Goal: Transaction & Acquisition: Obtain resource

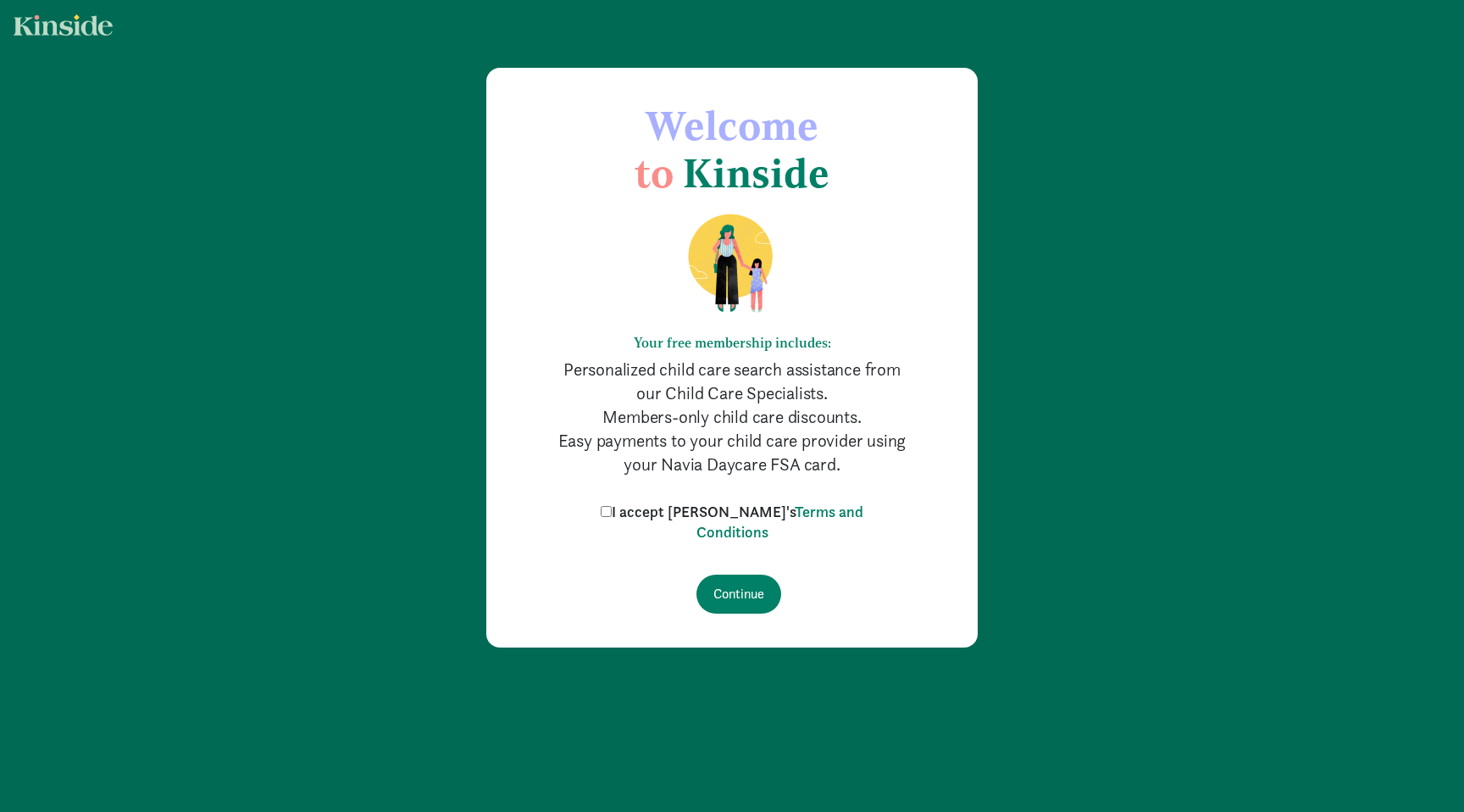
click at [656, 512] on label "I accept Kinside's Terms and Conditions" at bounding box center [732, 522] width 272 height 41
click at [612, 512] on input "I accept Kinside's Terms and Conditions" at bounding box center [606, 511] width 11 height 11
checkbox input "true"
click at [743, 576] on input "Continue" at bounding box center [739, 594] width 85 height 39
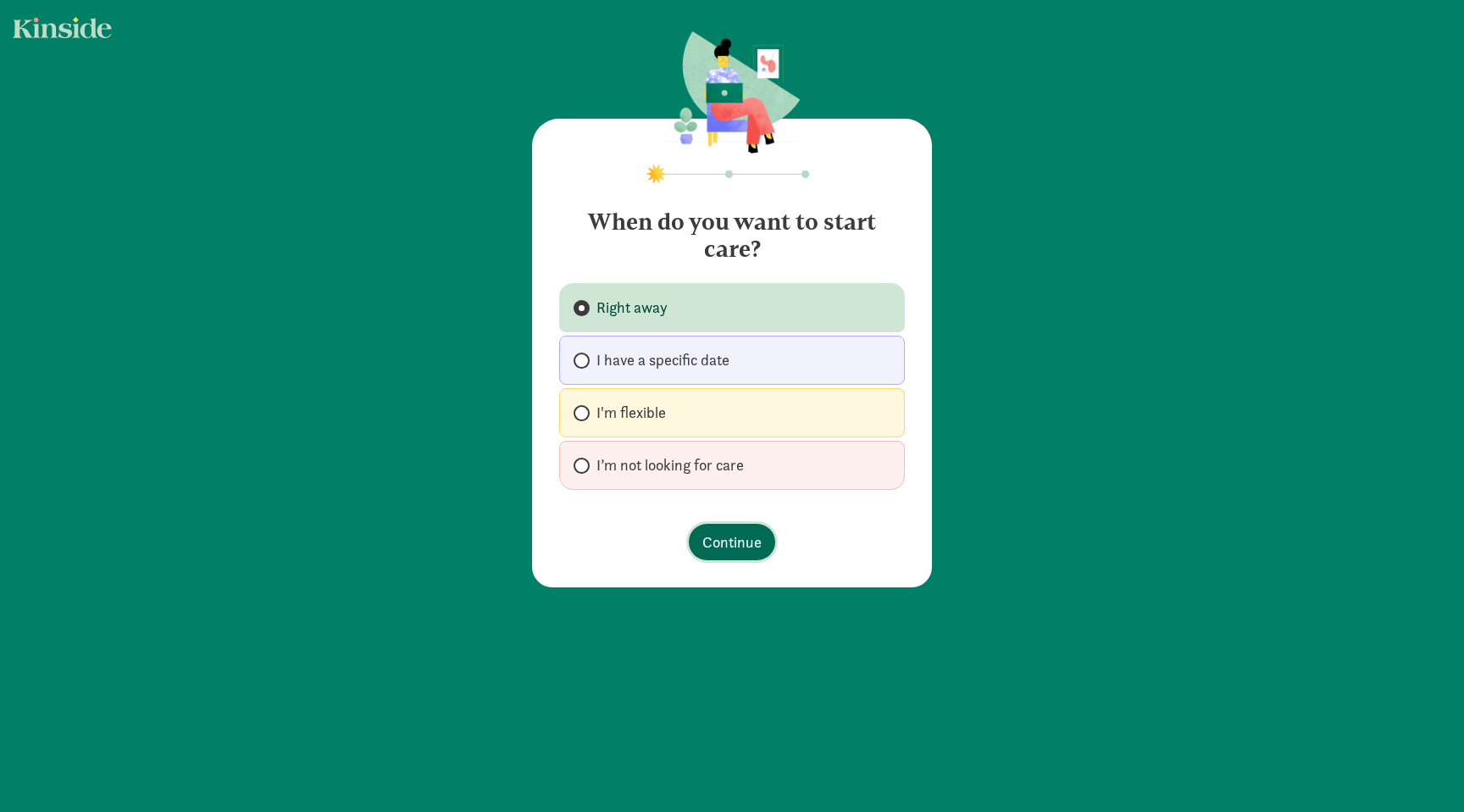
click at [734, 528] on button "Continue" at bounding box center [732, 541] width 87 height 37
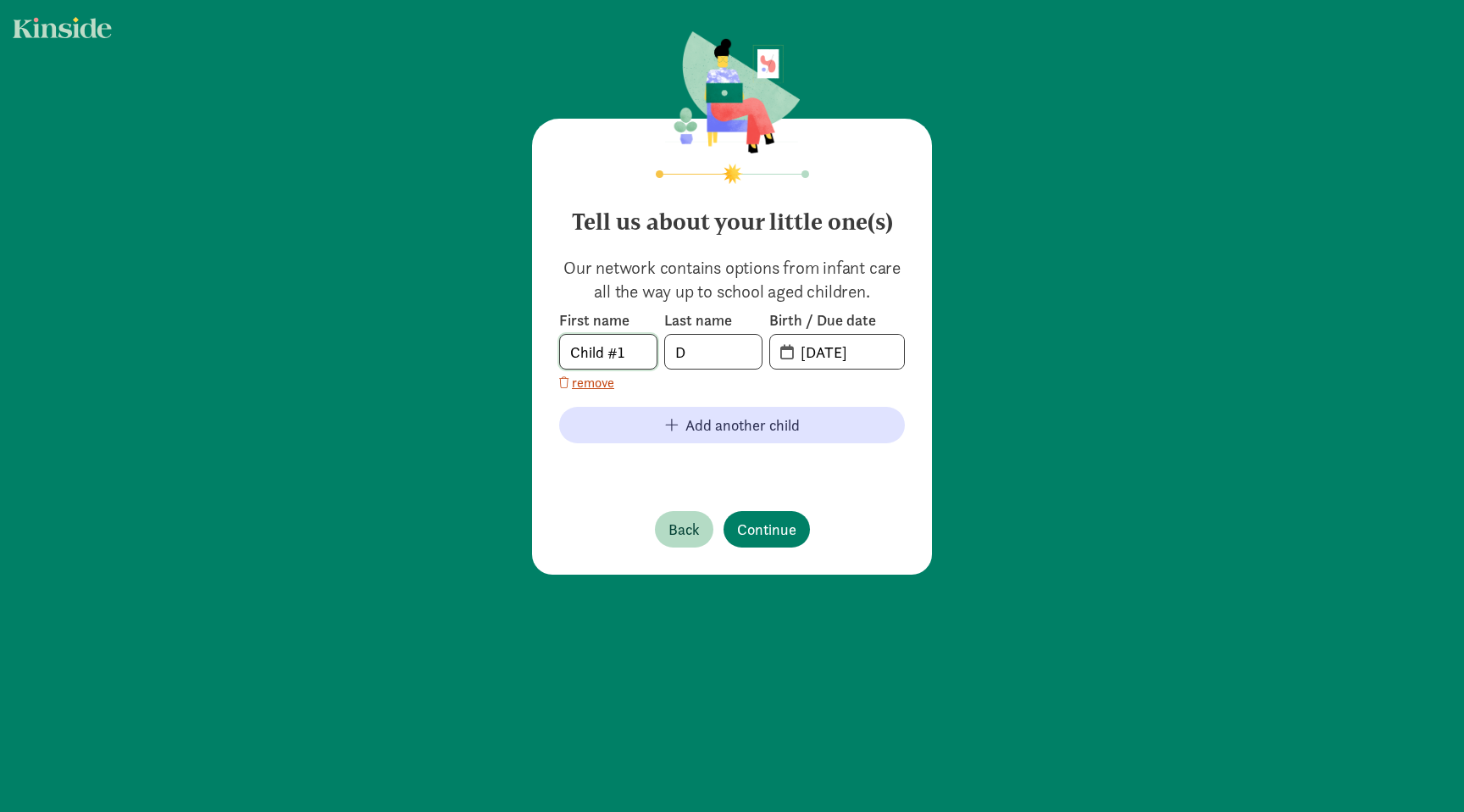
click at [612, 351] on input "Child #1" at bounding box center [609, 352] width 97 height 34
type input "Charles"
type input "Deprin"
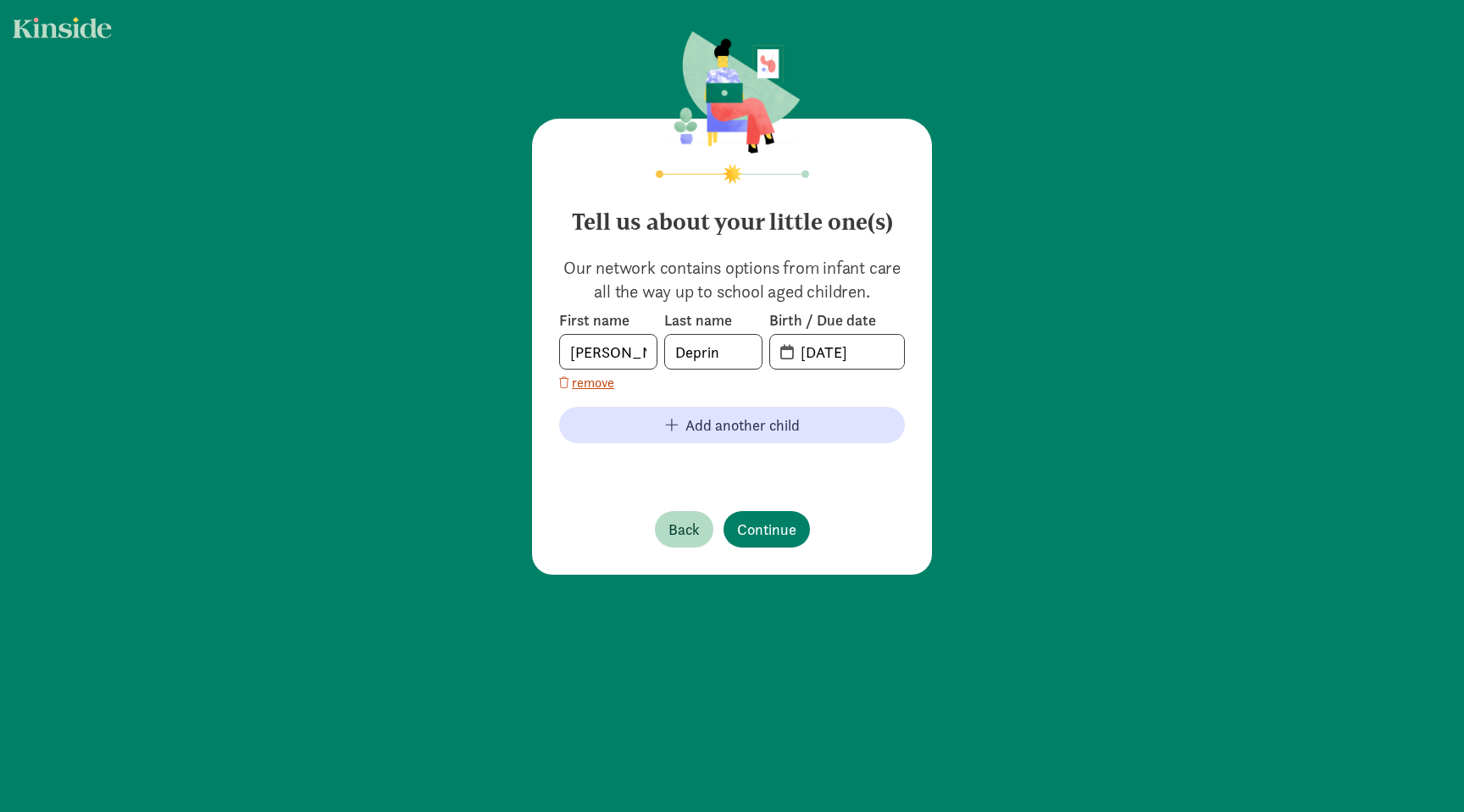
click at [780, 345] on span "08-21-2025" at bounding box center [837, 352] width 134 height 34
click at [816, 352] on input "20-25-0821" at bounding box center [847, 352] width 113 height 34
click at [803, 357] on input "20-25-0821" at bounding box center [847, 352] width 113 height 34
click at [783, 357] on span "20-25-0821" at bounding box center [837, 352] width 134 height 34
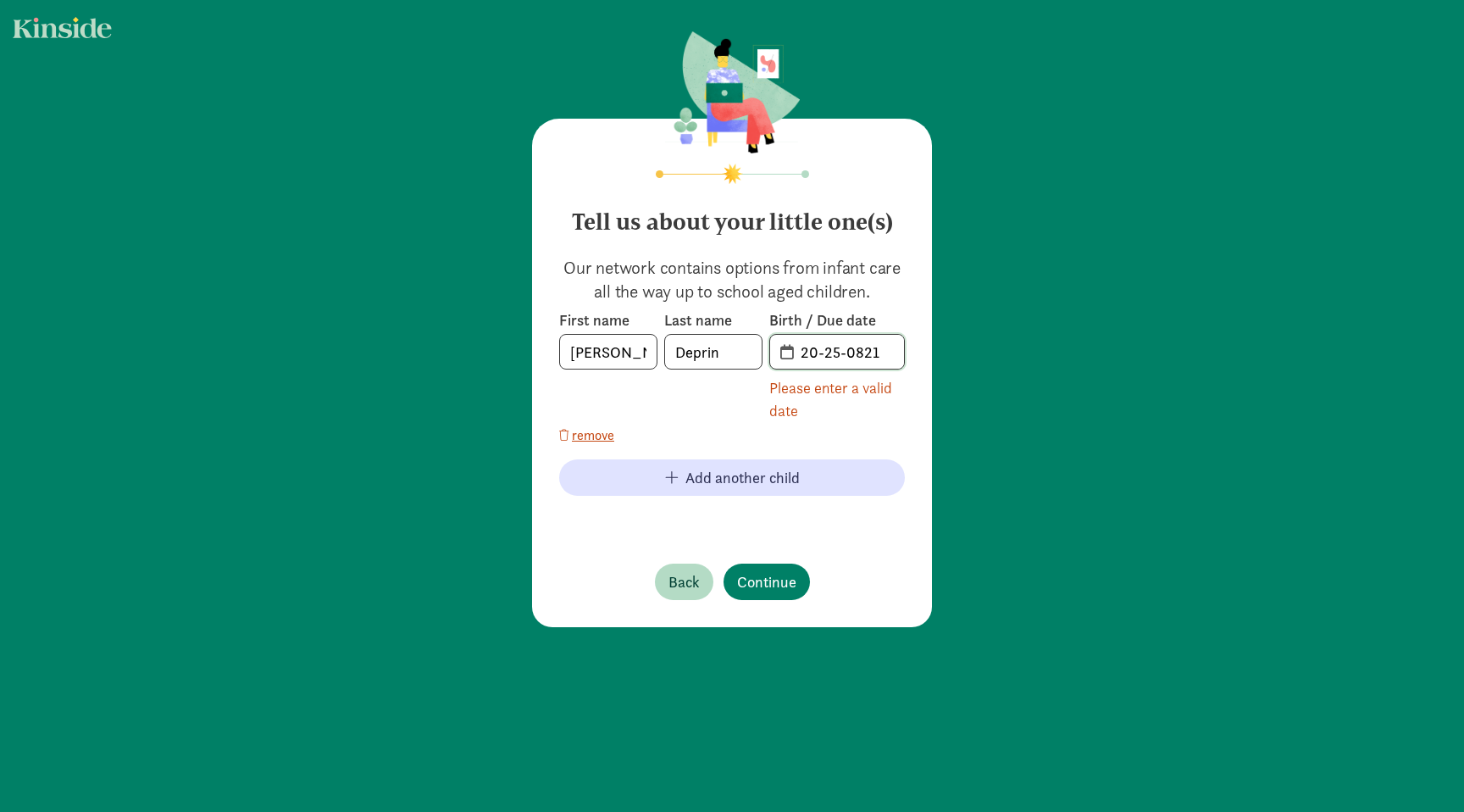
click at [815, 344] on input "20-25-0821" at bounding box center [847, 352] width 113 height 34
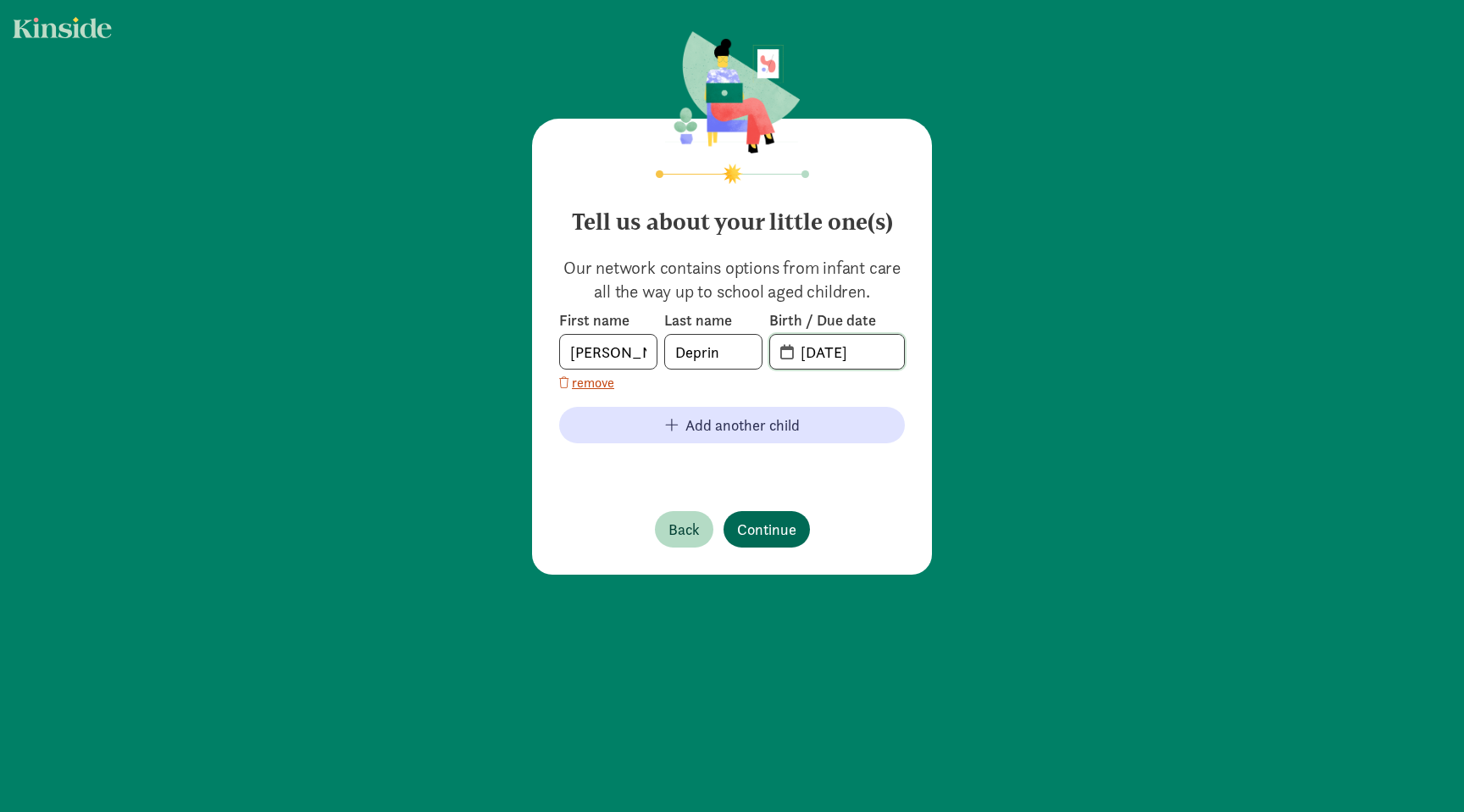
type input "04-28-2025"
click at [779, 521] on span "Continue" at bounding box center [767, 529] width 60 height 23
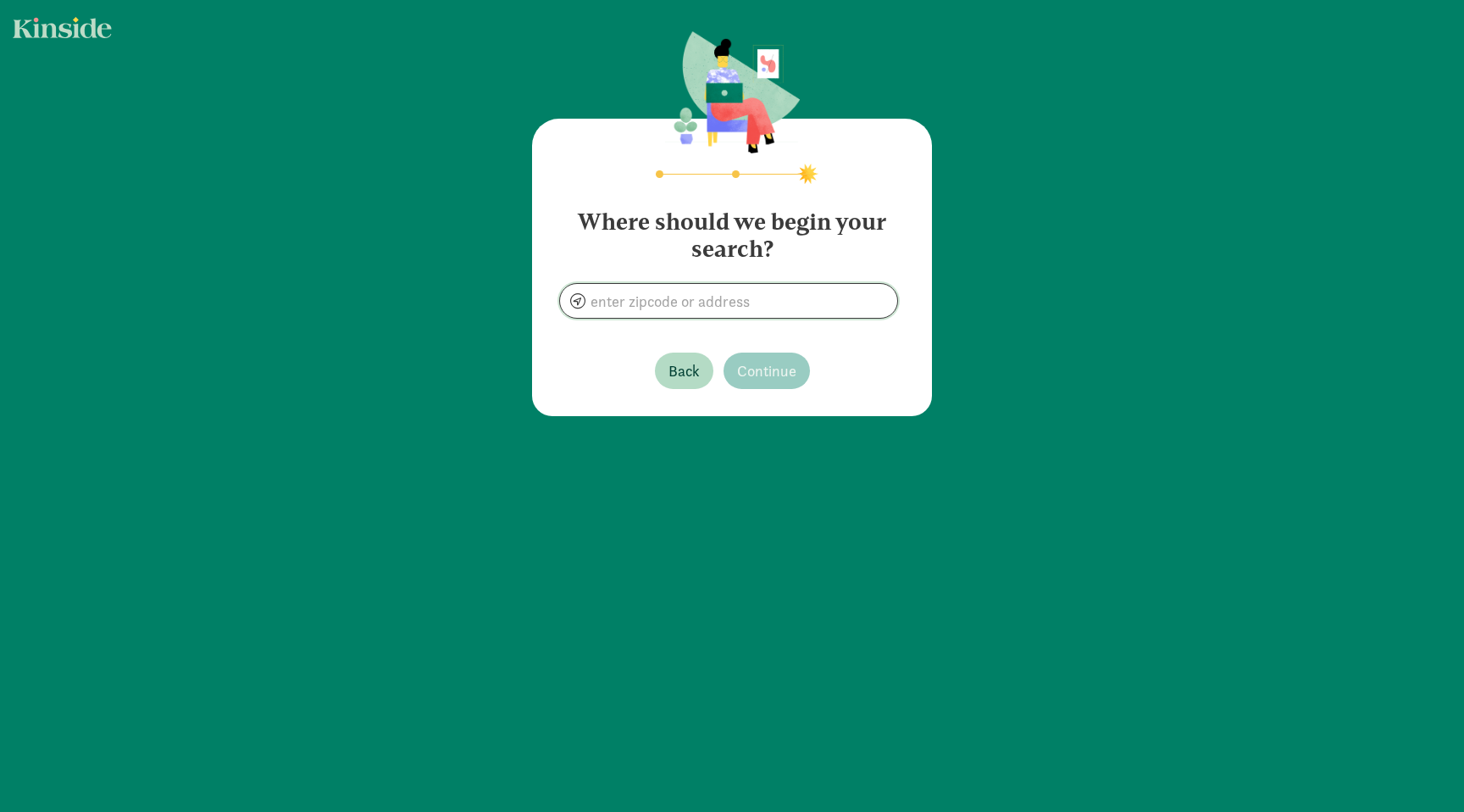
click at [791, 294] on input at bounding box center [729, 301] width 337 height 34
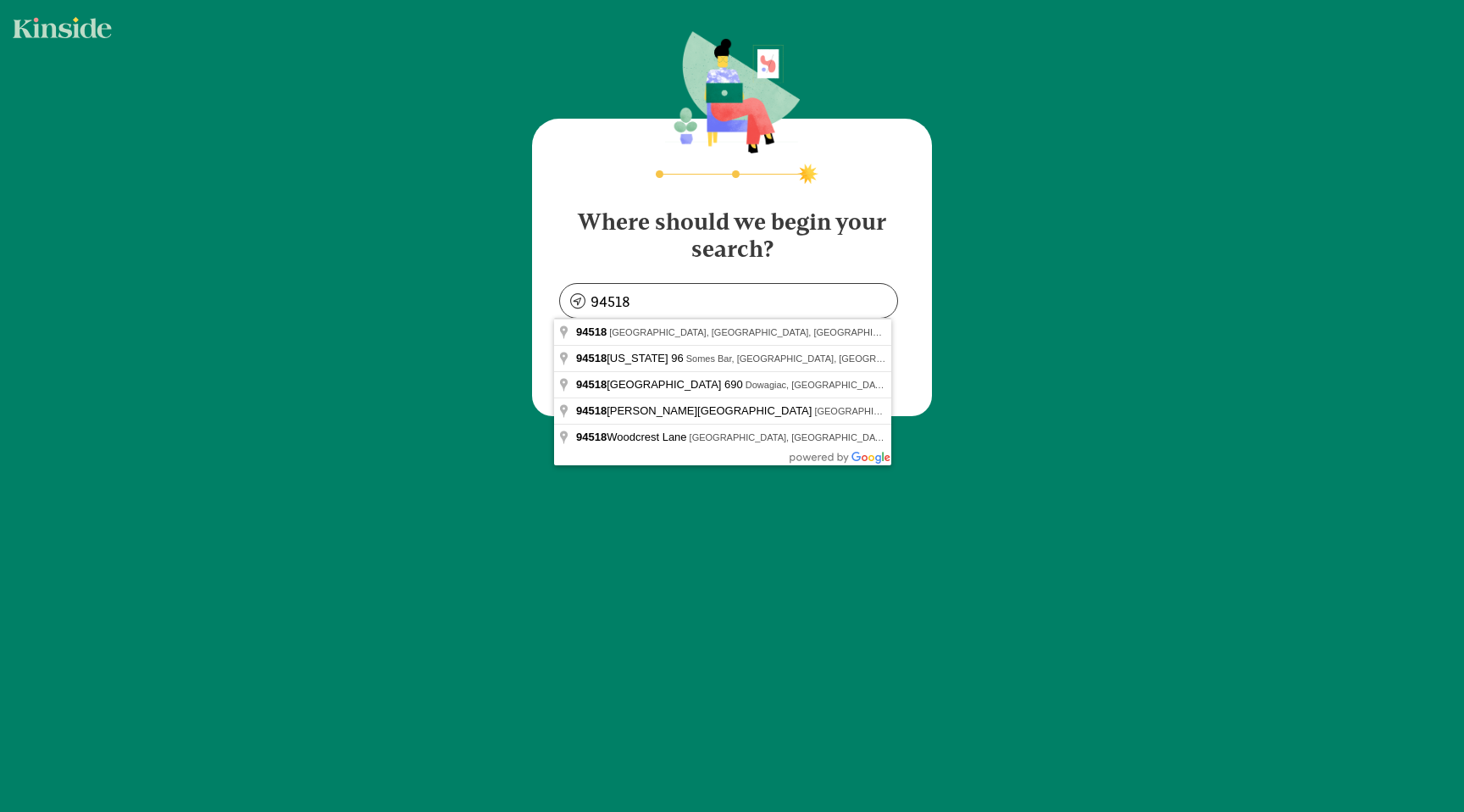
type input "Concord, CA 94518, USA"
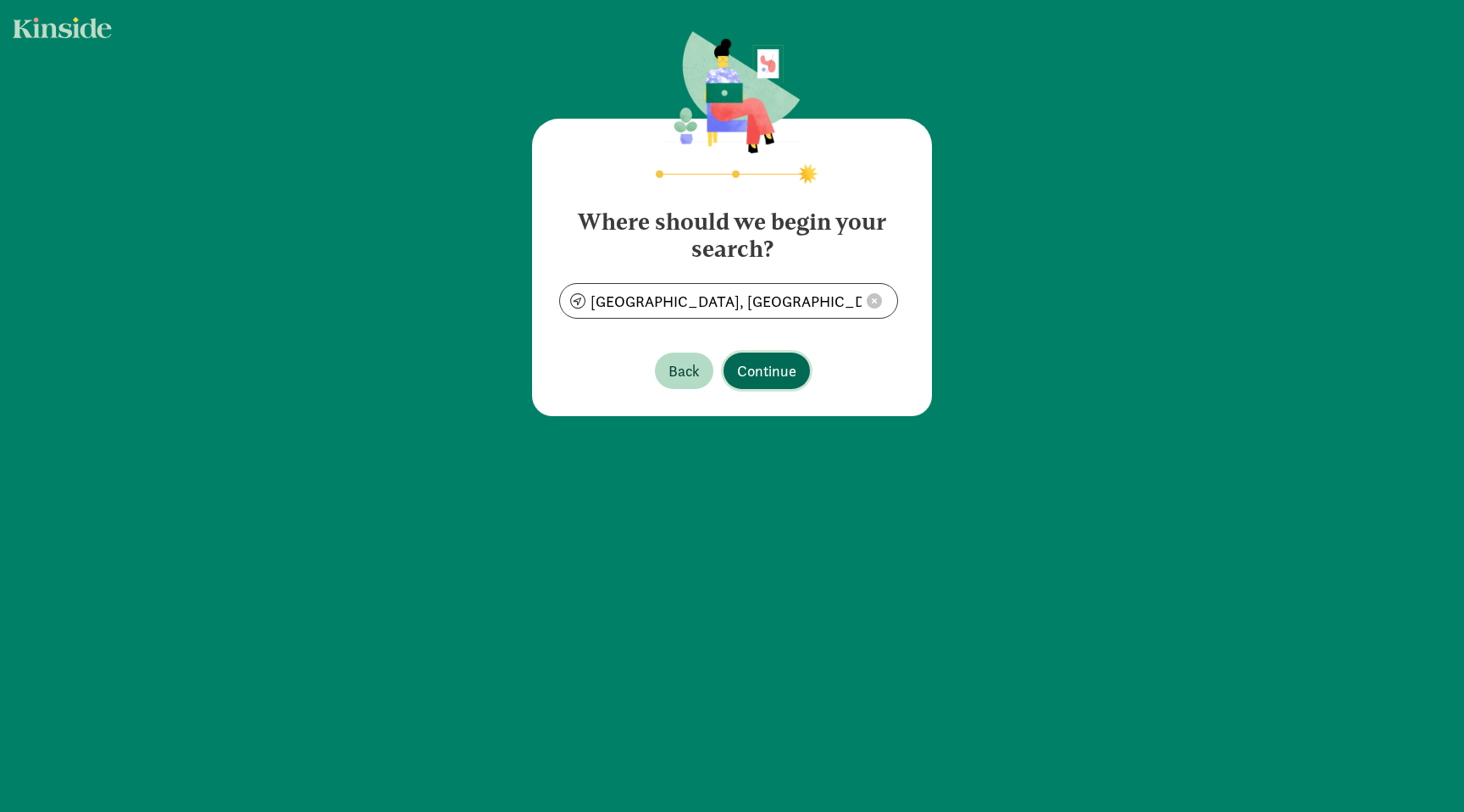
click at [759, 381] on span "Continue" at bounding box center [767, 370] width 60 height 23
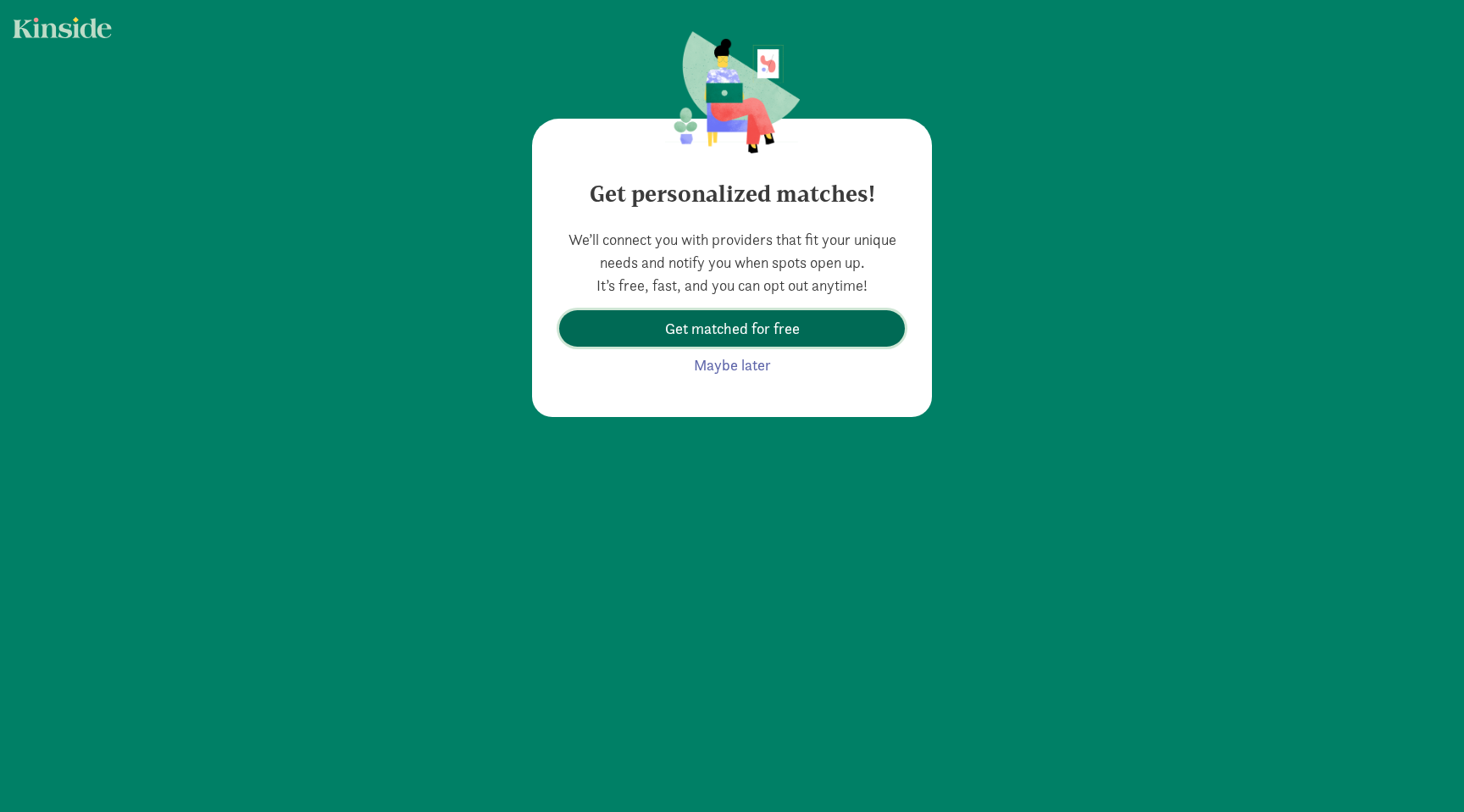
click at [741, 326] on span "Get matched for free" at bounding box center [733, 328] width 134 height 23
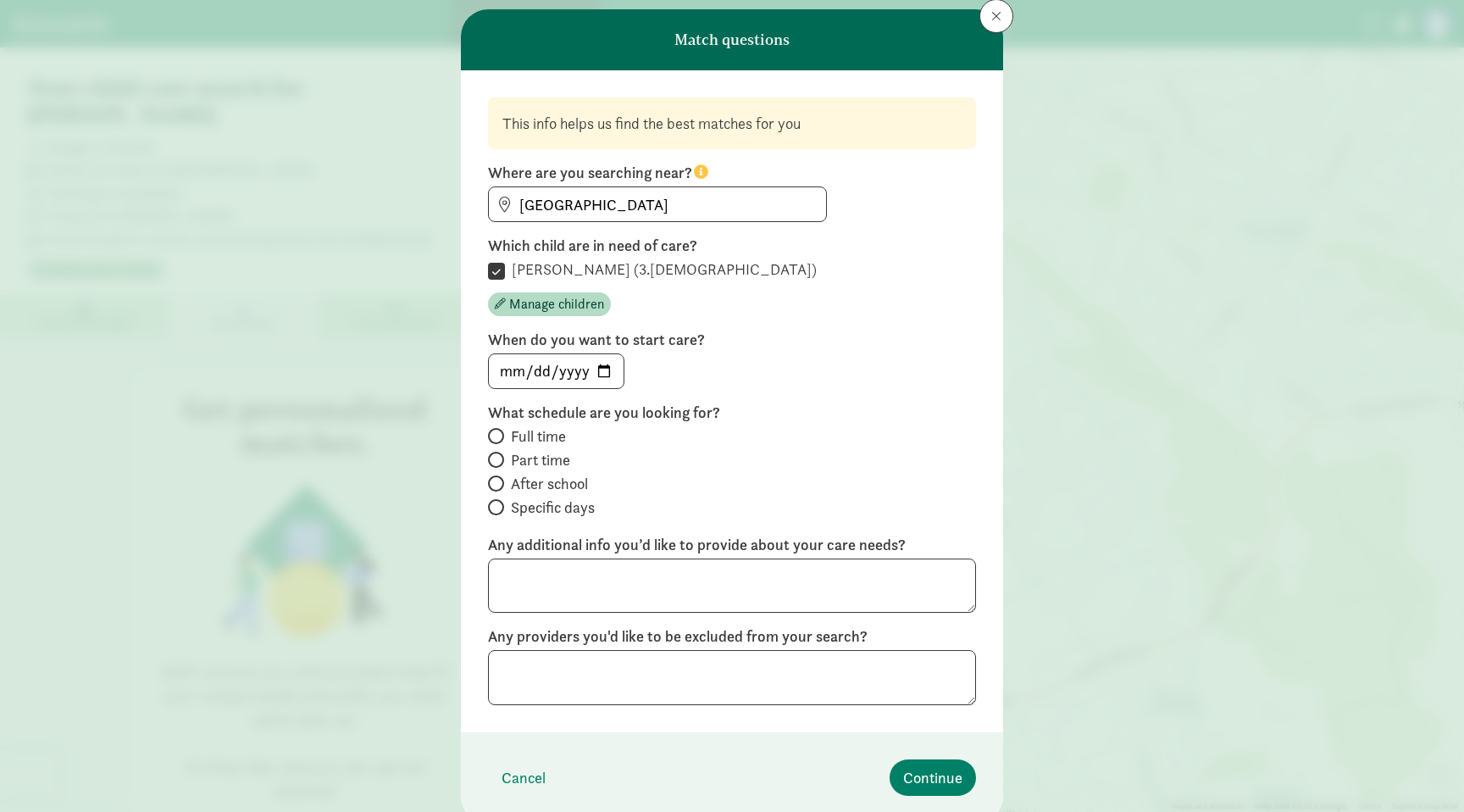
scroll to position [53, 0]
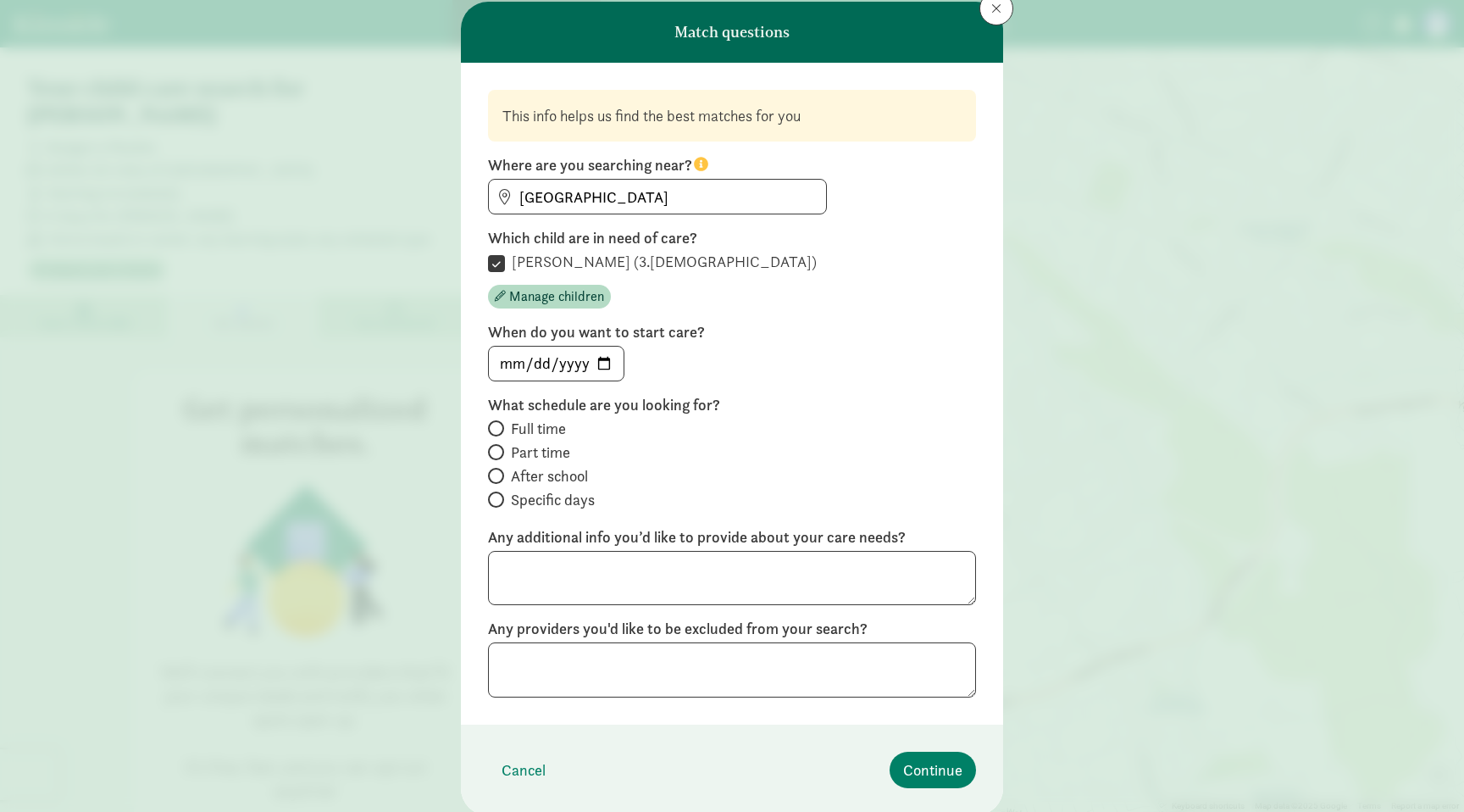
click at [548, 432] on span "Full time" at bounding box center [538, 429] width 55 height 20
click at [499, 432] on input "Full time" at bounding box center [493, 428] width 11 height 11
radio input "true"
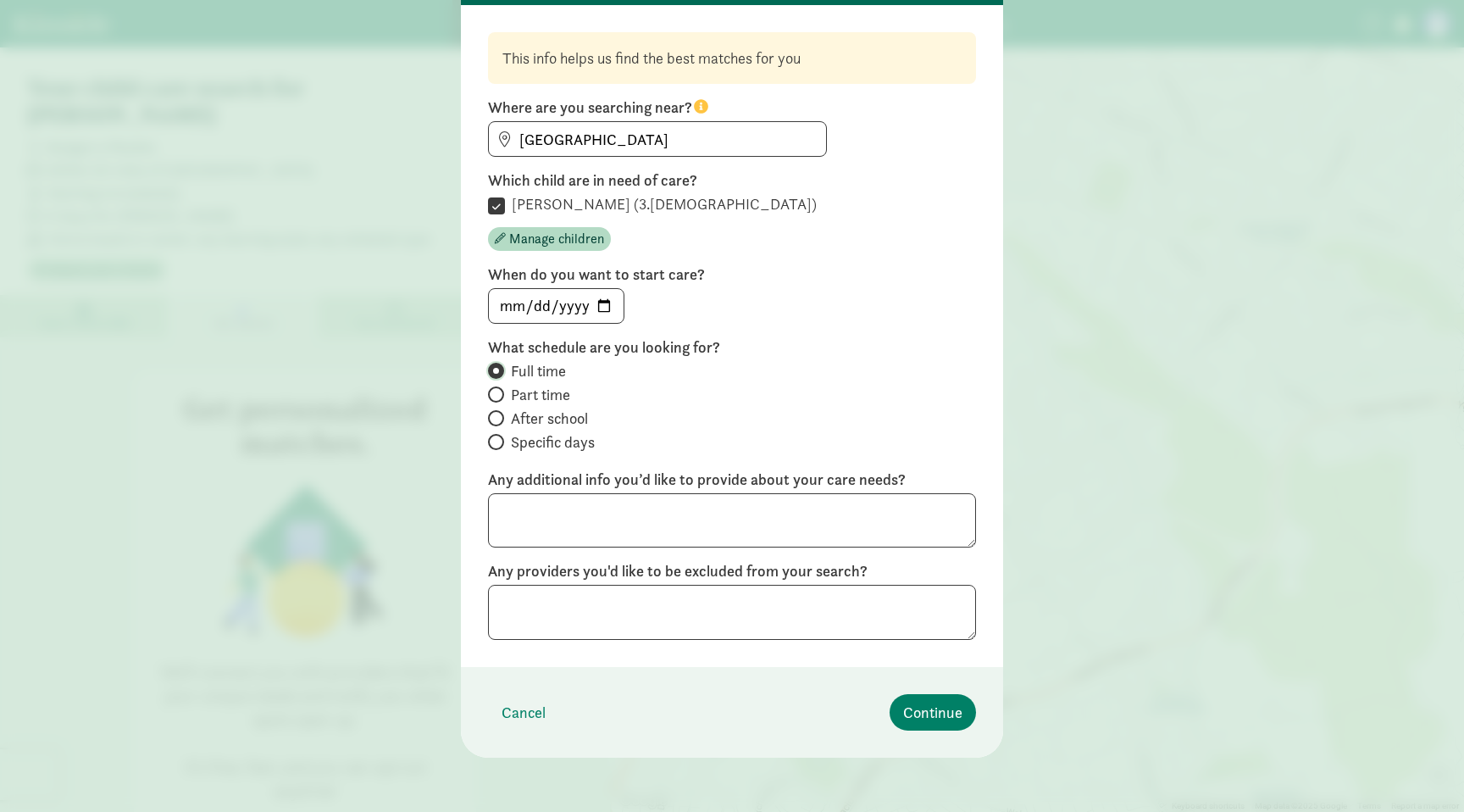
scroll to position [110, 0]
click at [941, 712] on span "Continue" at bounding box center [933, 712] width 60 height 23
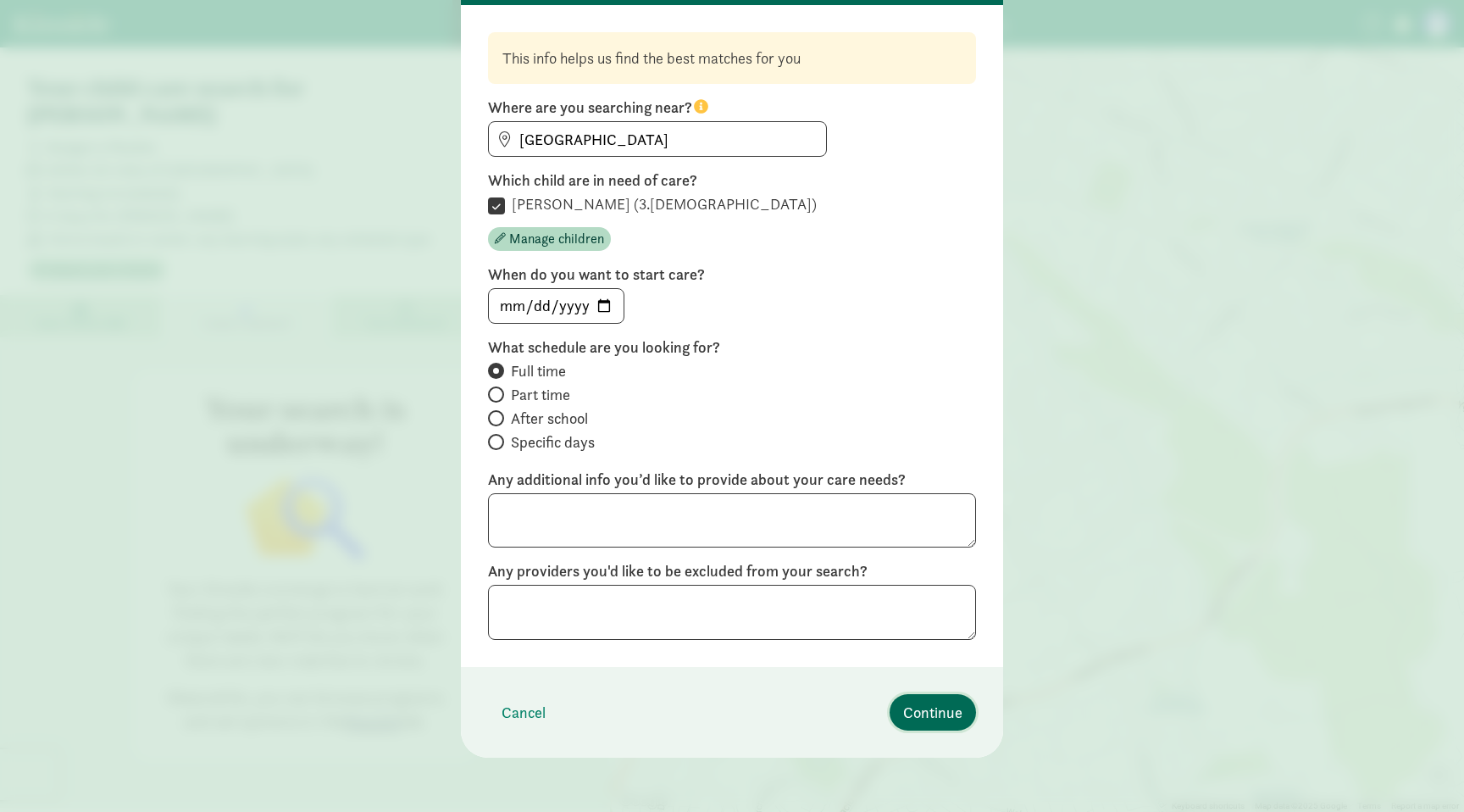
scroll to position [0, 0]
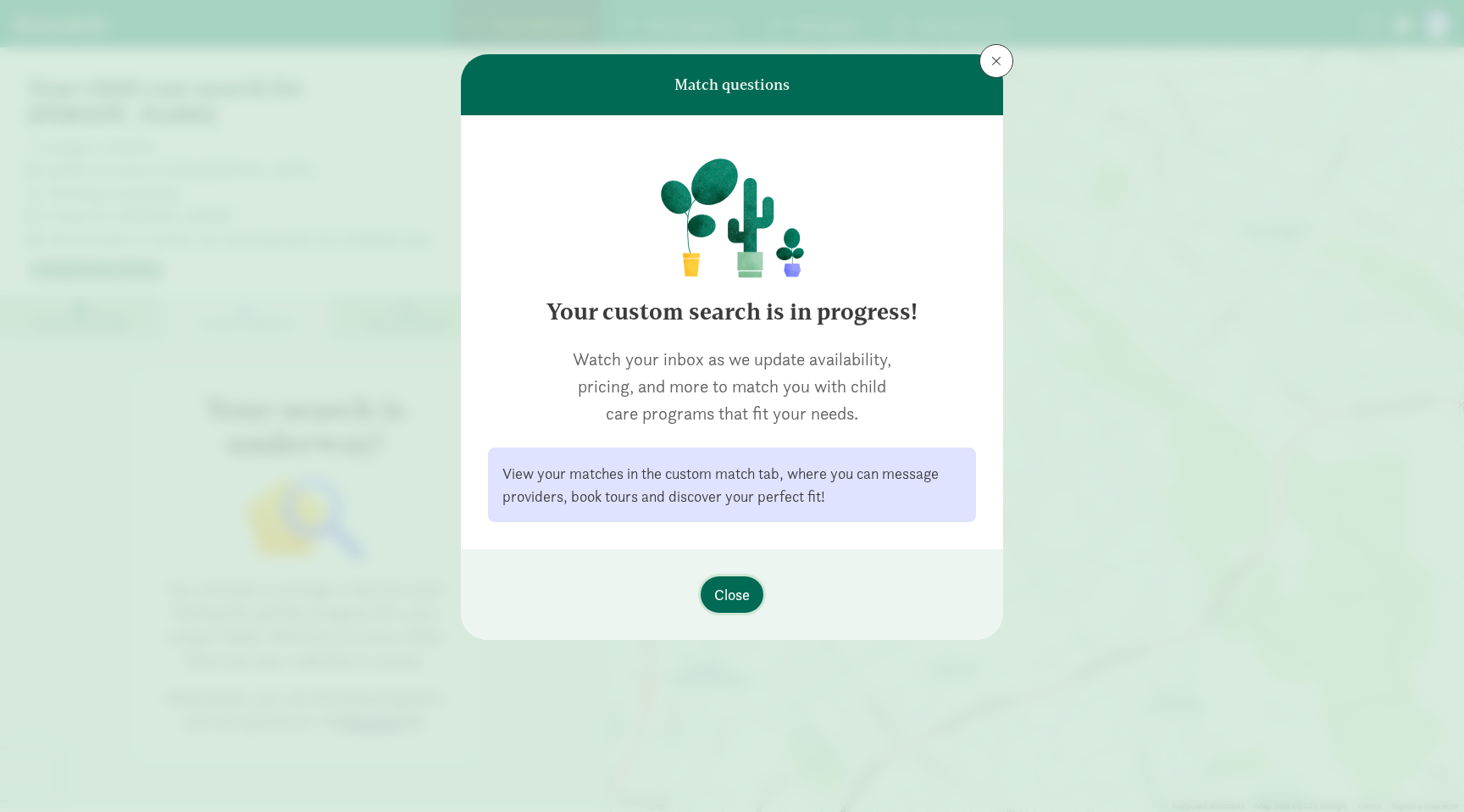
click at [741, 597] on span "Close" at bounding box center [732, 594] width 36 height 23
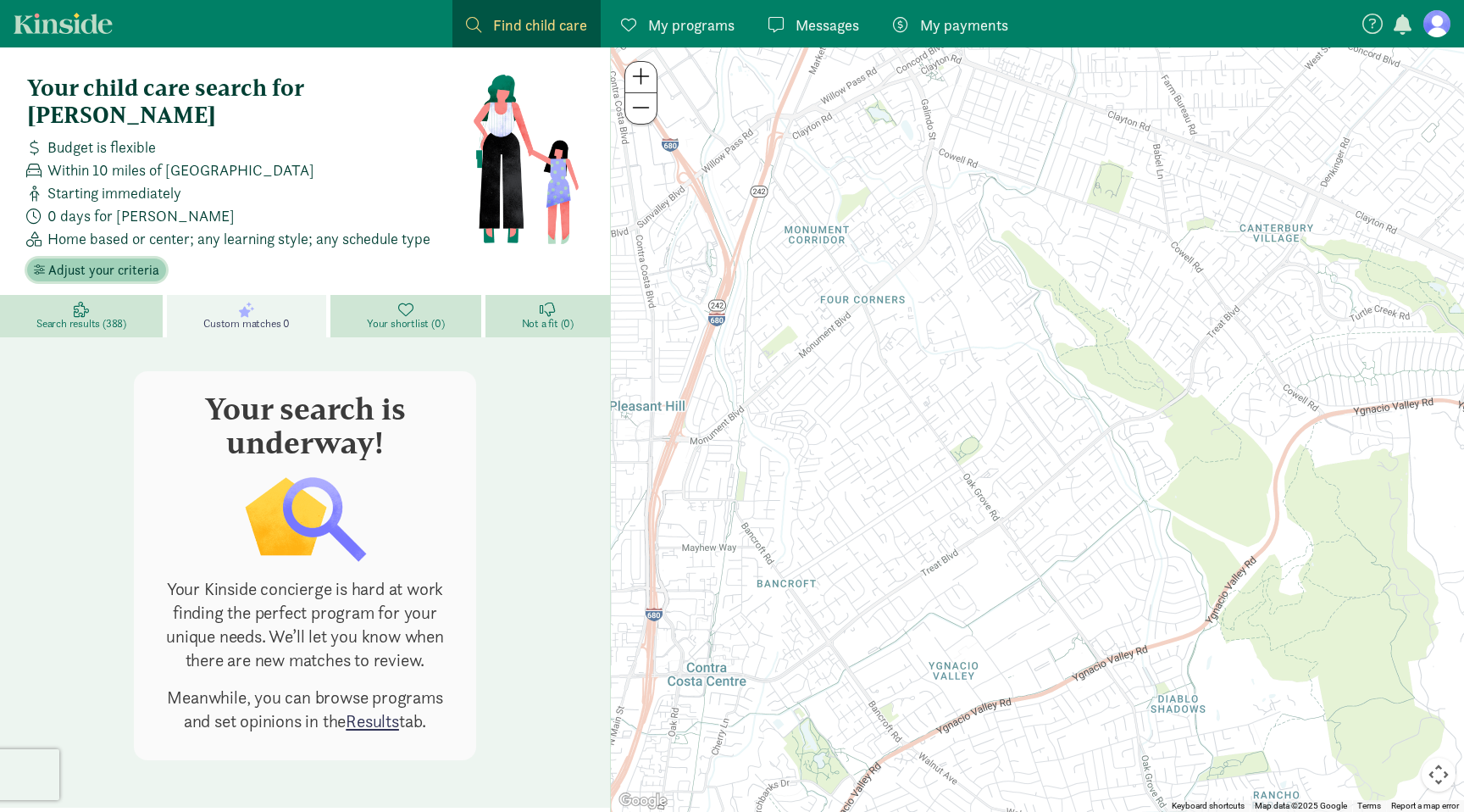
click at [119, 260] on span "Adjust your criteria" at bounding box center [104, 271] width 111 height 20
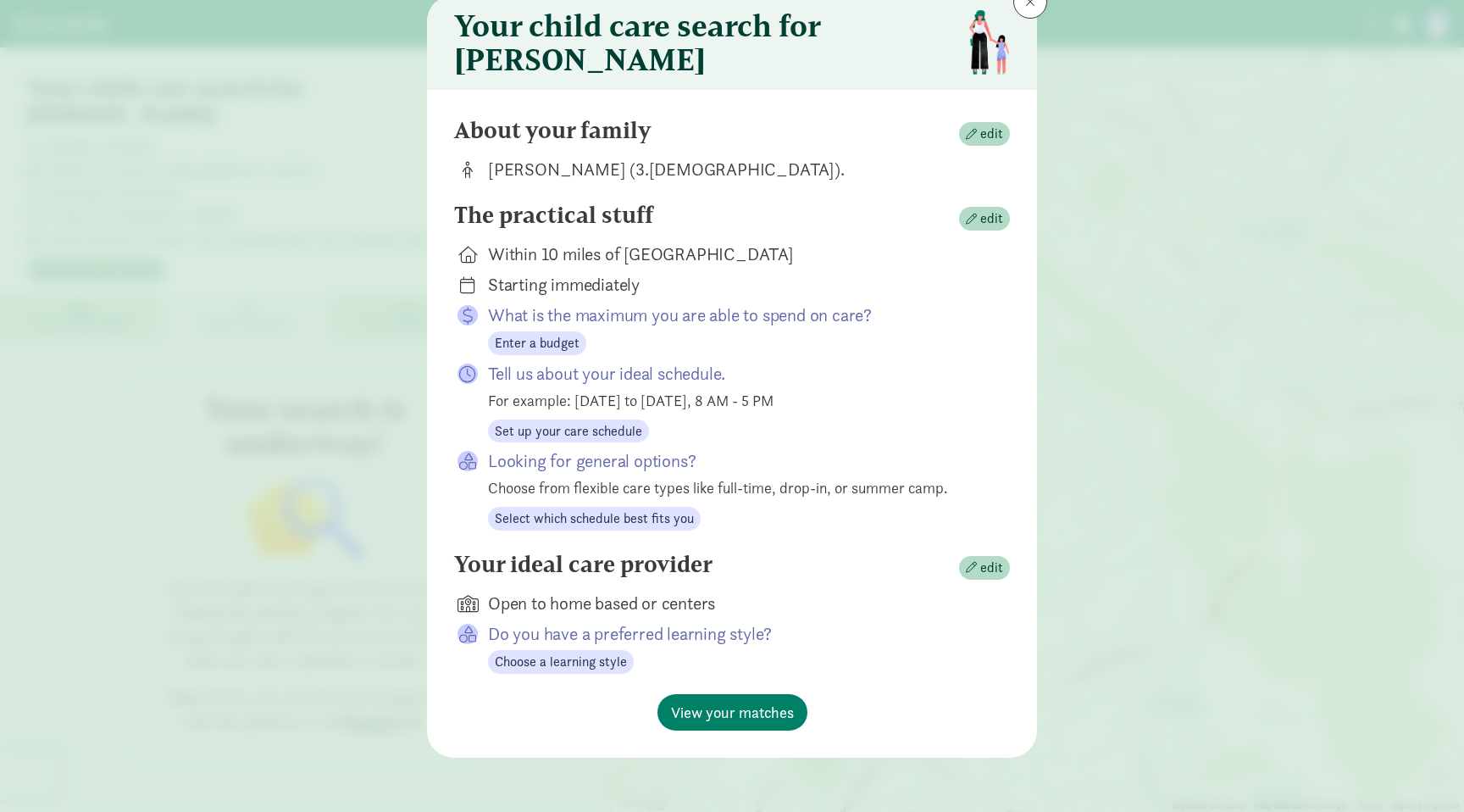
scroll to position [69, 0]
click at [529, 346] on span "Enter a budget" at bounding box center [537, 343] width 85 height 20
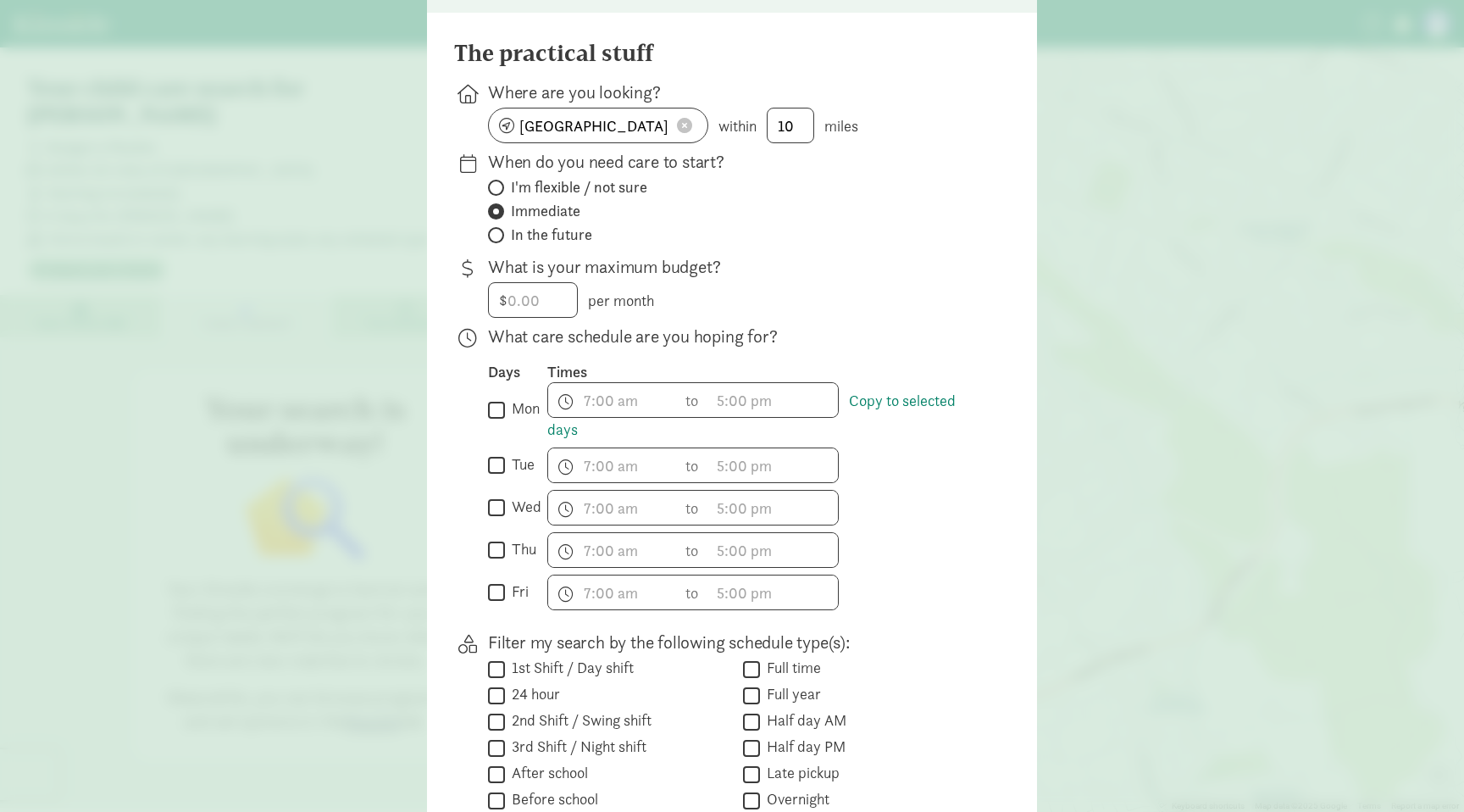
scroll to position [147, 0]
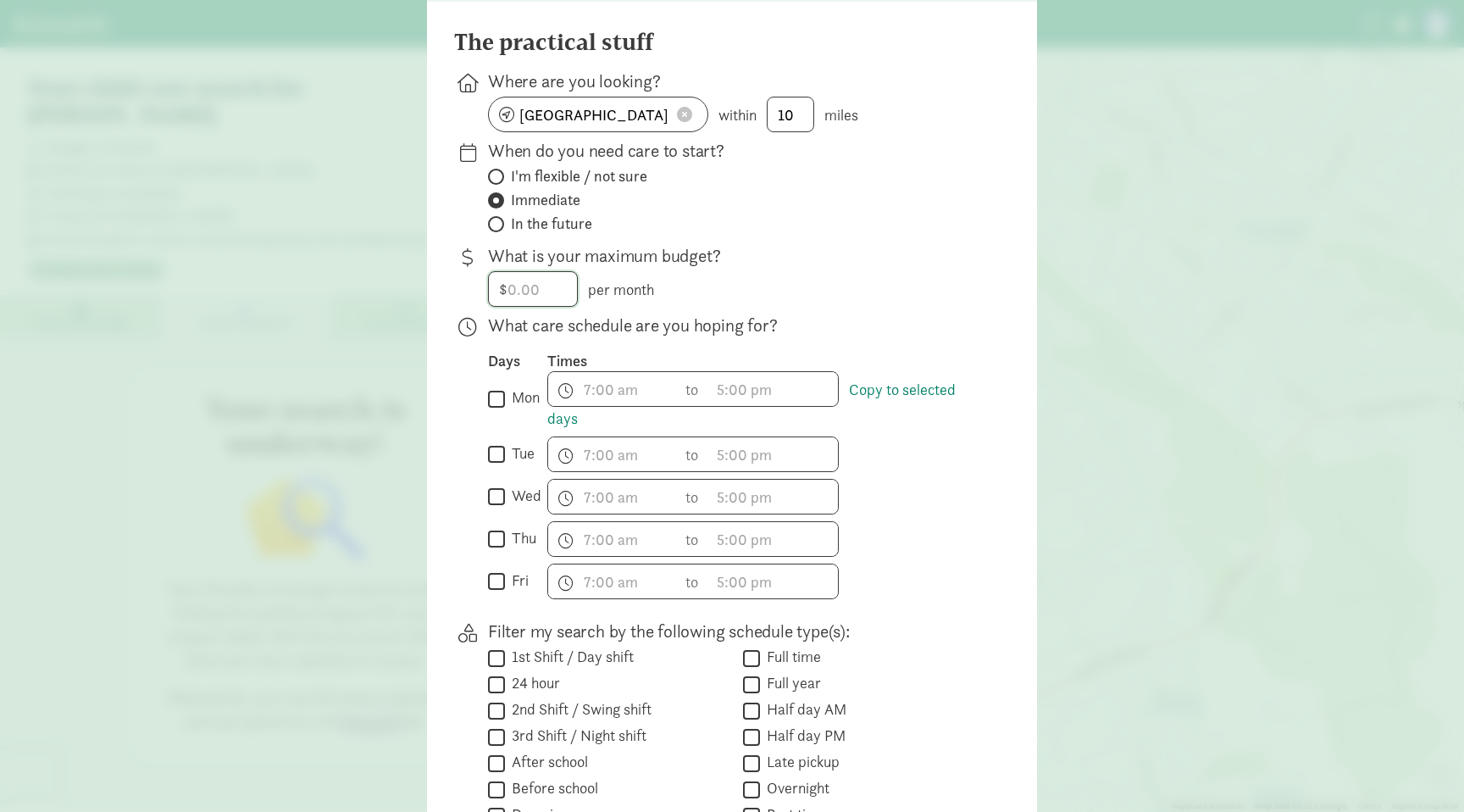
click at [534, 306] on input "number" at bounding box center [533, 289] width 89 height 34
type input "2500"
click at [812, 298] on div "$ 2500 per month" at bounding box center [735, 289] width 495 height 36
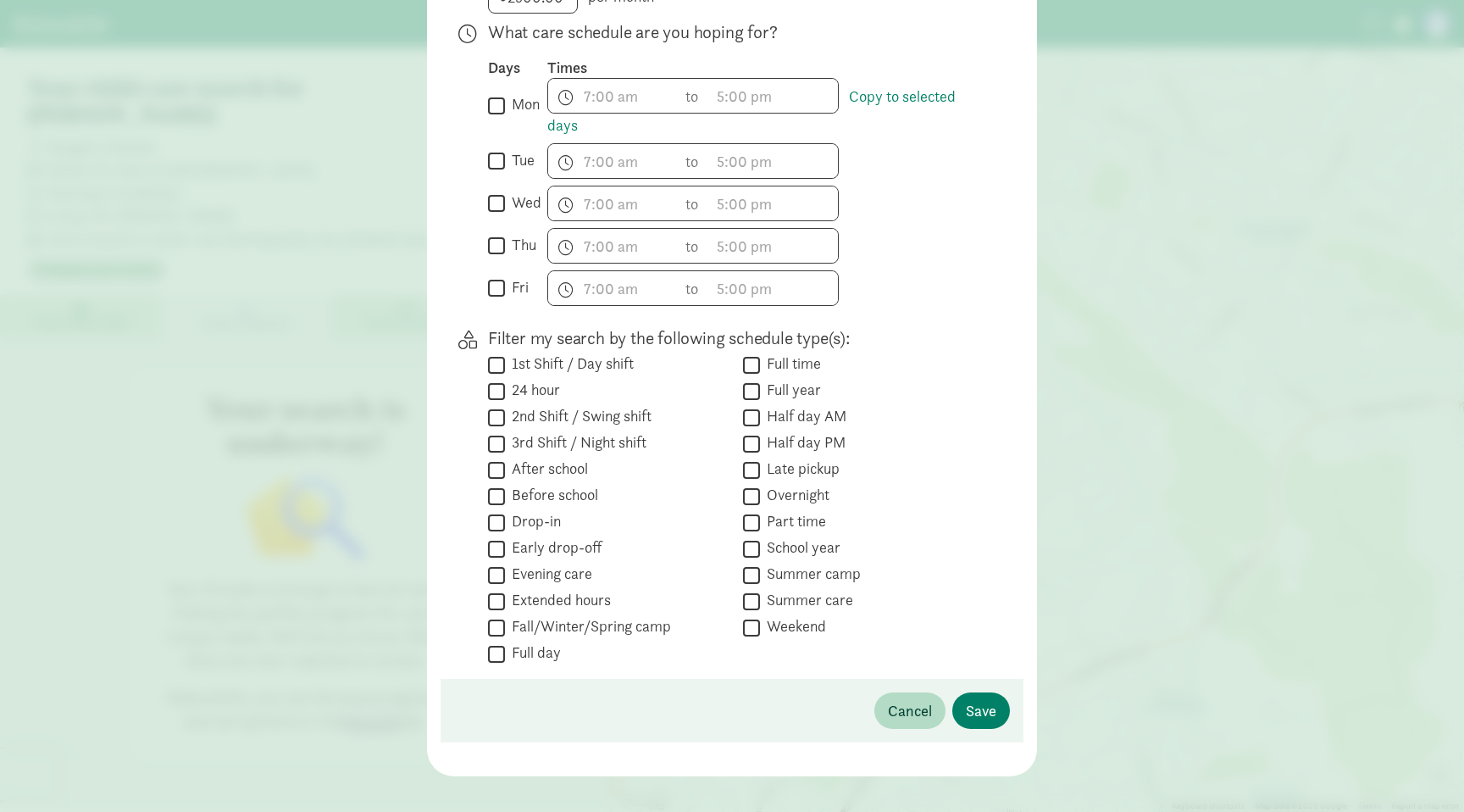
scroll to position [471, 0]
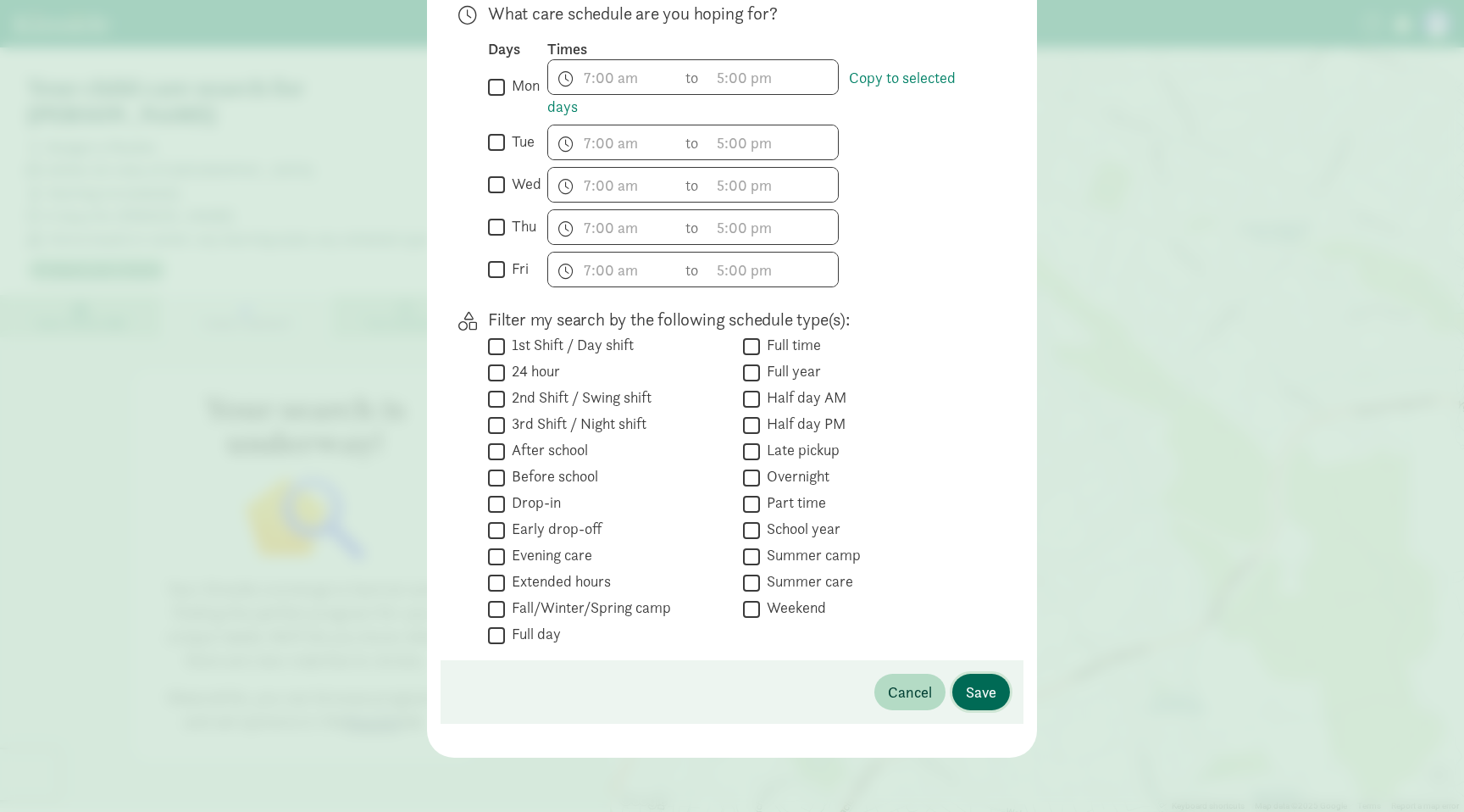
click at [966, 685] on span "Save" at bounding box center [981, 692] width 31 height 23
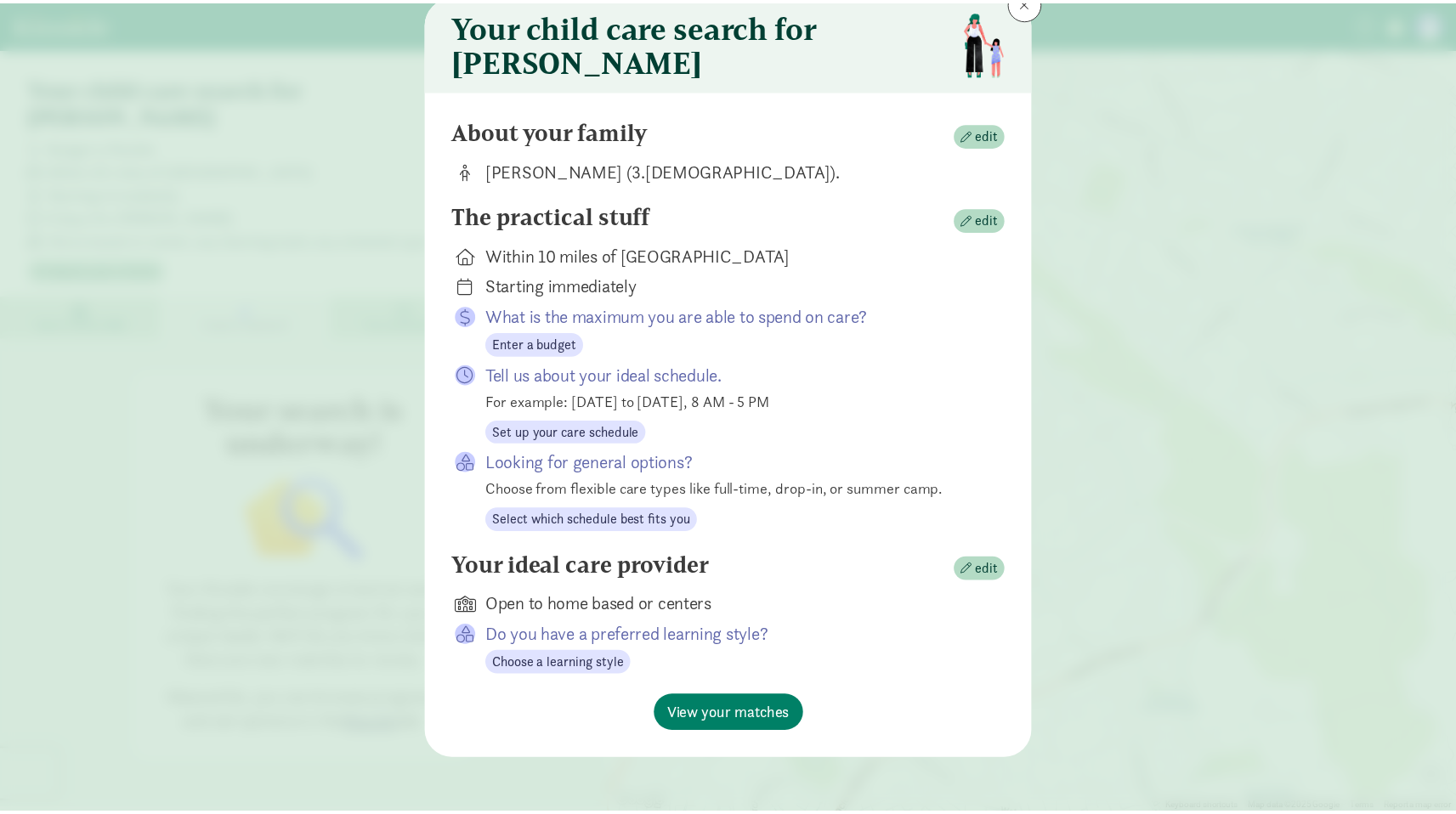
scroll to position [69, 0]
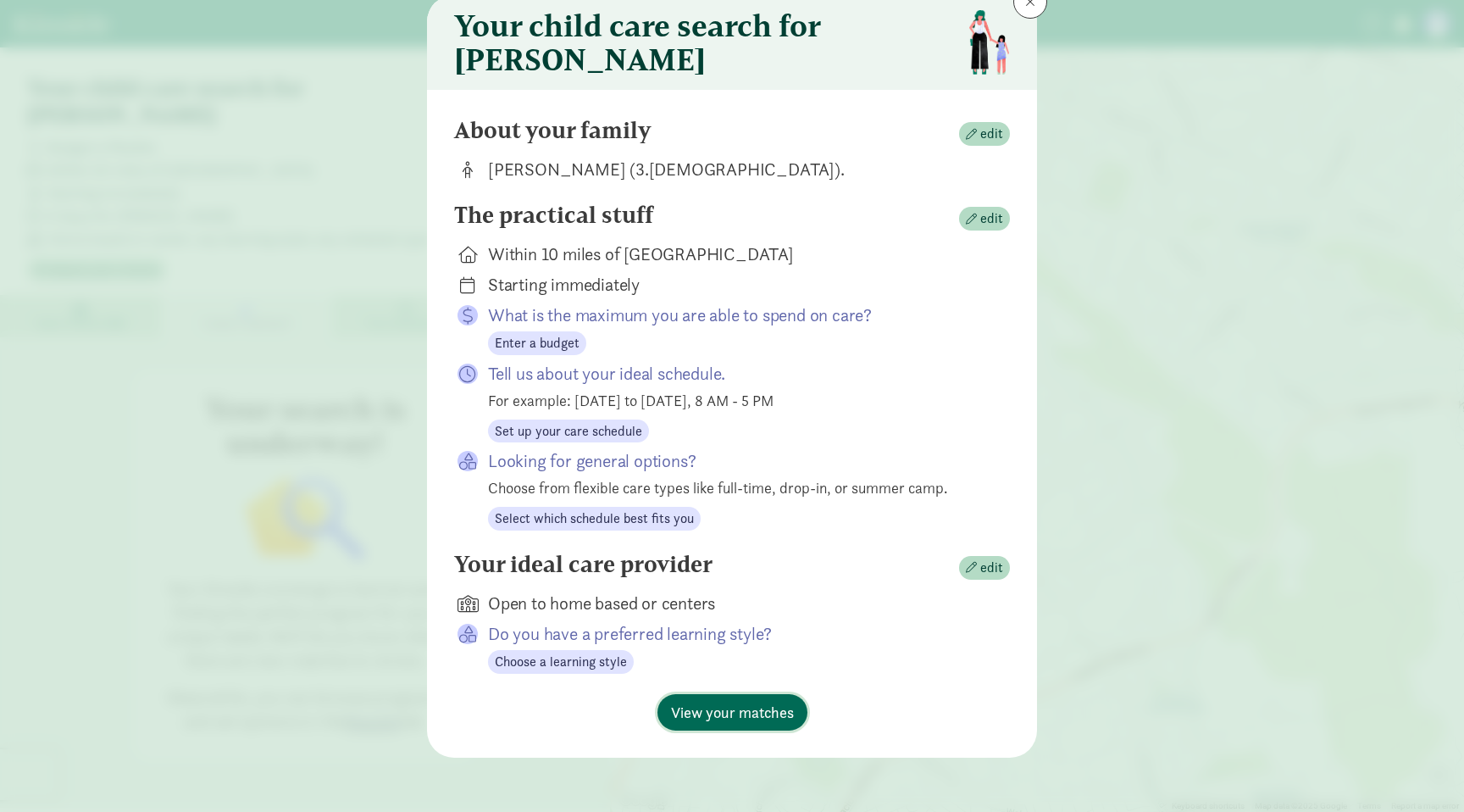
click at [777, 712] on span "View your matches" at bounding box center [733, 712] width 123 height 23
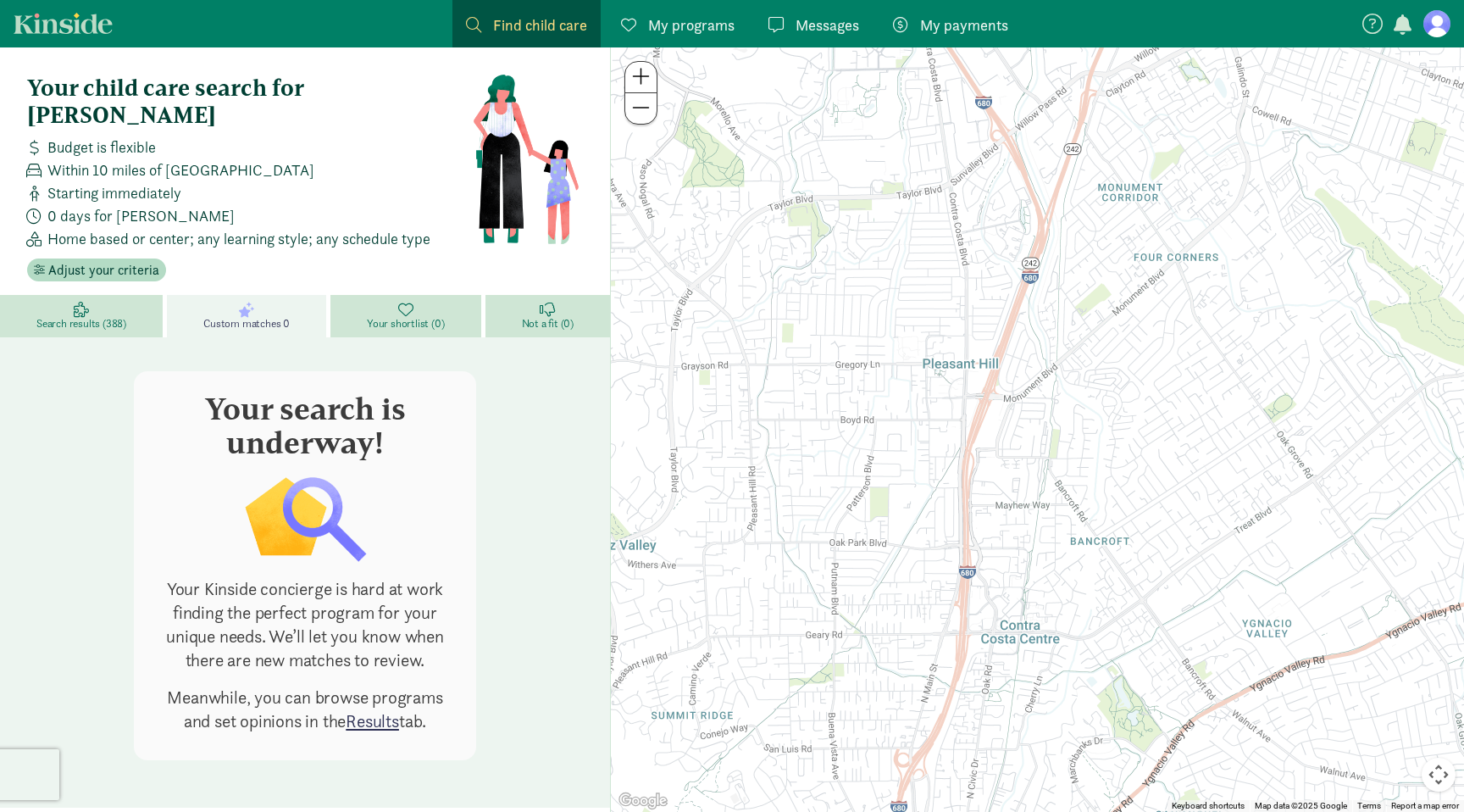
drag, startPoint x: 769, startPoint y: 509, endPoint x: 1084, endPoint y: 468, distance: 317.7
click at [1084, 467] on div at bounding box center [1038, 430] width 854 height 764
click at [371, 709] on link "Results" at bounding box center [372, 720] width 54 height 23
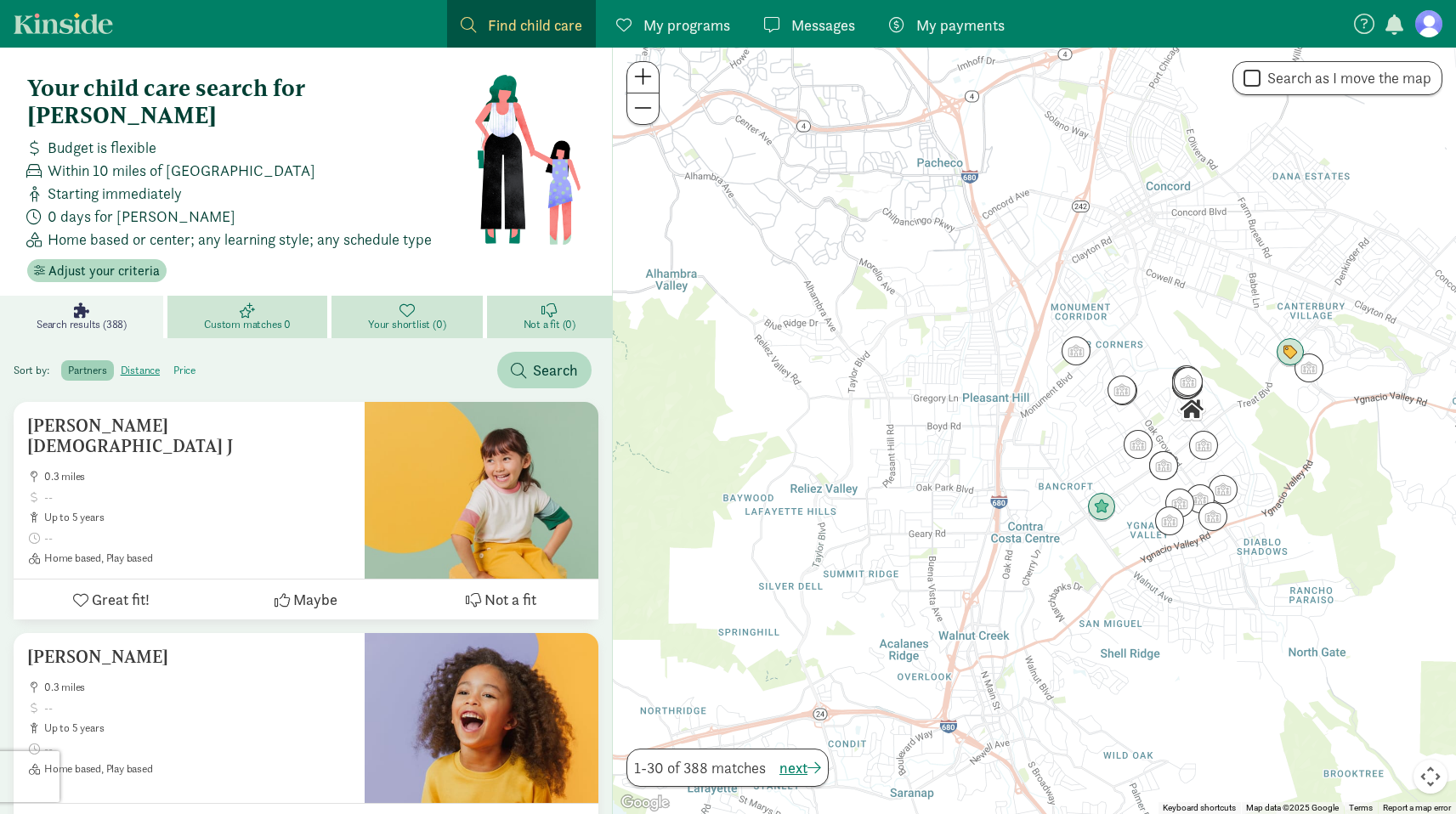
click at [189, 360] on label "price" at bounding box center [184, 370] width 36 height 20
click at [173, 363] on input "price" at bounding box center [173, 363] width 0 height 0
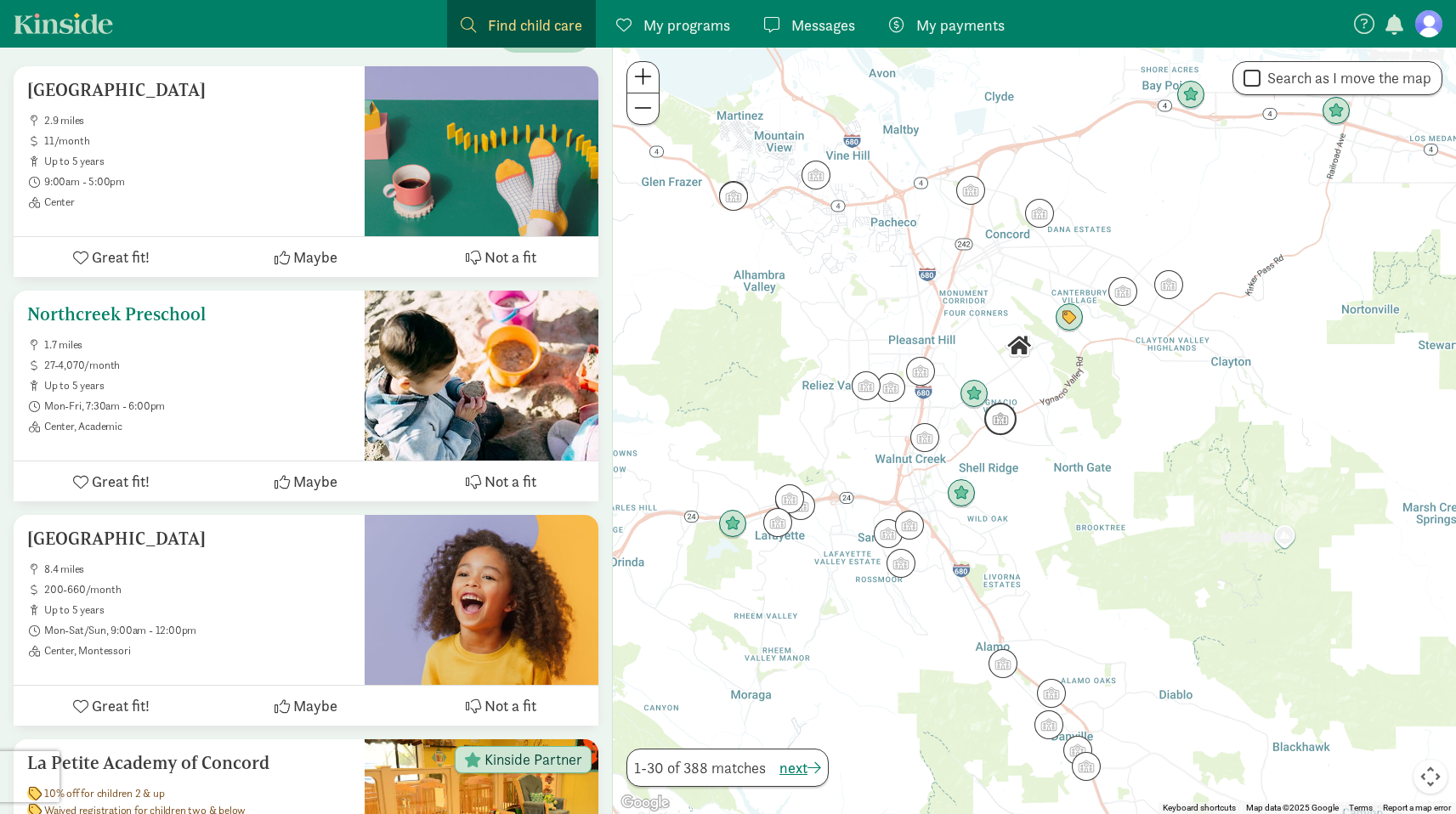
scroll to position [336, 0]
click at [209, 582] on span "200-660/month" at bounding box center [197, 589] width 306 height 14
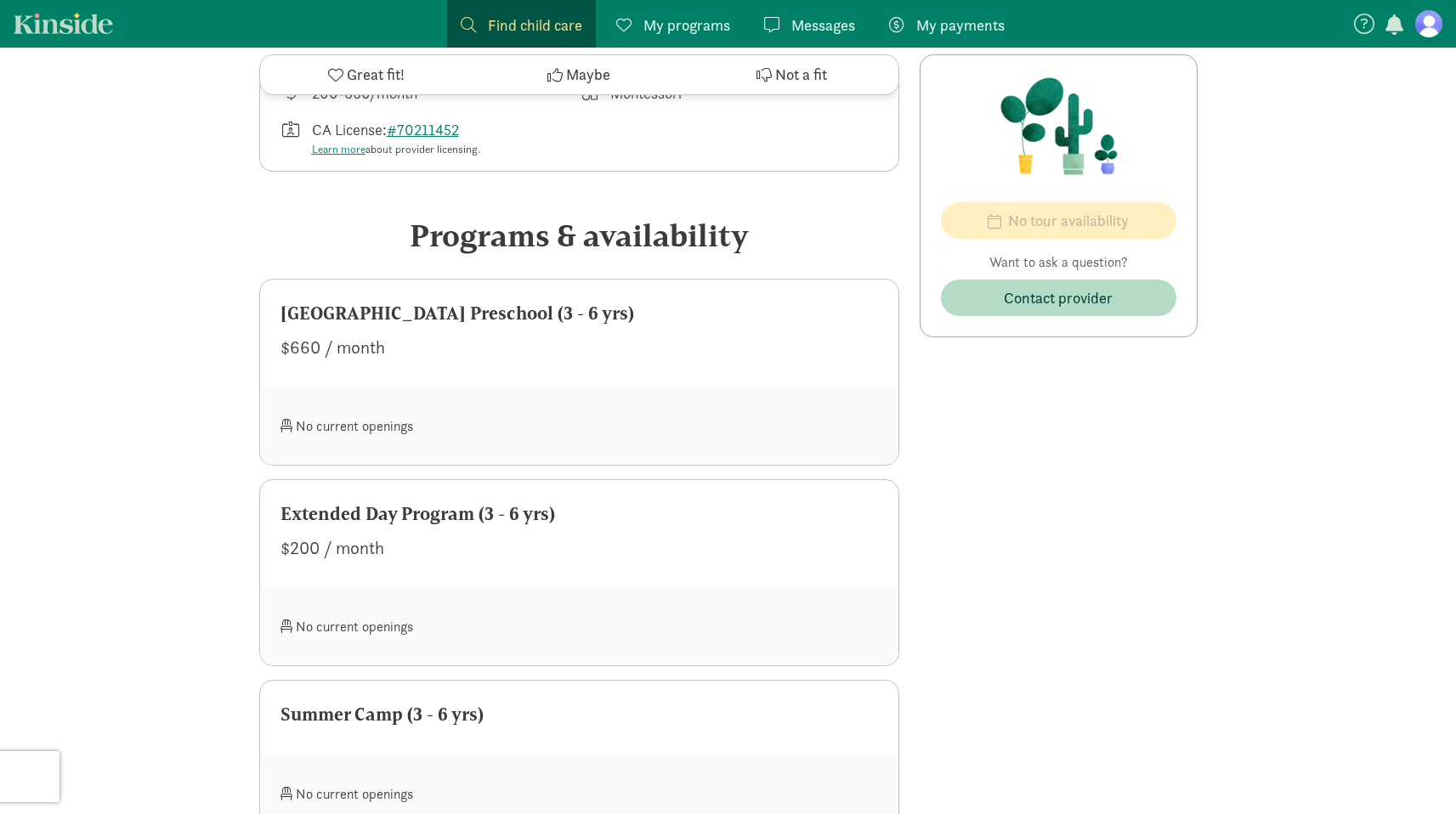
scroll to position [619, 0]
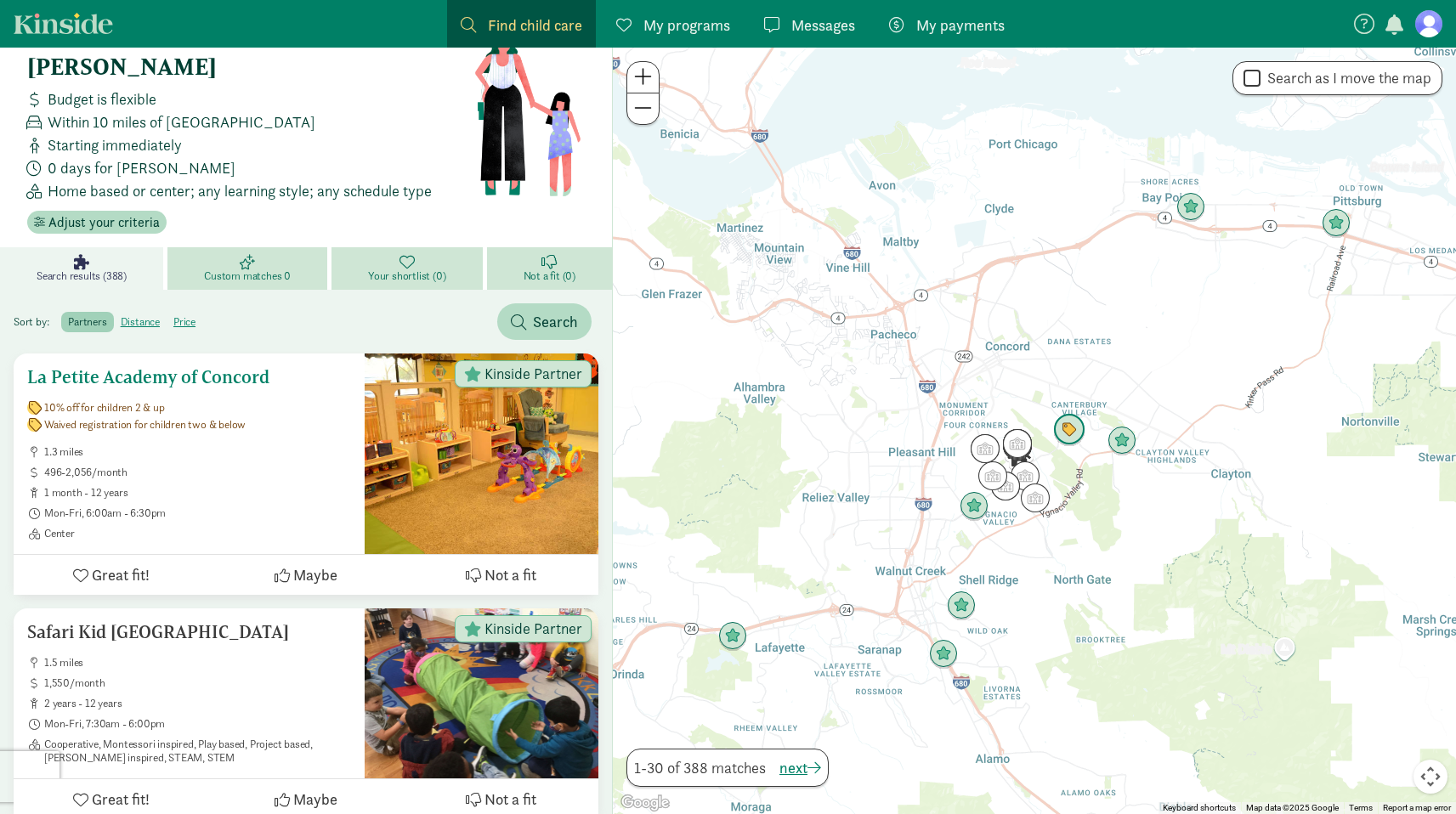
scroll to position [53, 0]
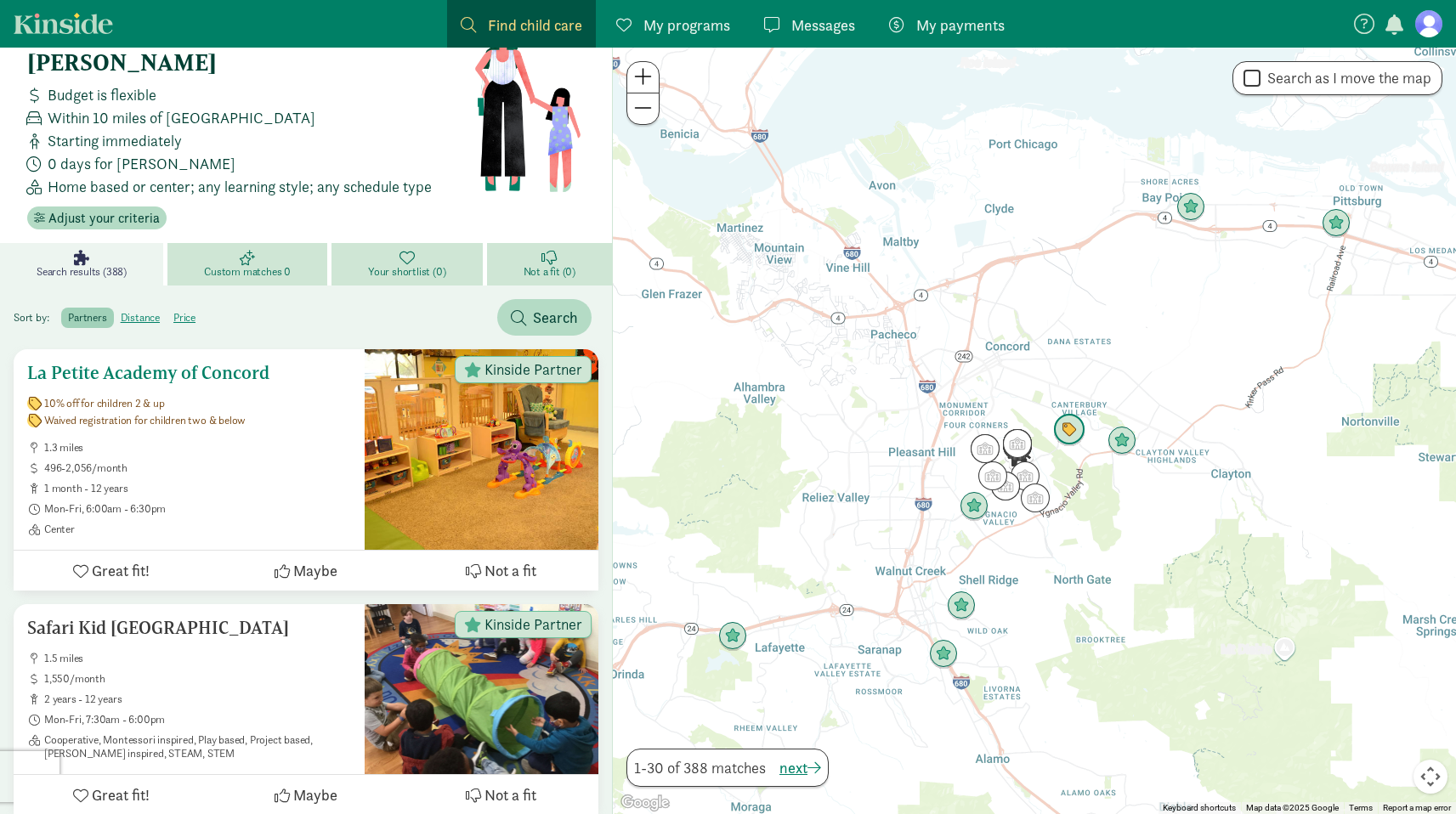
click at [281, 470] on ul "1.3 miles 496-2,056/month 1 month - 12 years Mon-Fri, 6:00am - 6:30pm Center" at bounding box center [189, 489] width 323 height 96
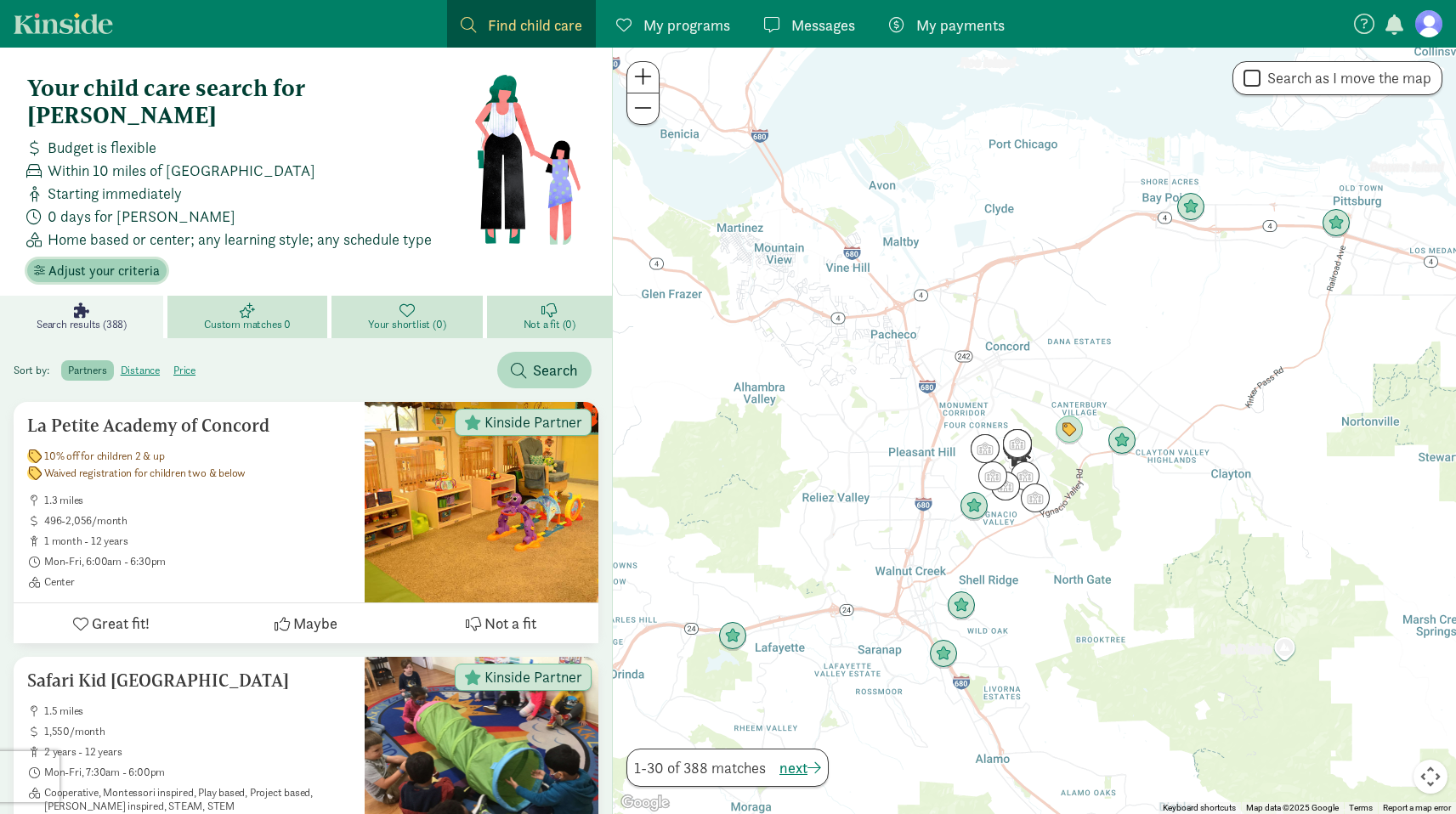
click at [115, 261] on span "Adjust your criteria" at bounding box center [104, 271] width 111 height 20
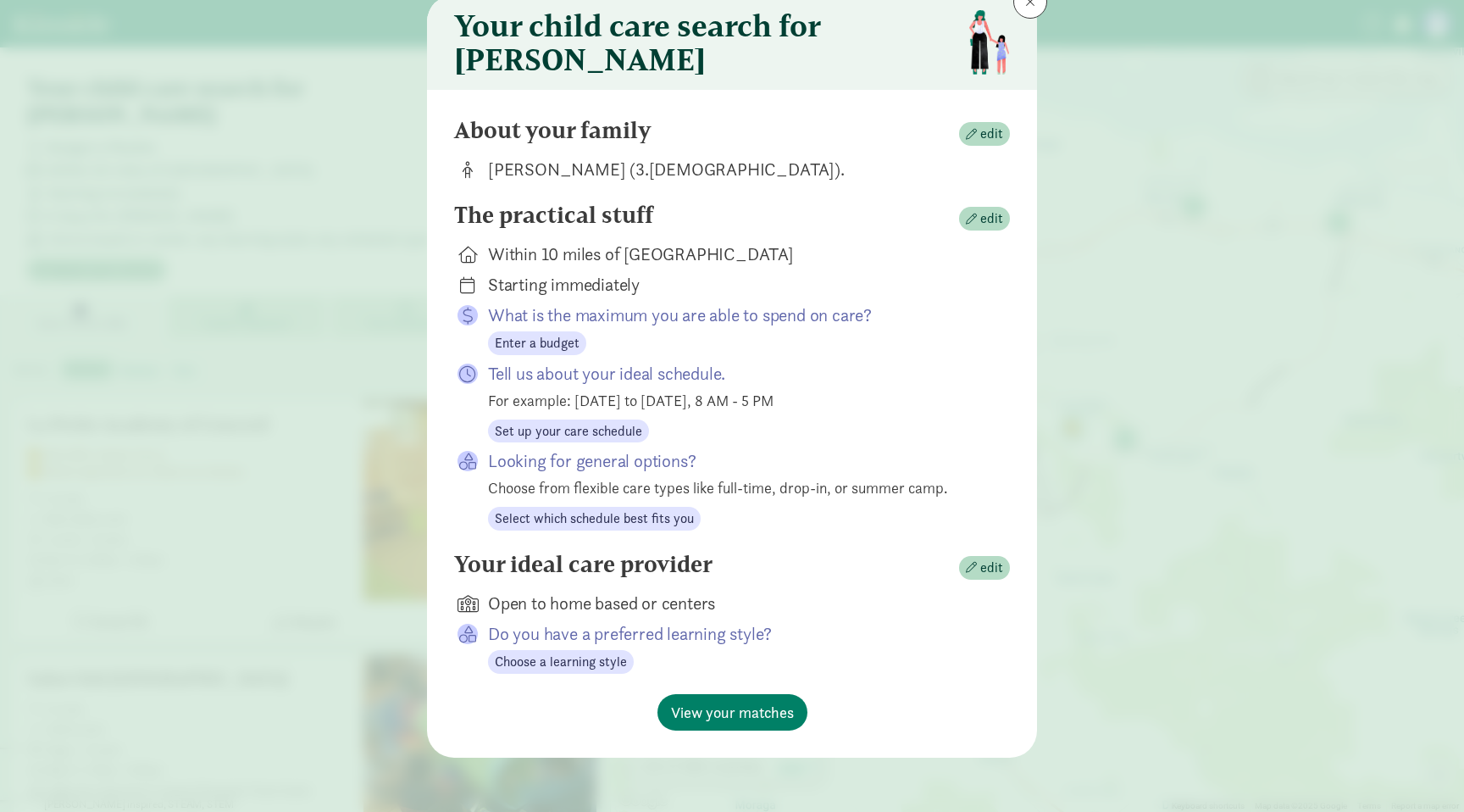
scroll to position [69, 0]
click at [658, 520] on span "Select which schedule best fits you" at bounding box center [594, 518] width 199 height 20
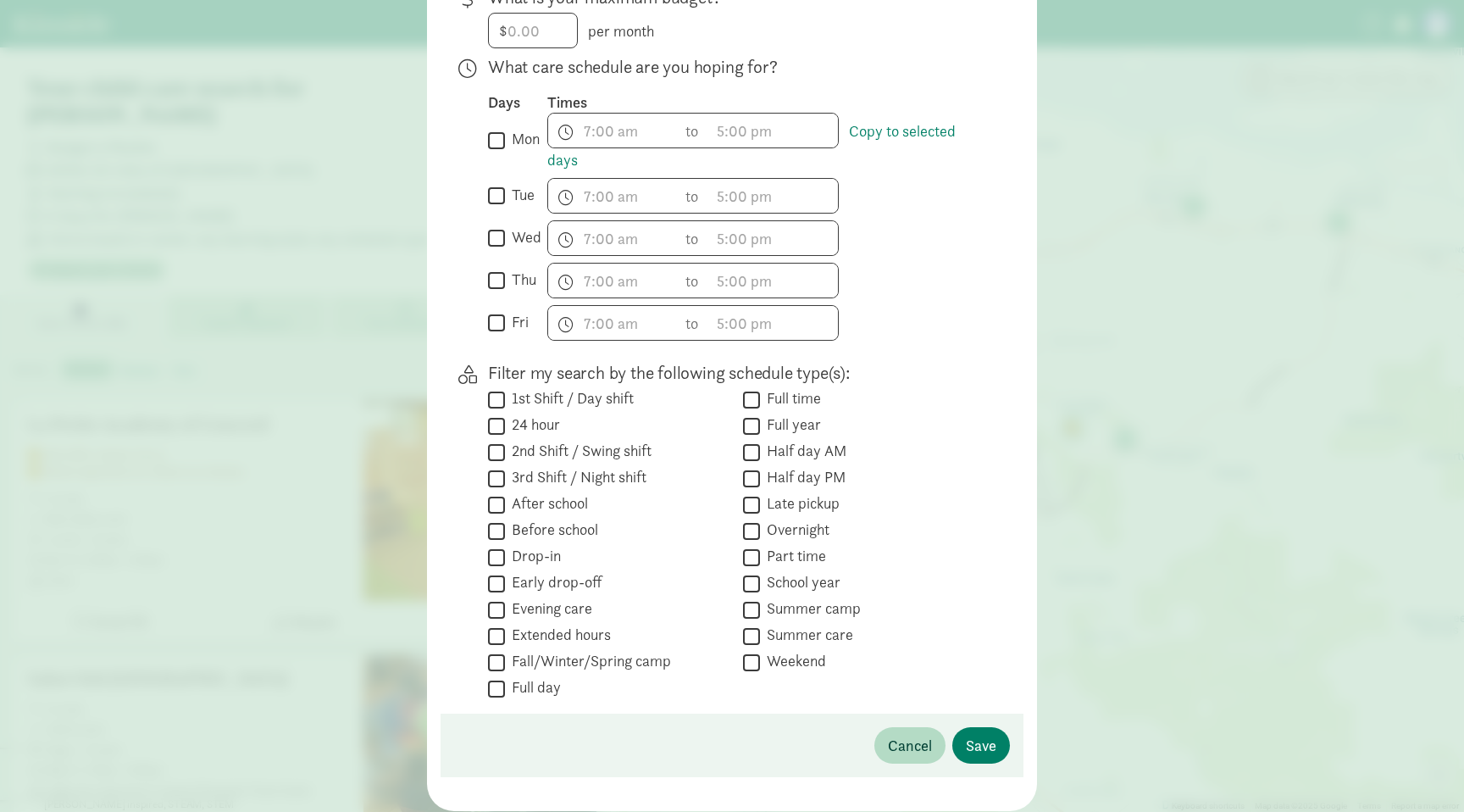
scroll to position [471, 0]
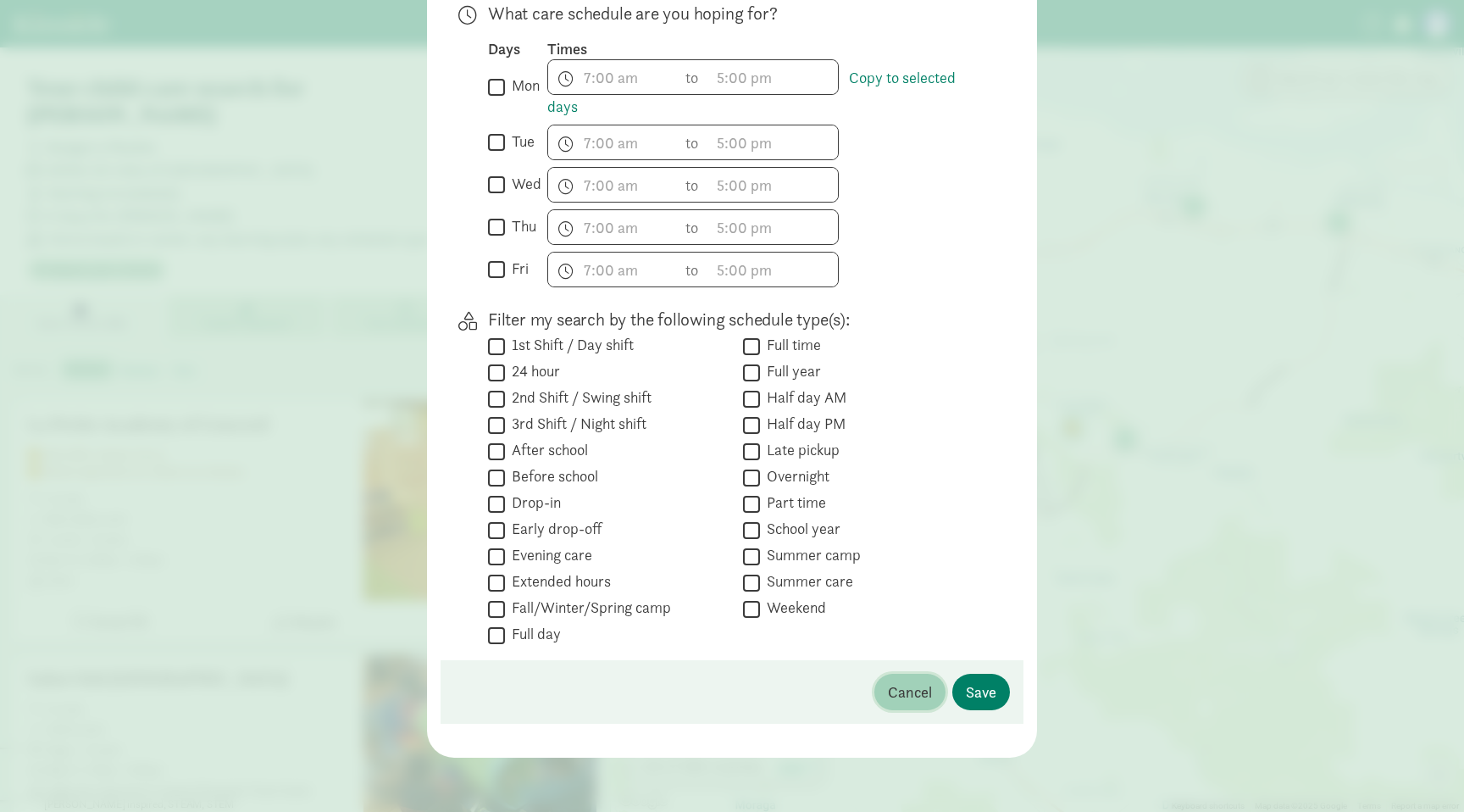
click at [911, 698] on span "Cancel" at bounding box center [910, 692] width 44 height 23
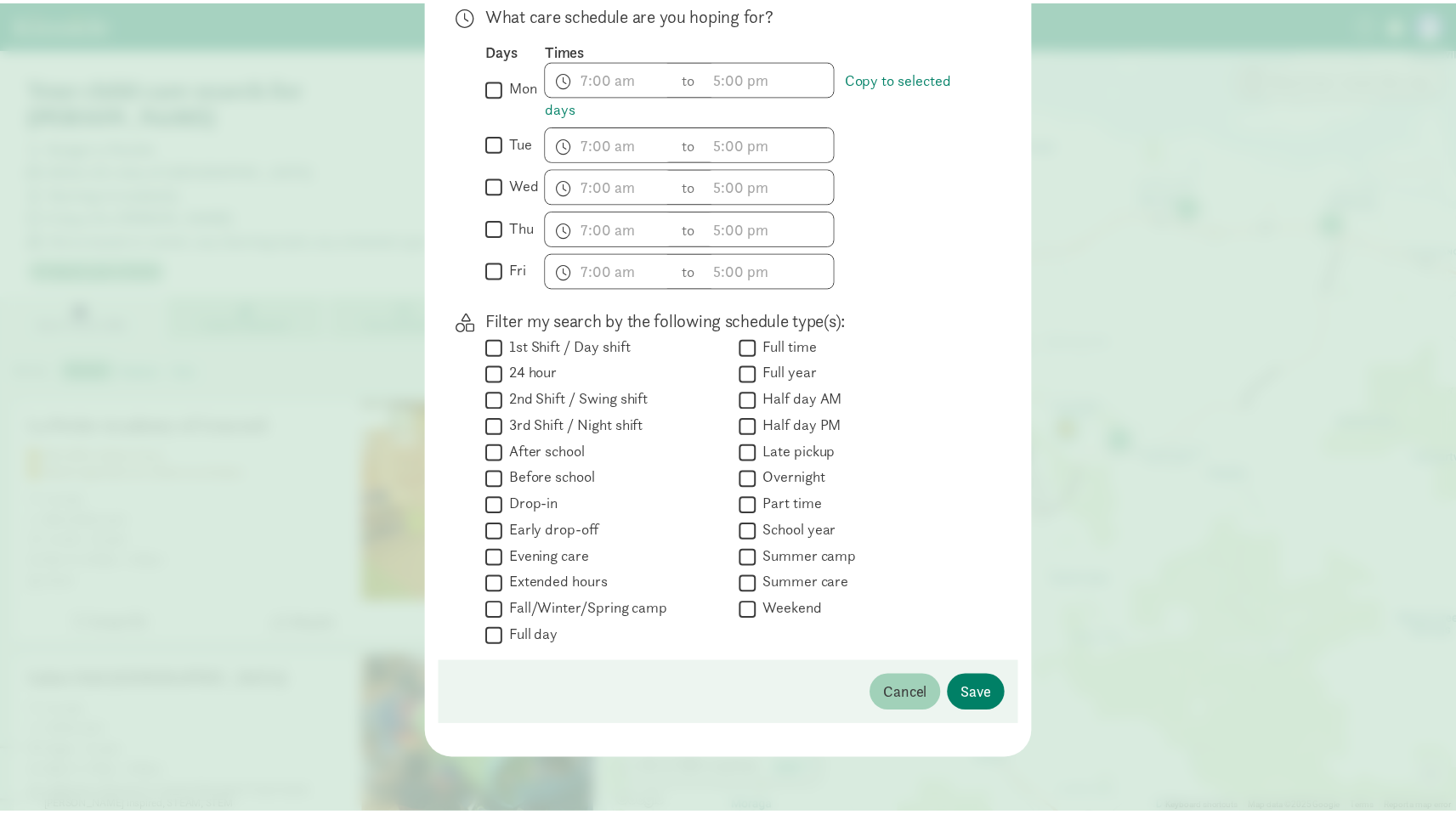
scroll to position [69, 0]
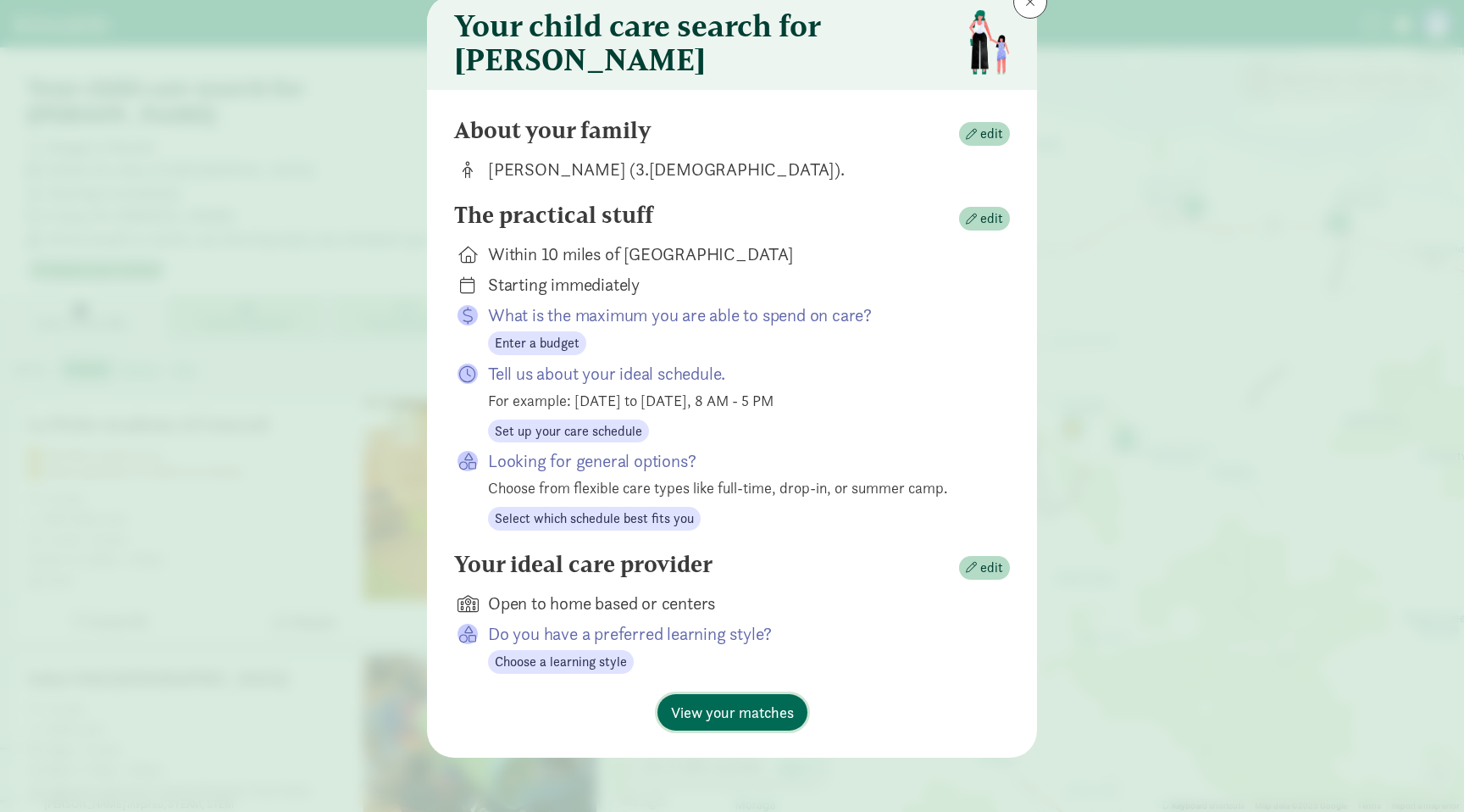
click at [764, 721] on span "View your matches" at bounding box center [733, 712] width 123 height 23
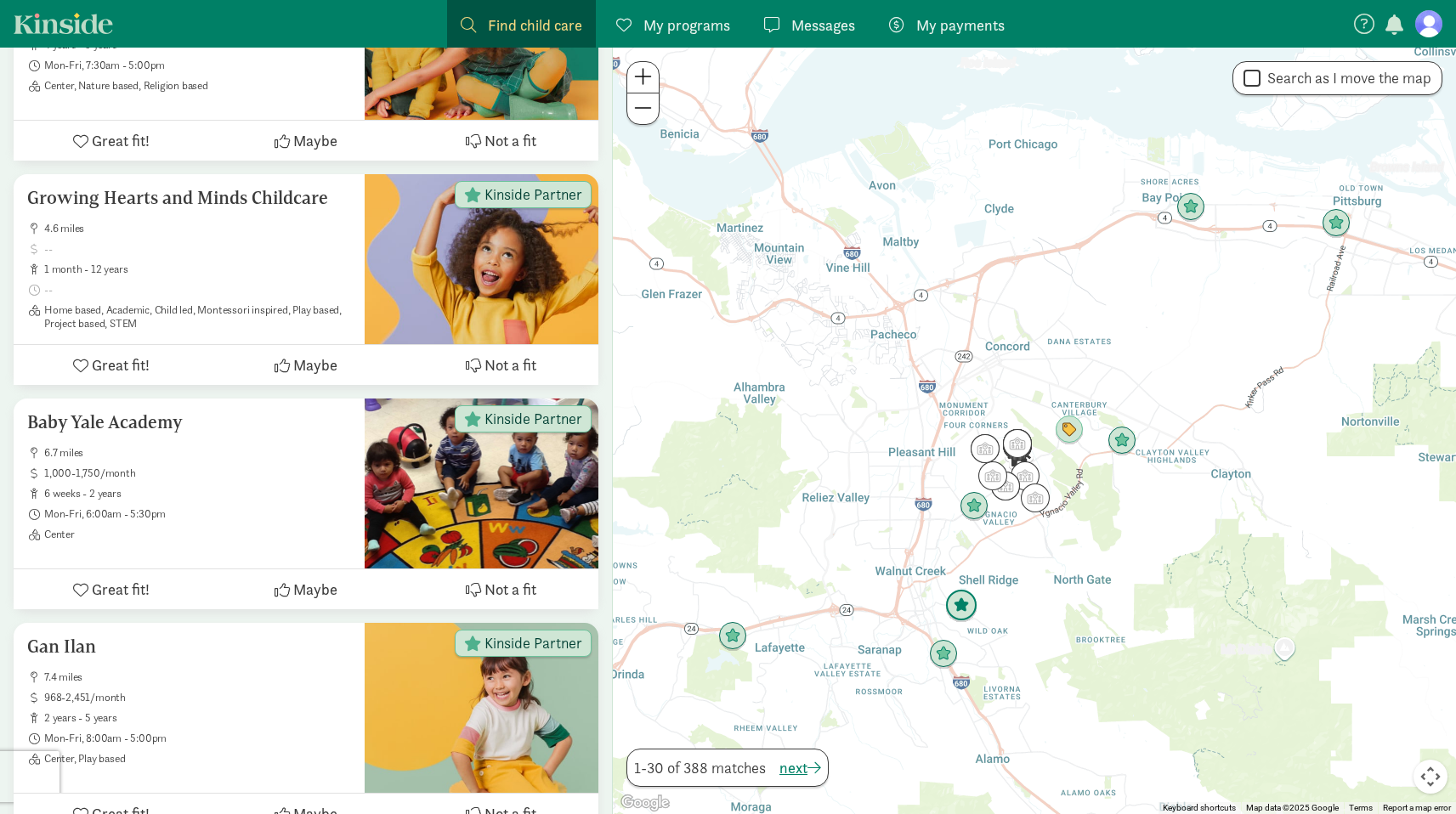
scroll to position [1157, 0]
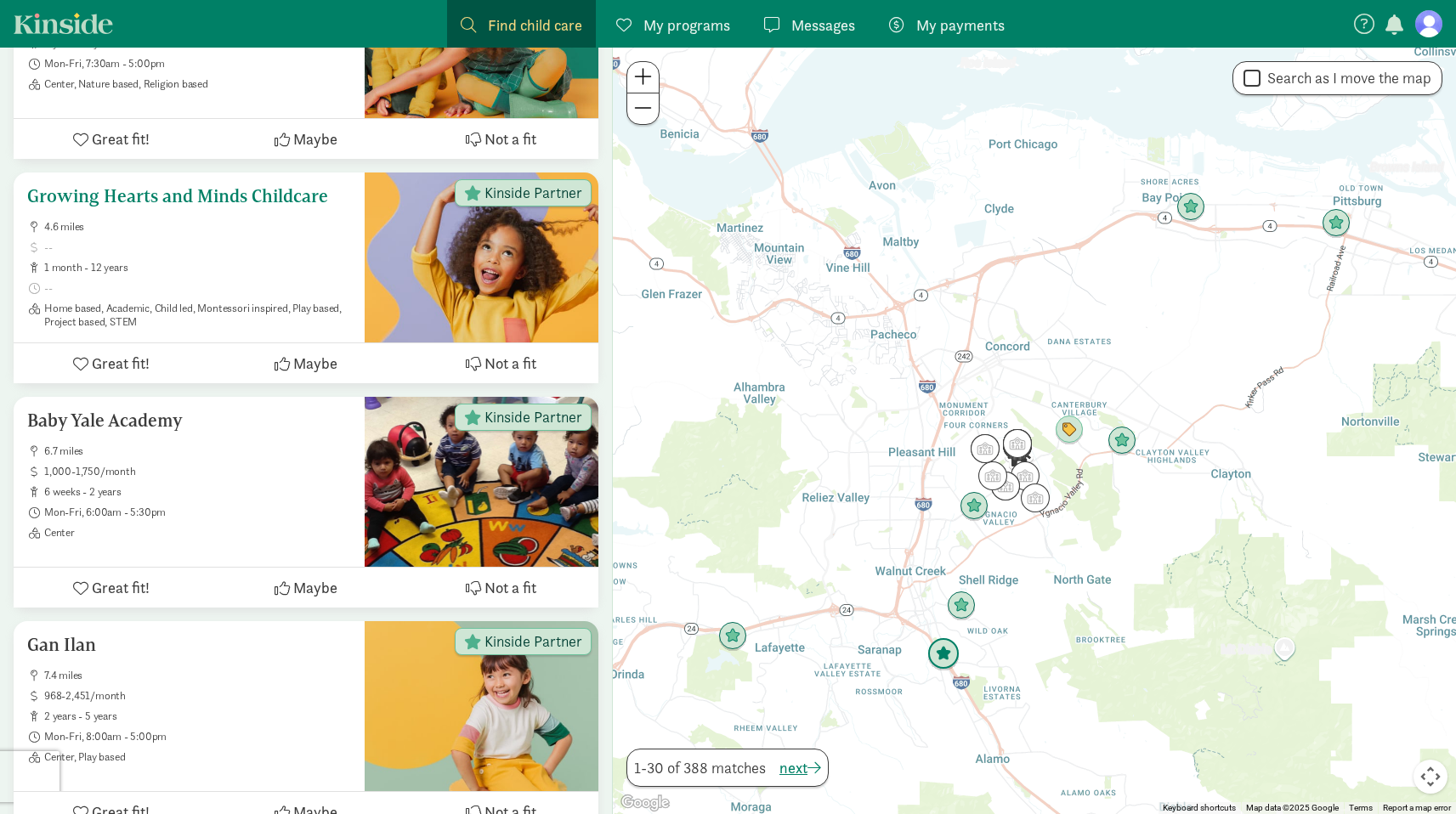
click at [231, 220] on span "4.6 miles" at bounding box center [197, 227] width 306 height 14
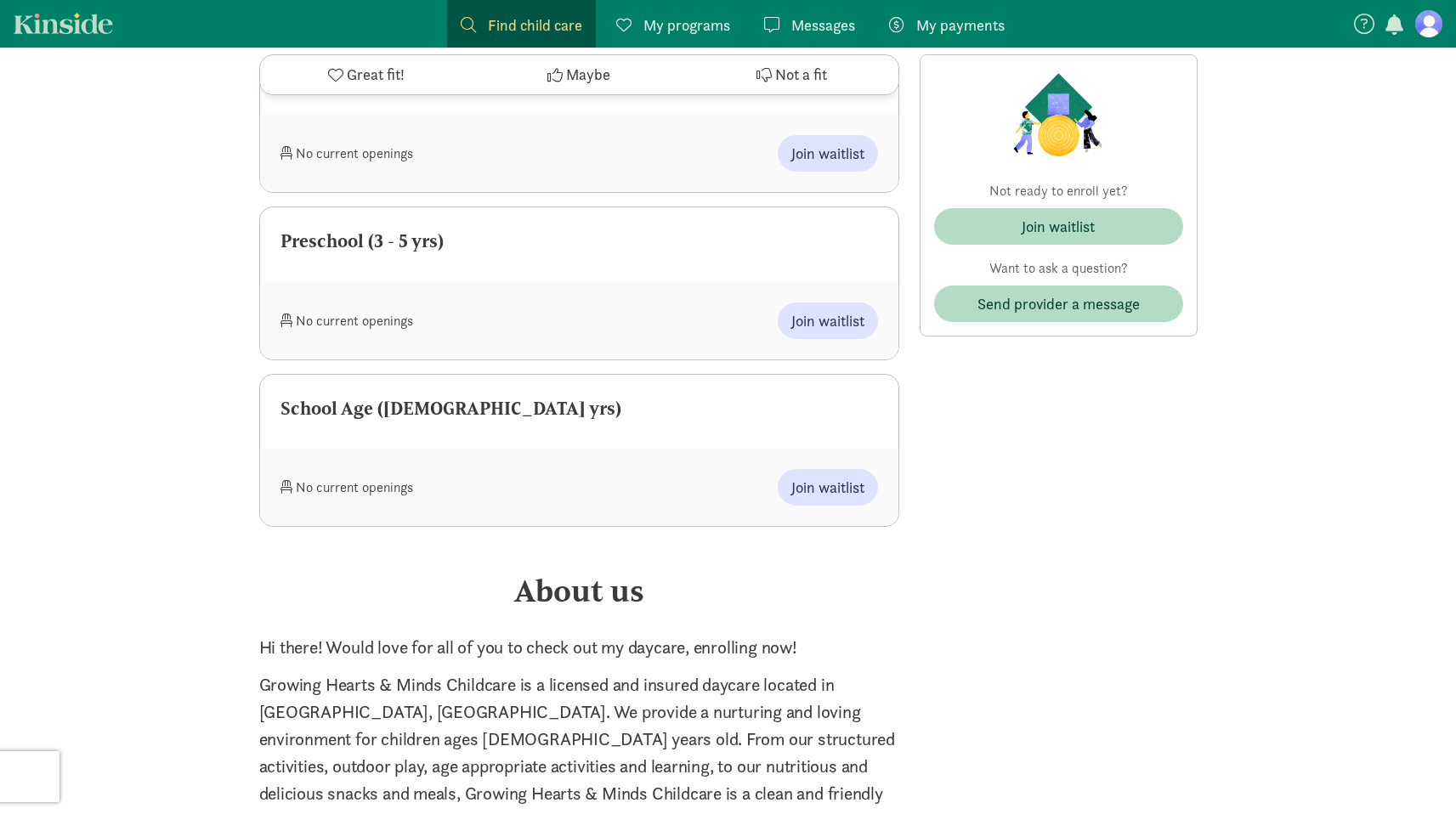
scroll to position [1054, 0]
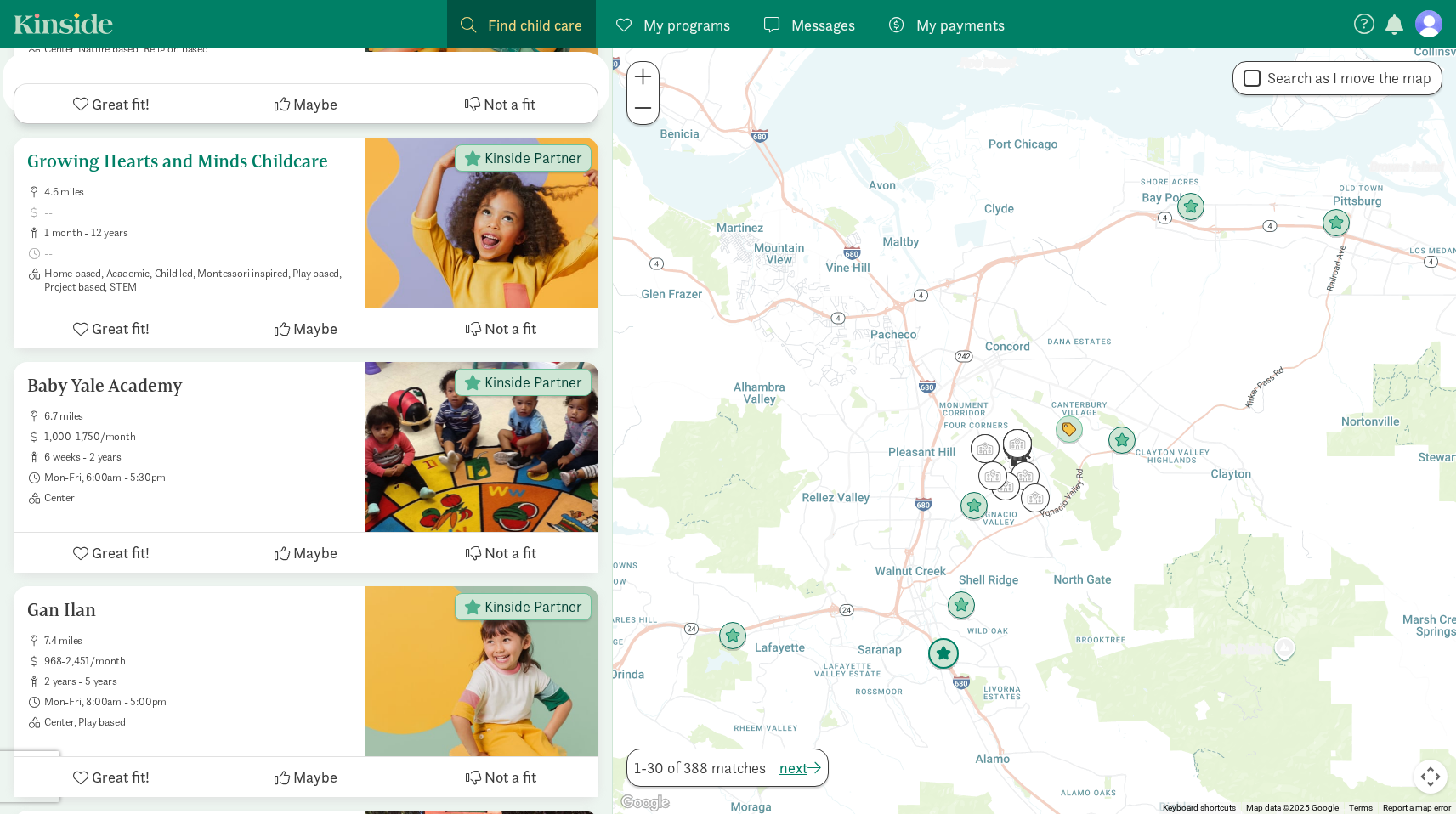
scroll to position [1210, 0]
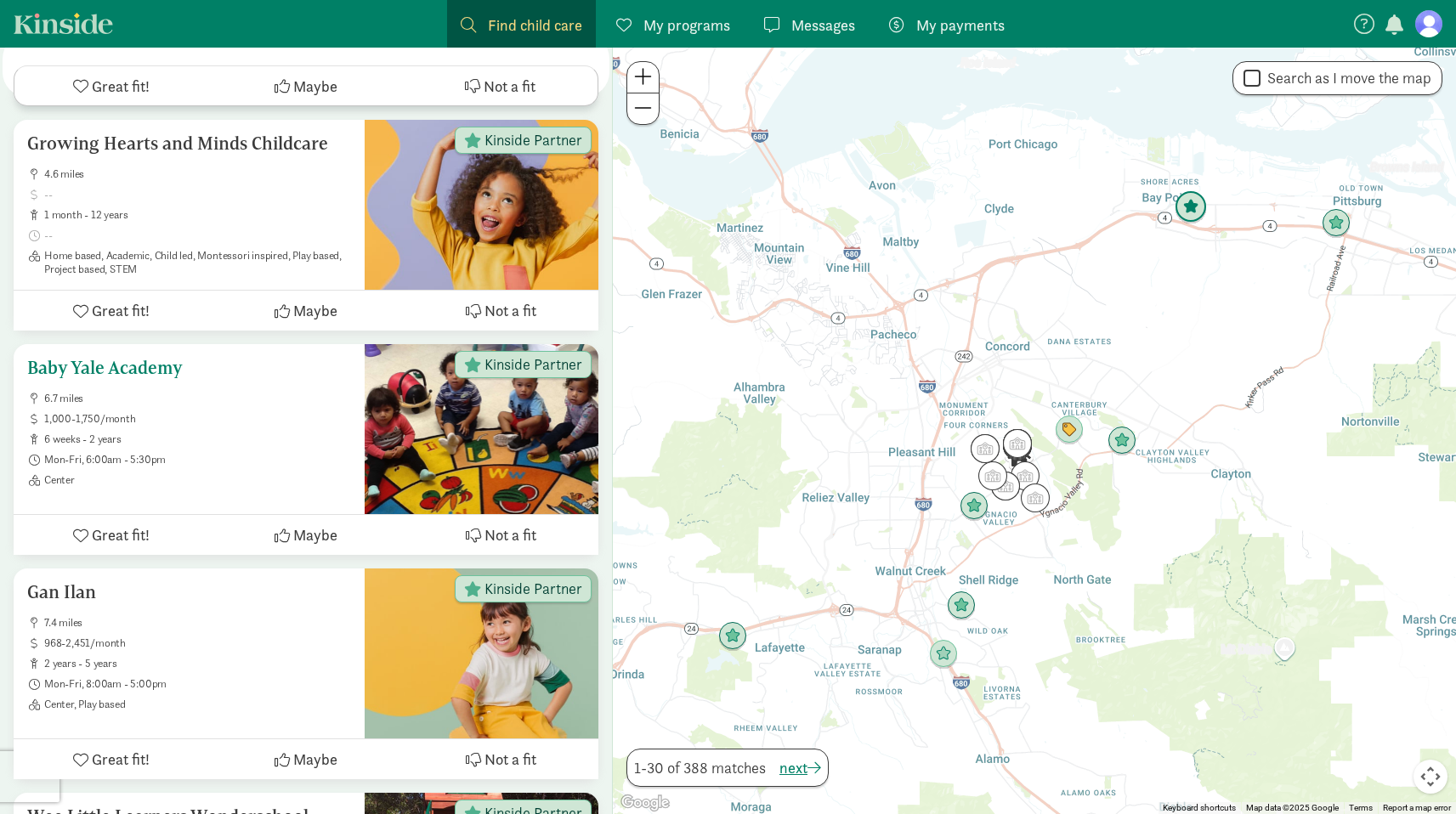
click at [234, 392] on span "6.7 miles" at bounding box center [197, 398] width 306 height 14
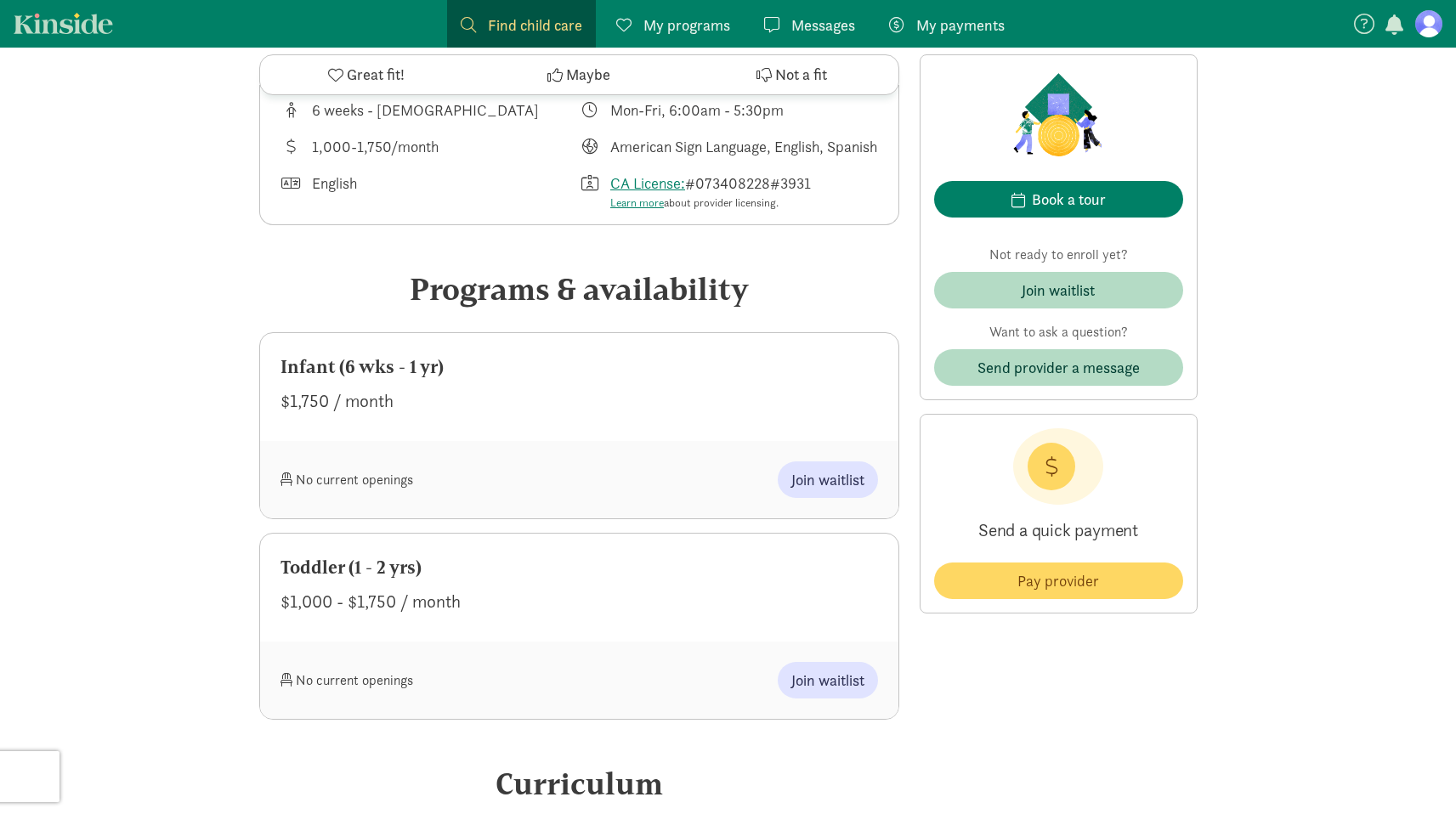
scroll to position [573, 0]
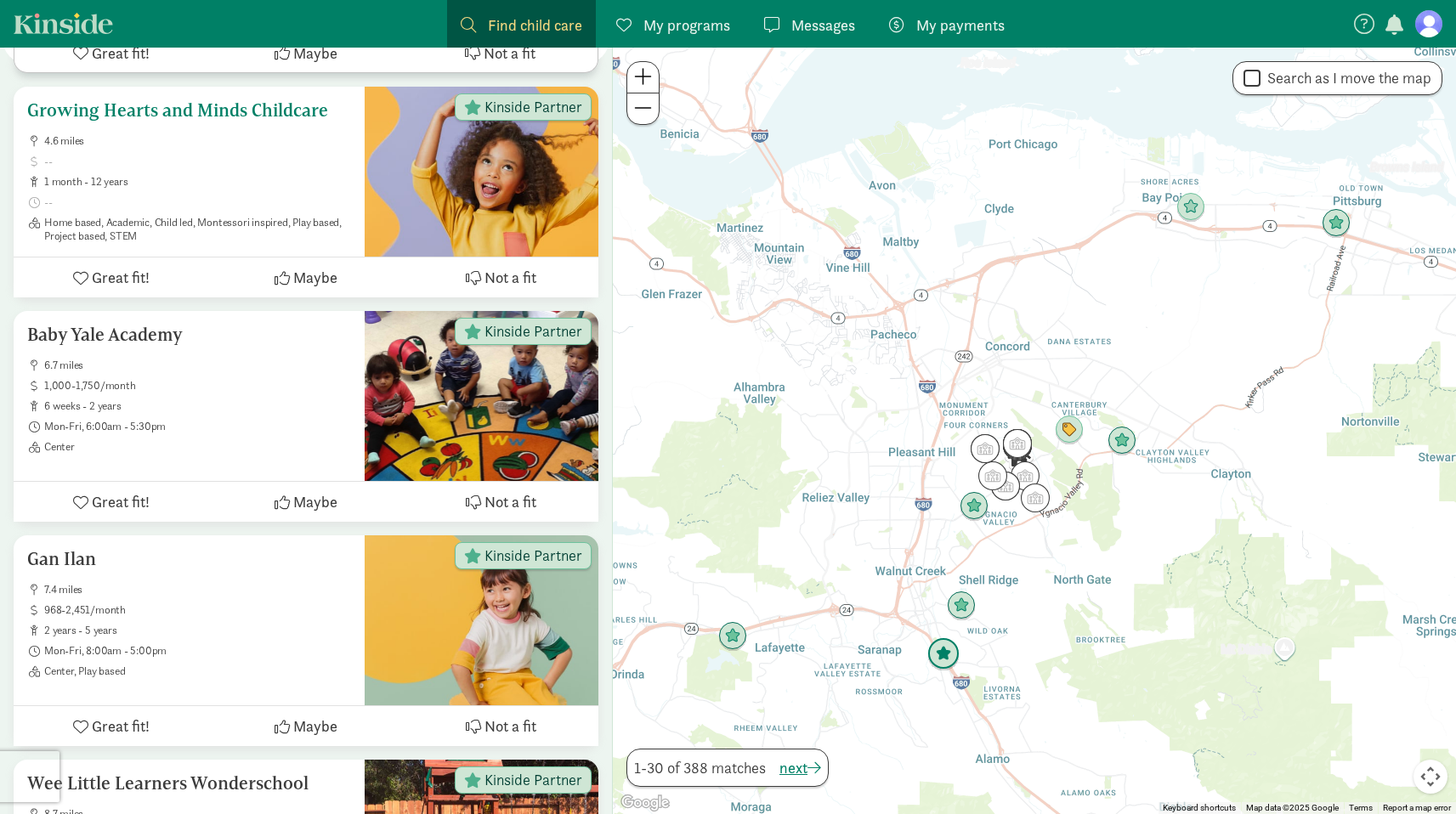
scroll to position [1245, 0]
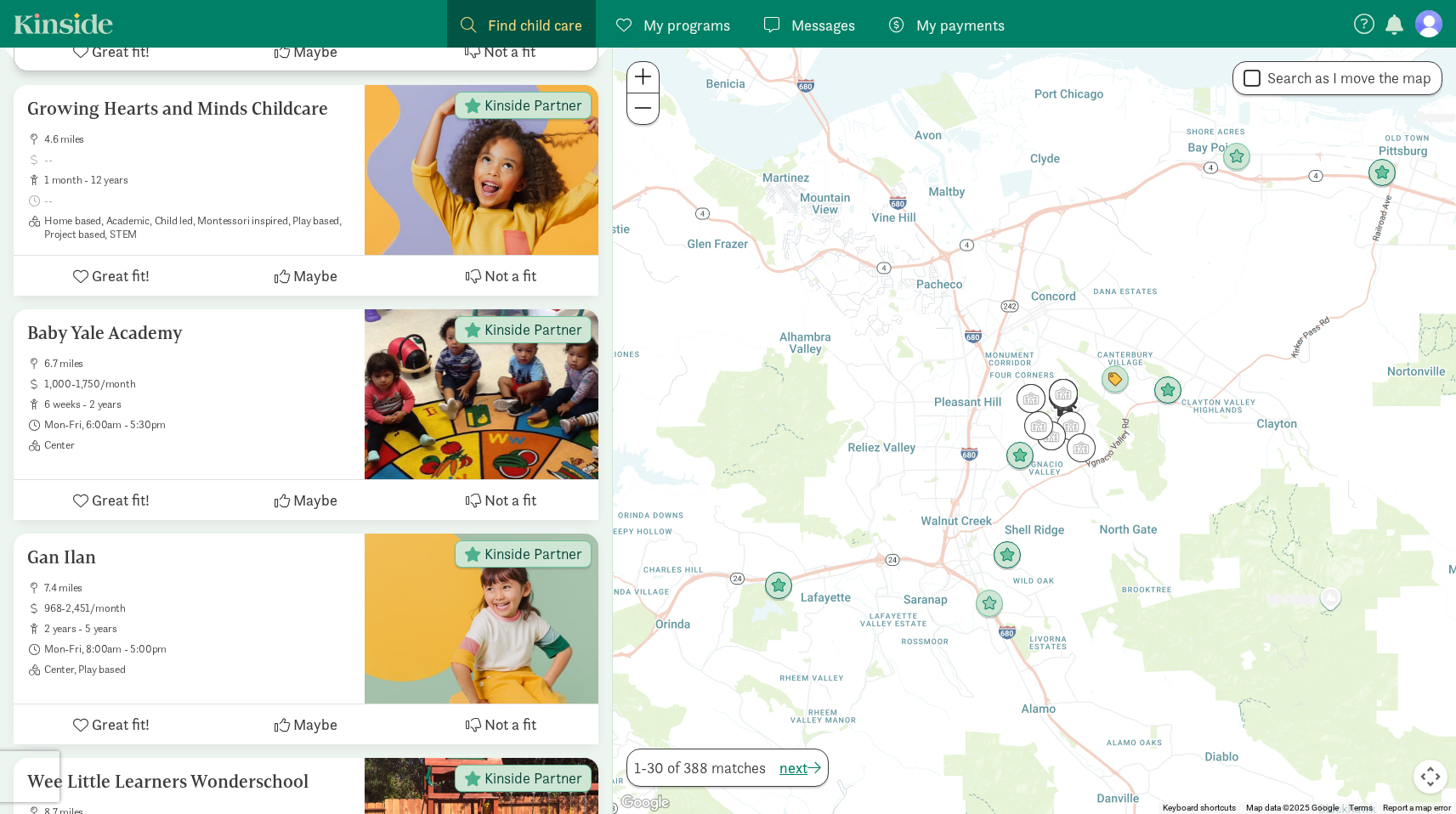
drag, startPoint x: 713, startPoint y: 428, endPoint x: 761, endPoint y: 377, distance: 70.0
click at [761, 377] on div at bounding box center [1034, 431] width 843 height 766
click at [1022, 470] on img "Click to see details" at bounding box center [1020, 456] width 32 height 32
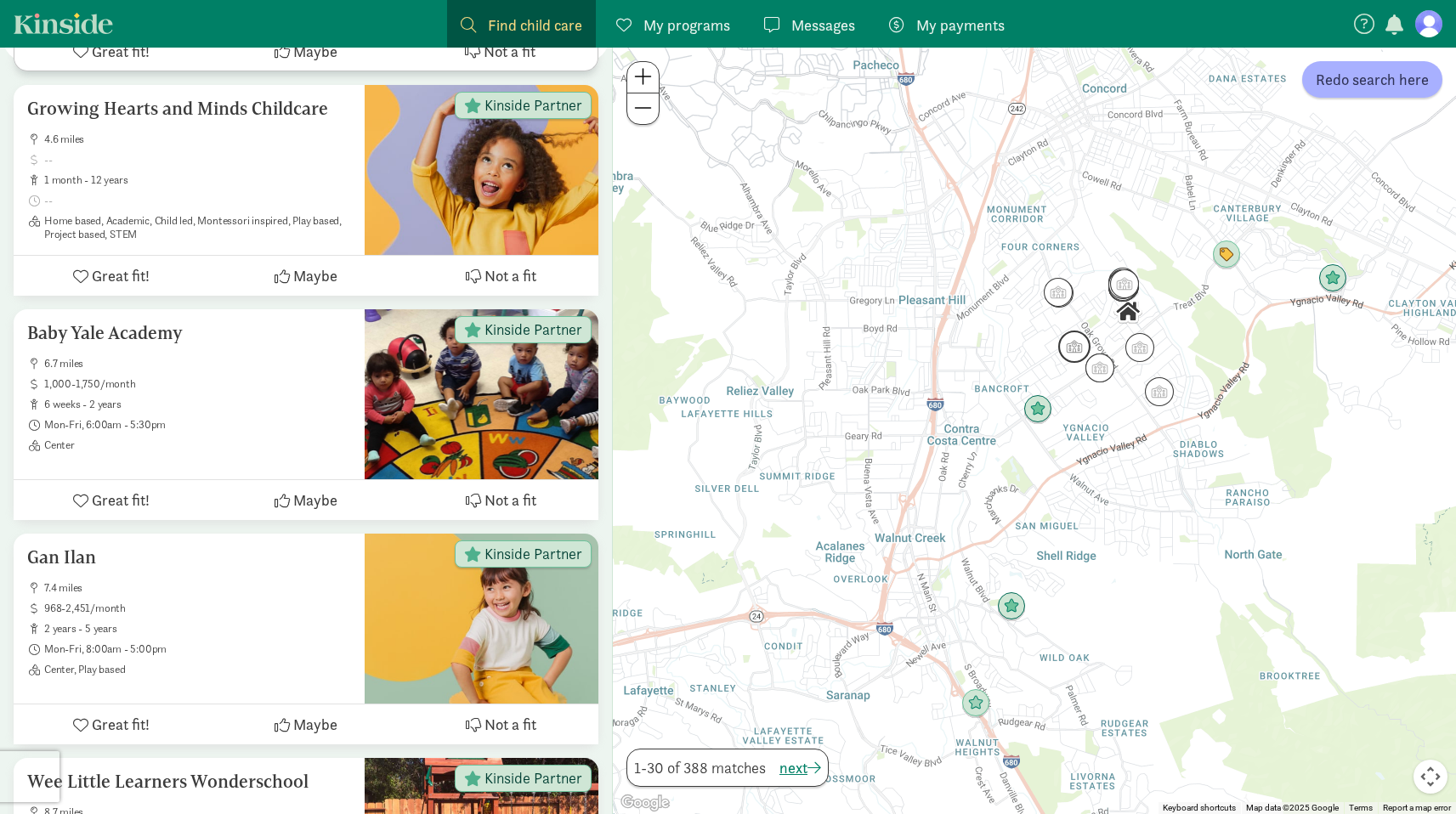
click at [1075, 358] on img "Click to see details" at bounding box center [1075, 346] width 32 height 32
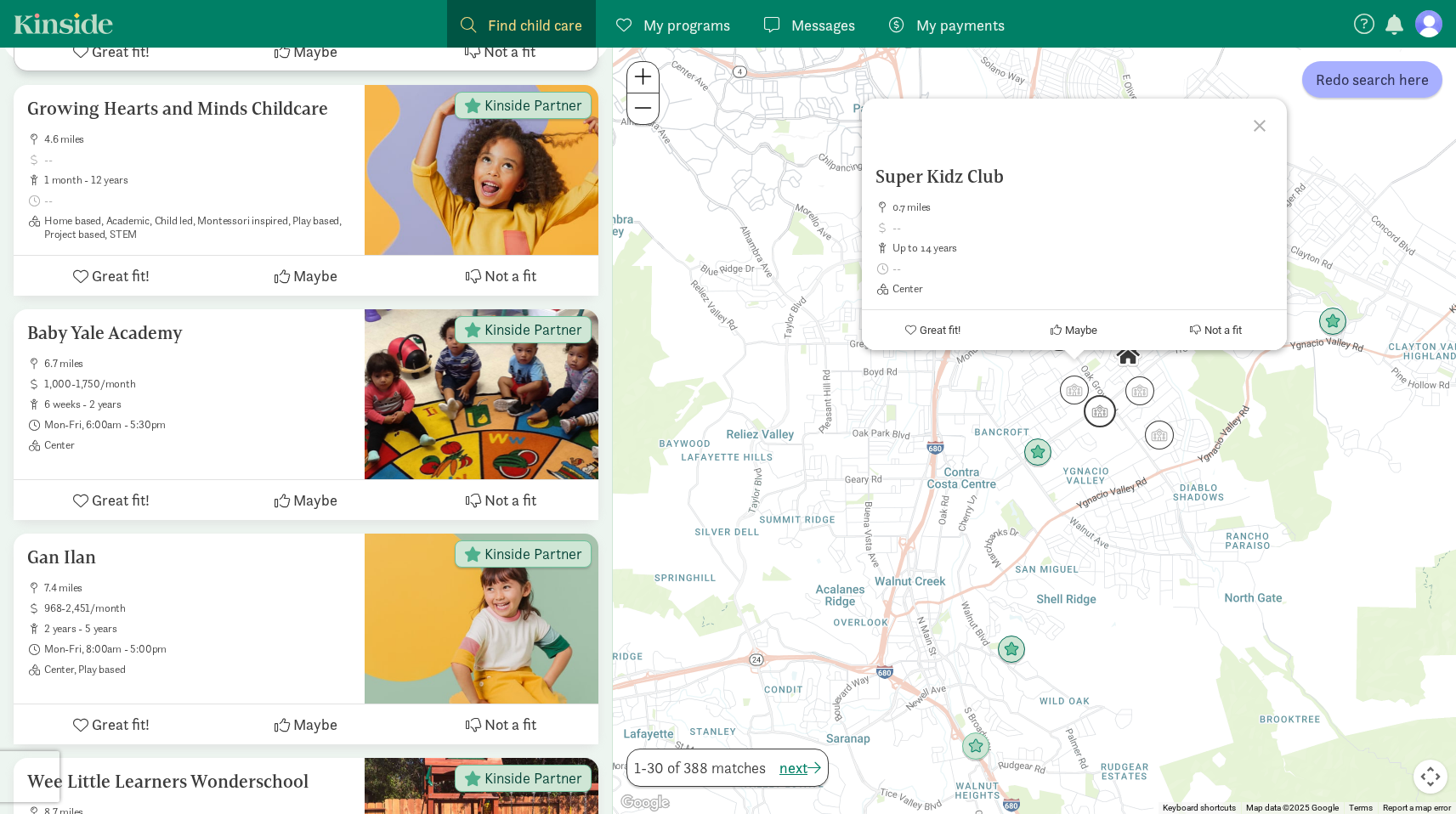
click at [1089, 408] on img "Click to see details" at bounding box center [1099, 411] width 32 height 32
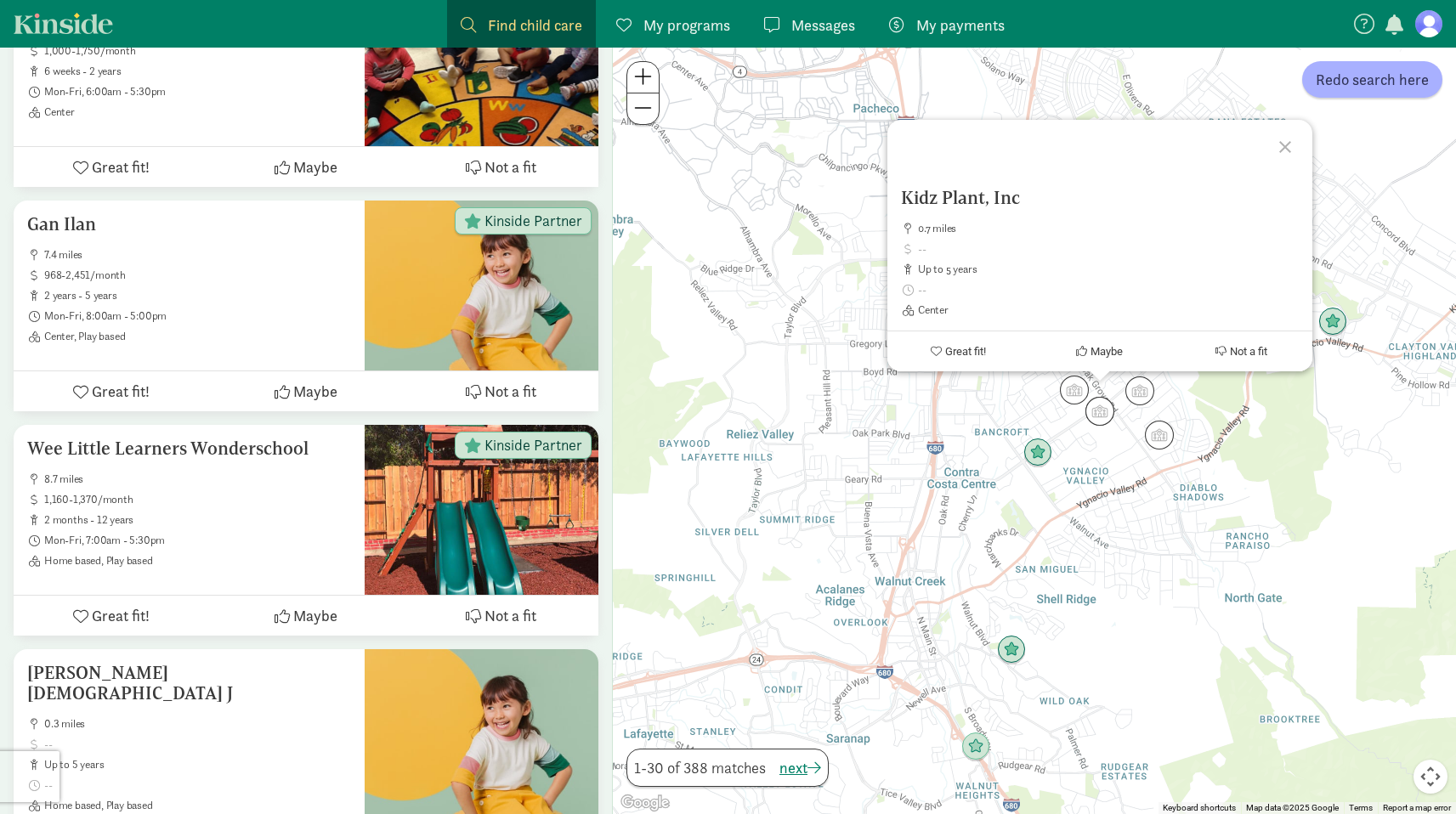
scroll to position [1579, 0]
click at [209, 472] on span "8.7 miles" at bounding box center [197, 479] width 306 height 14
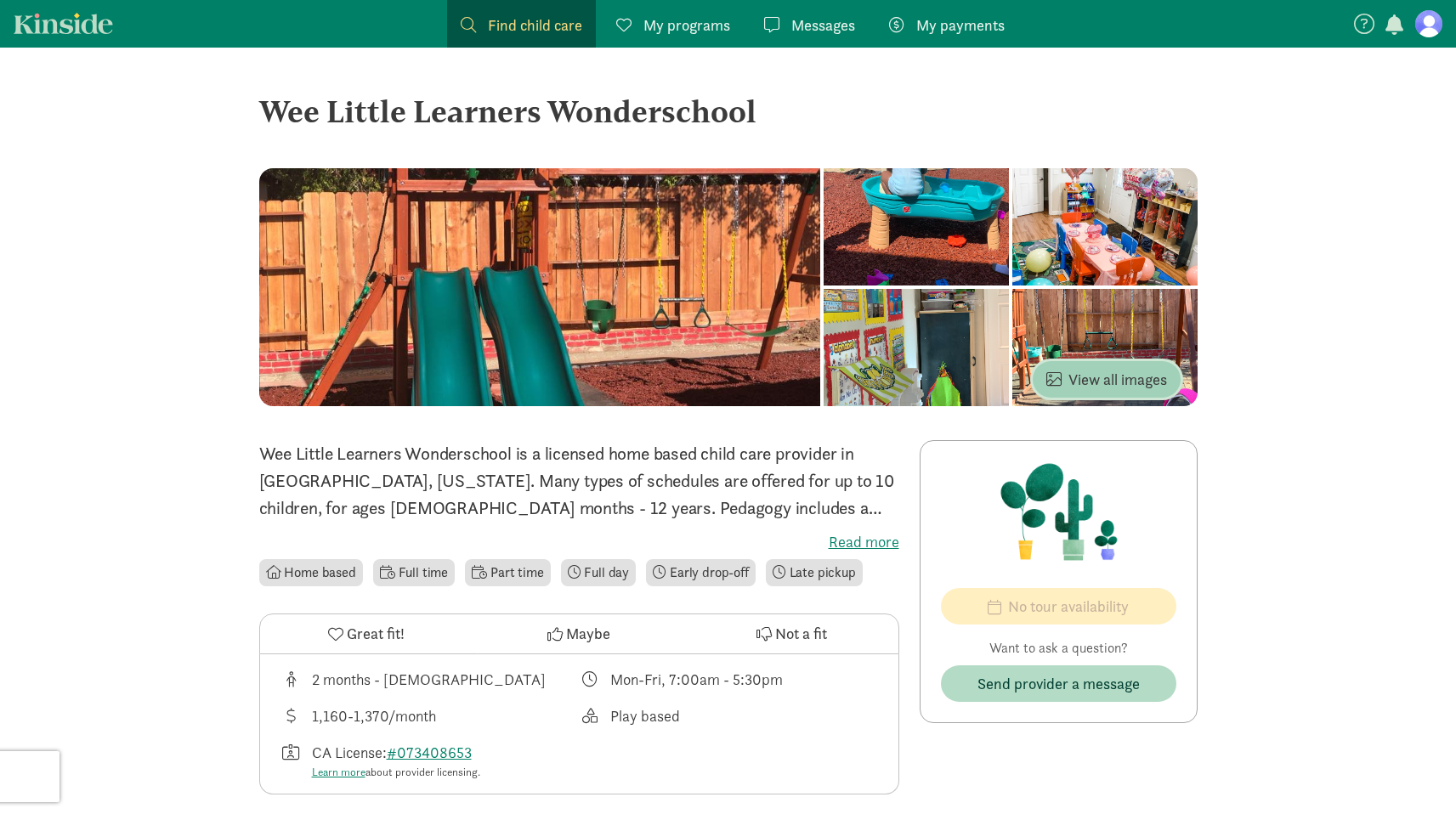
click at [1117, 374] on span "View all images" at bounding box center [1106, 379] width 120 height 23
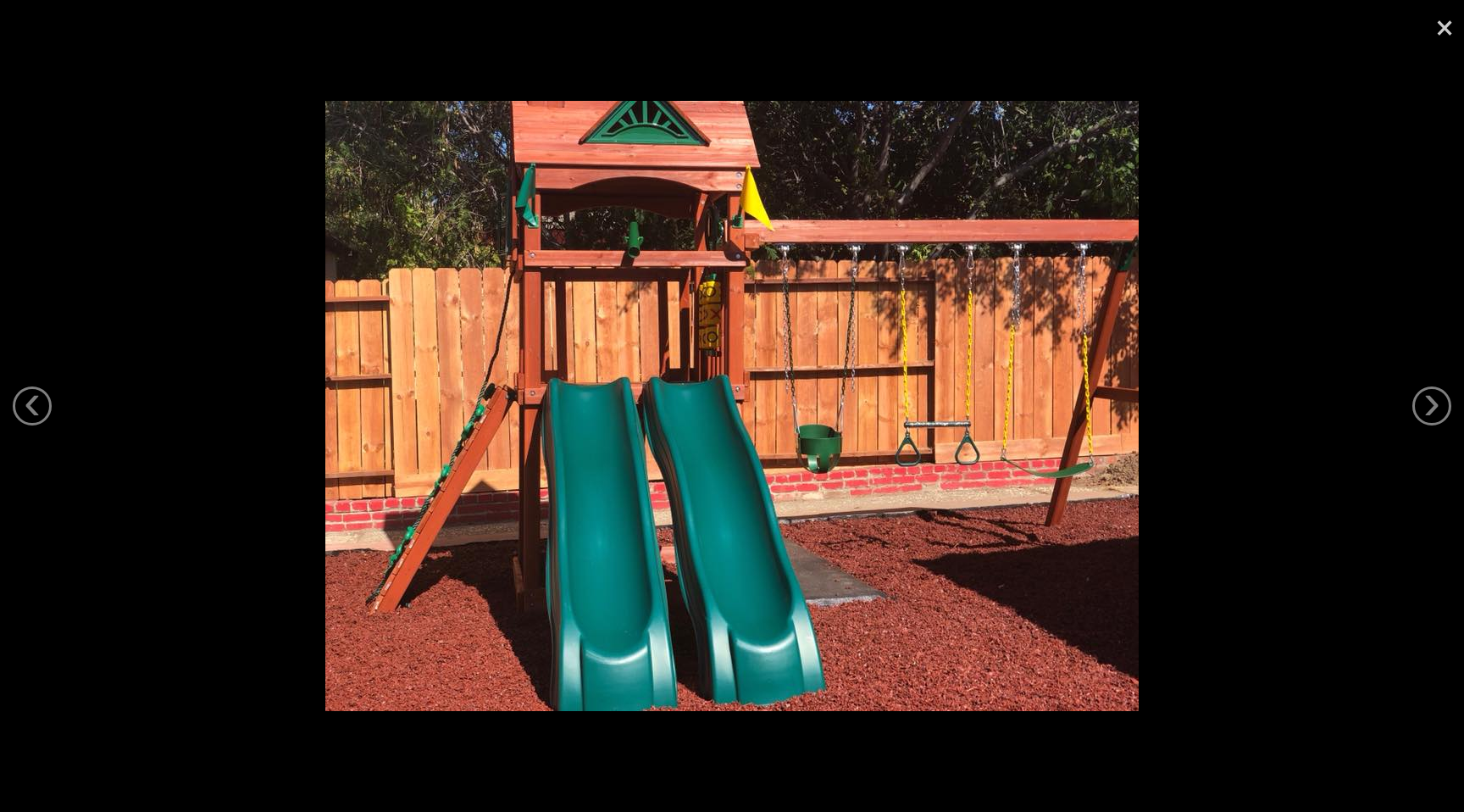
click at [1014, 416] on img at bounding box center [732, 405] width 814 height 610
click at [1438, 414] on link "›" at bounding box center [1433, 406] width 39 height 39
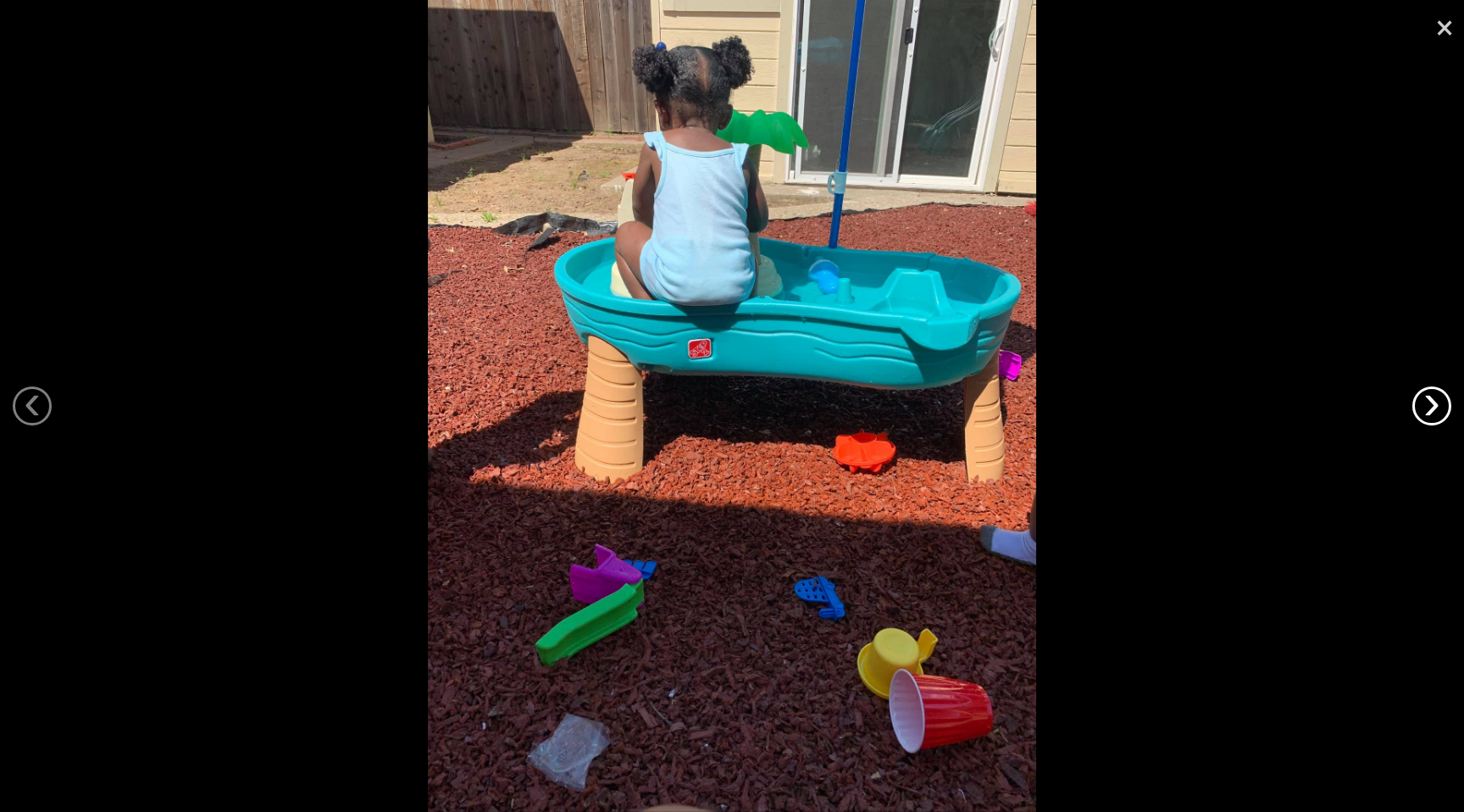
click at [1438, 414] on link "›" at bounding box center [1433, 406] width 39 height 39
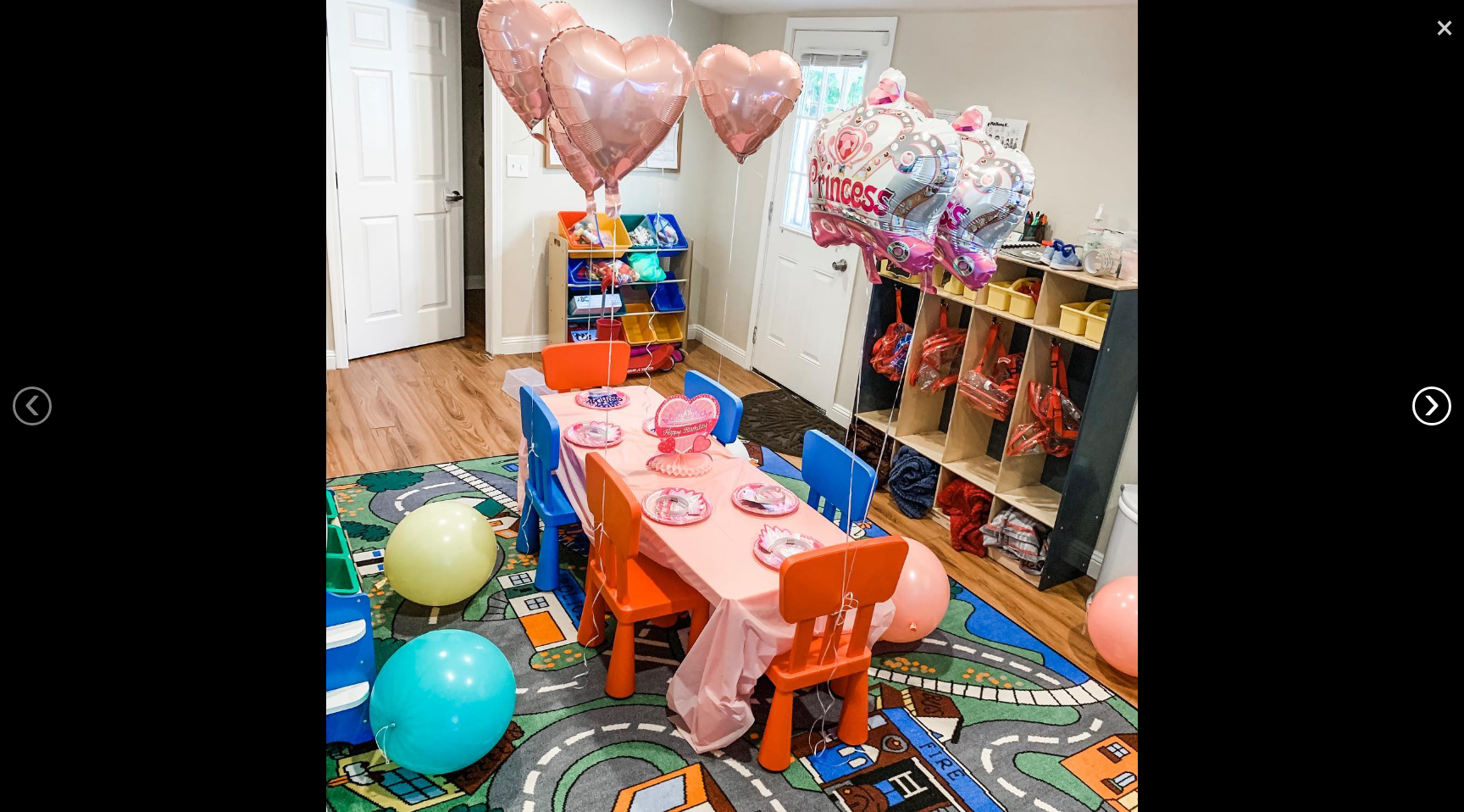
click at [1439, 414] on link "›" at bounding box center [1433, 406] width 39 height 39
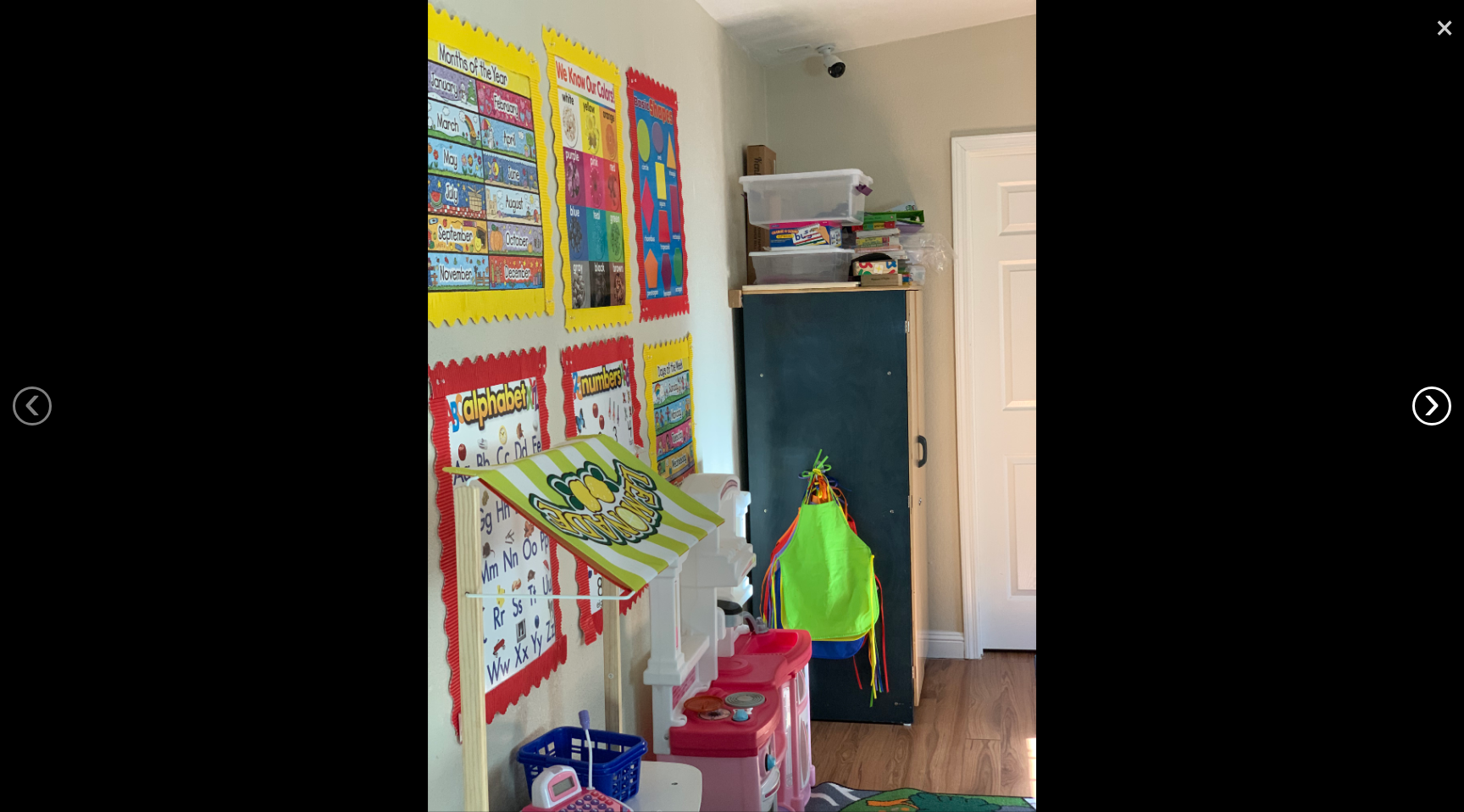
click at [1439, 414] on link "›" at bounding box center [1433, 406] width 39 height 39
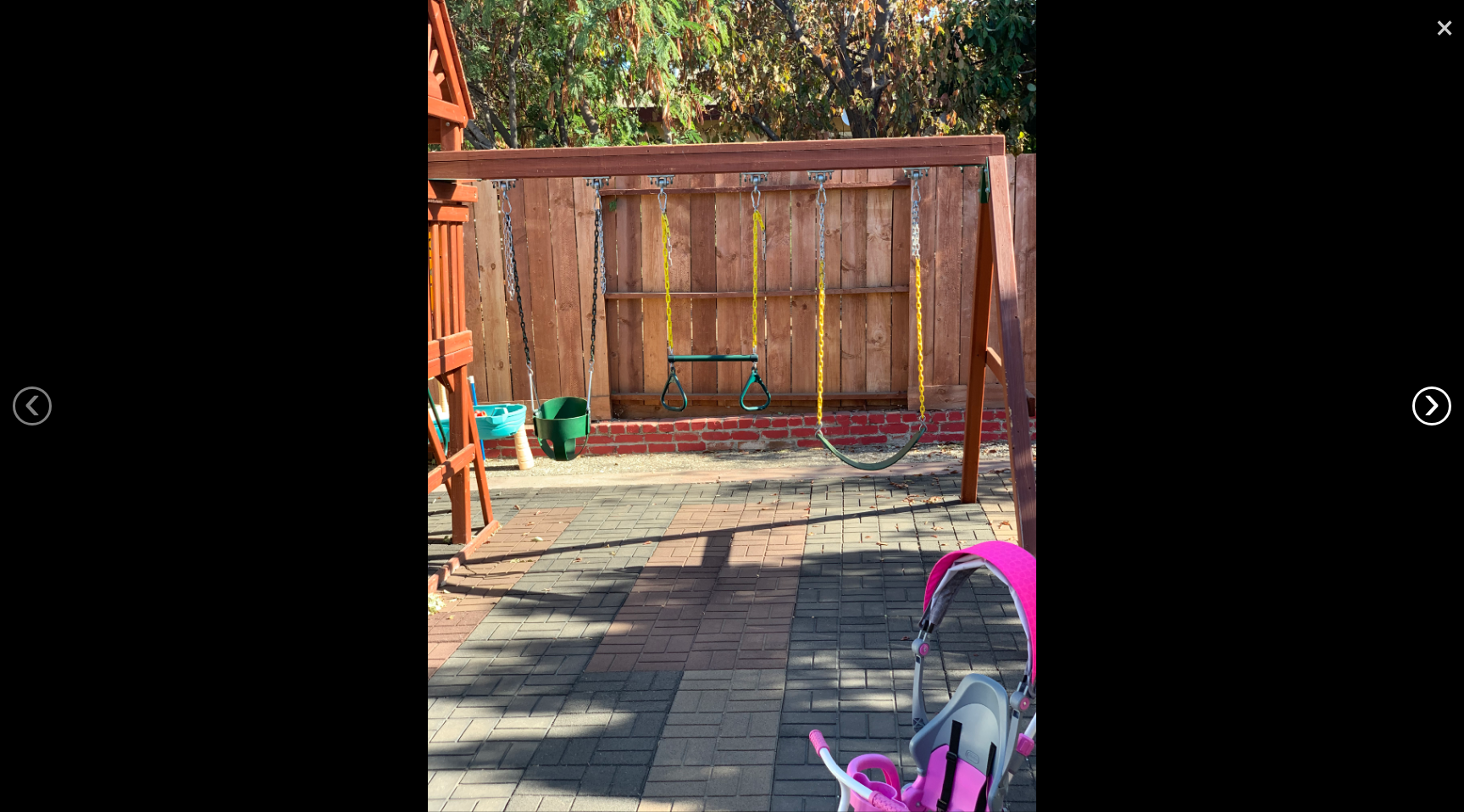
click at [1439, 414] on link "›" at bounding box center [1433, 406] width 39 height 39
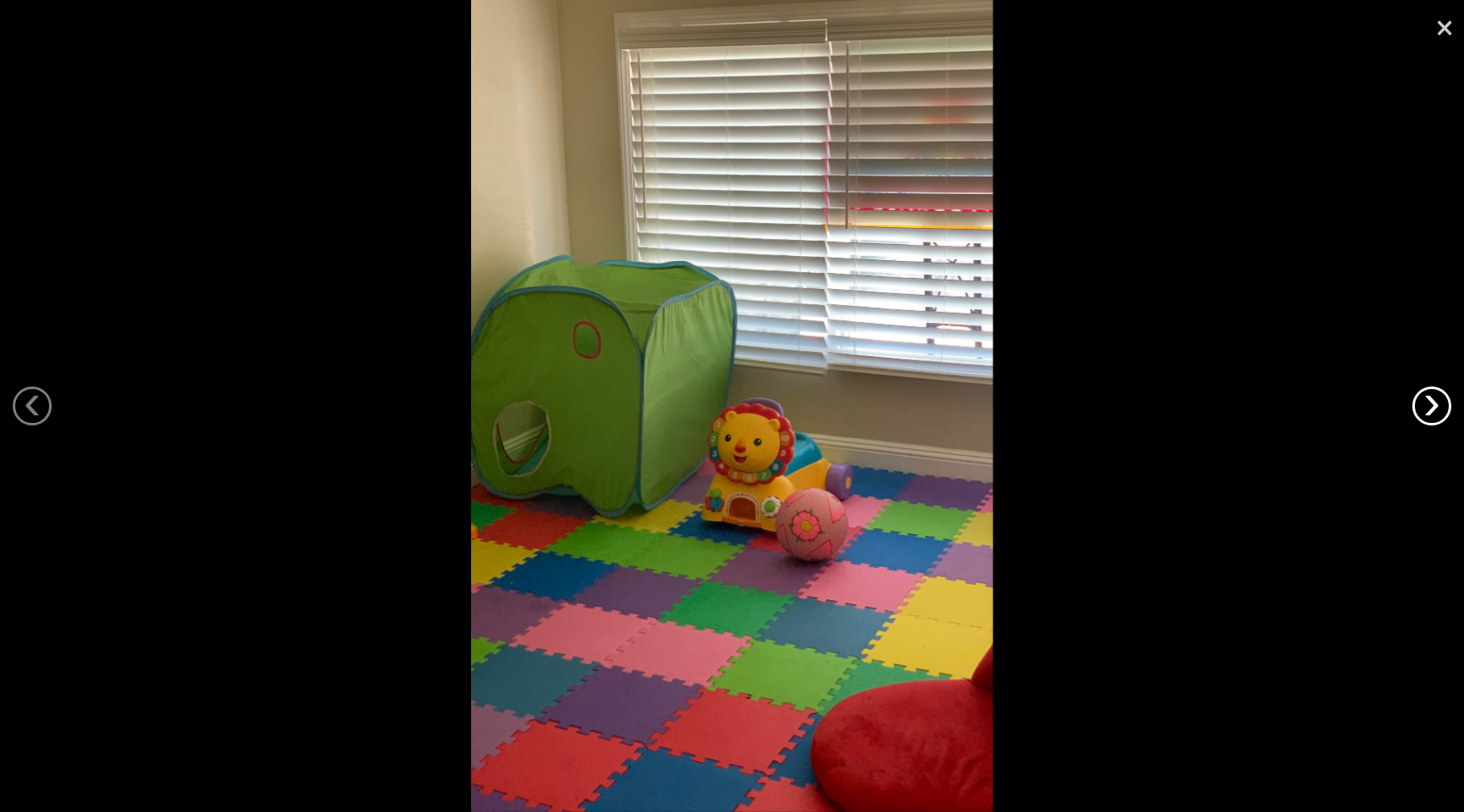
click at [1439, 414] on link "›" at bounding box center [1433, 406] width 39 height 39
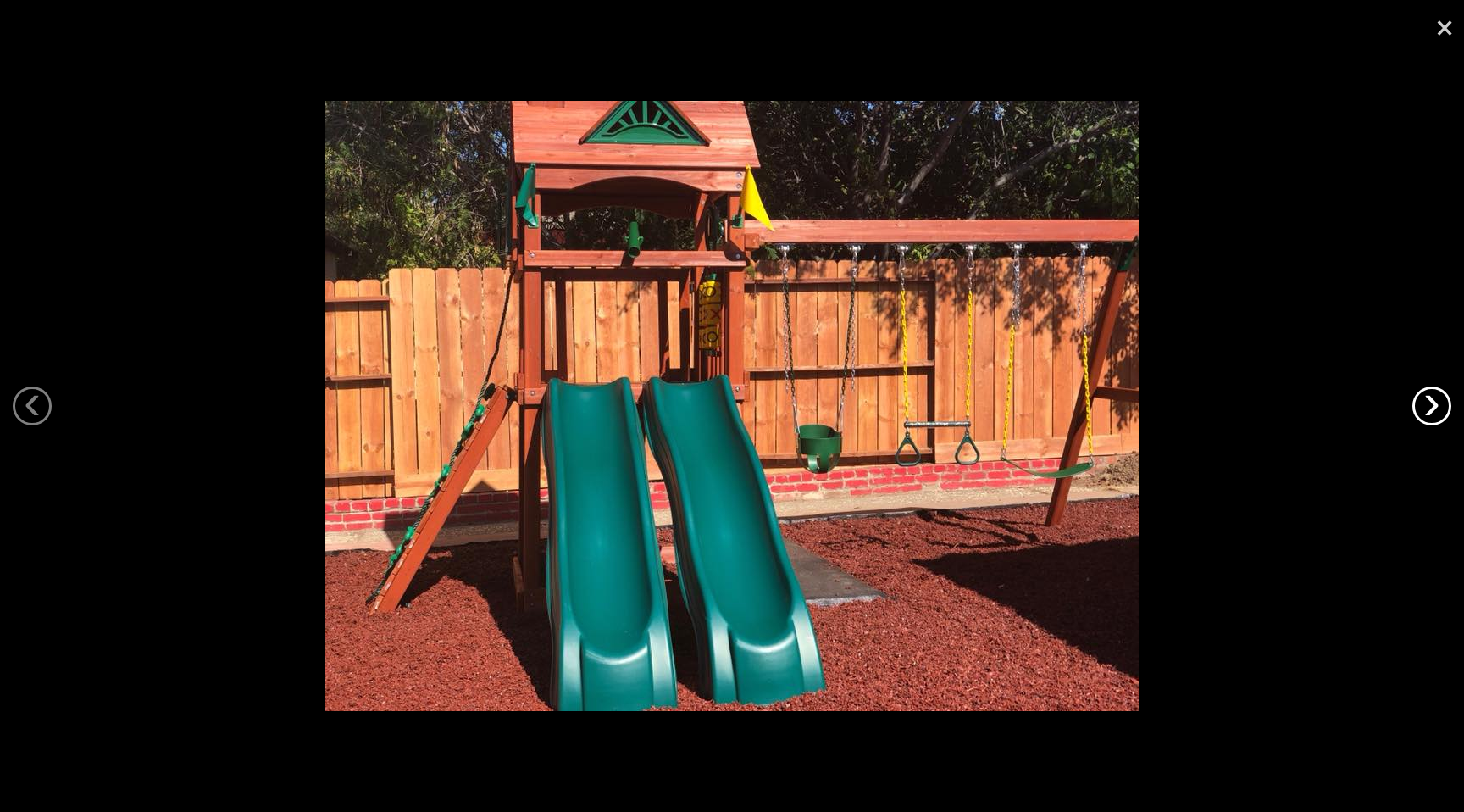
click at [1439, 414] on link "›" at bounding box center [1433, 406] width 39 height 39
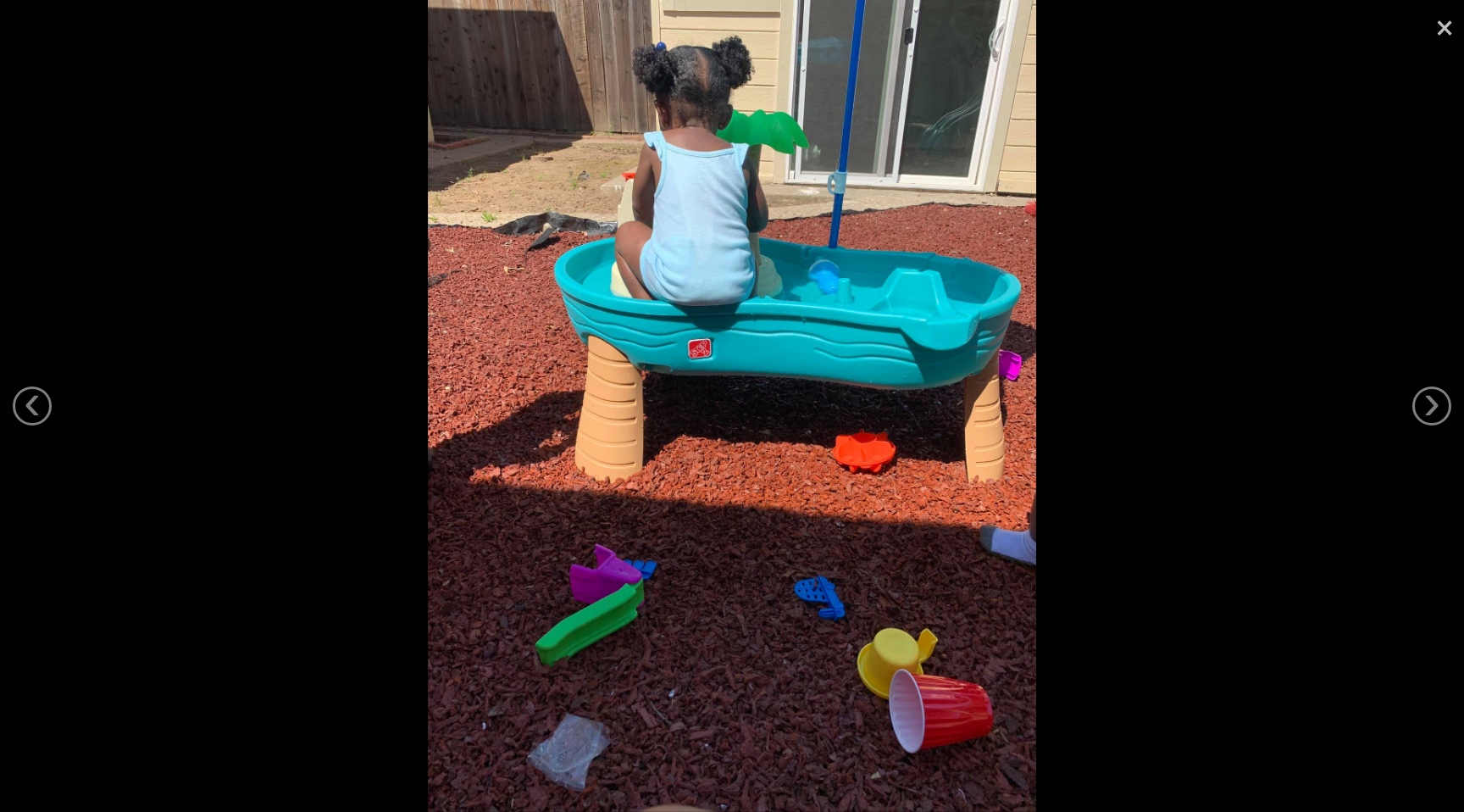
click at [1450, 20] on link "×" at bounding box center [1445, 26] width 39 height 51
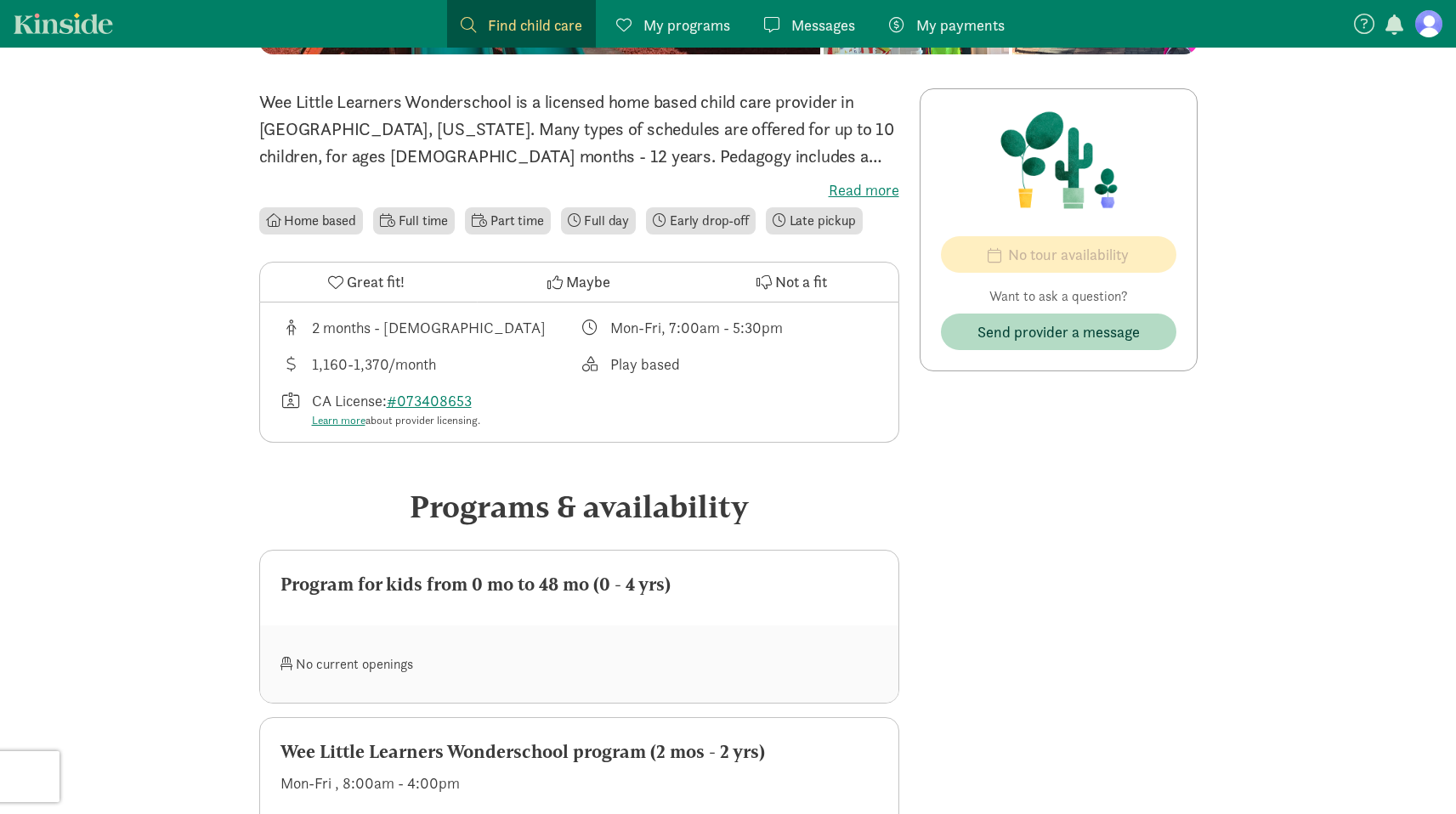
scroll to position [354, 0]
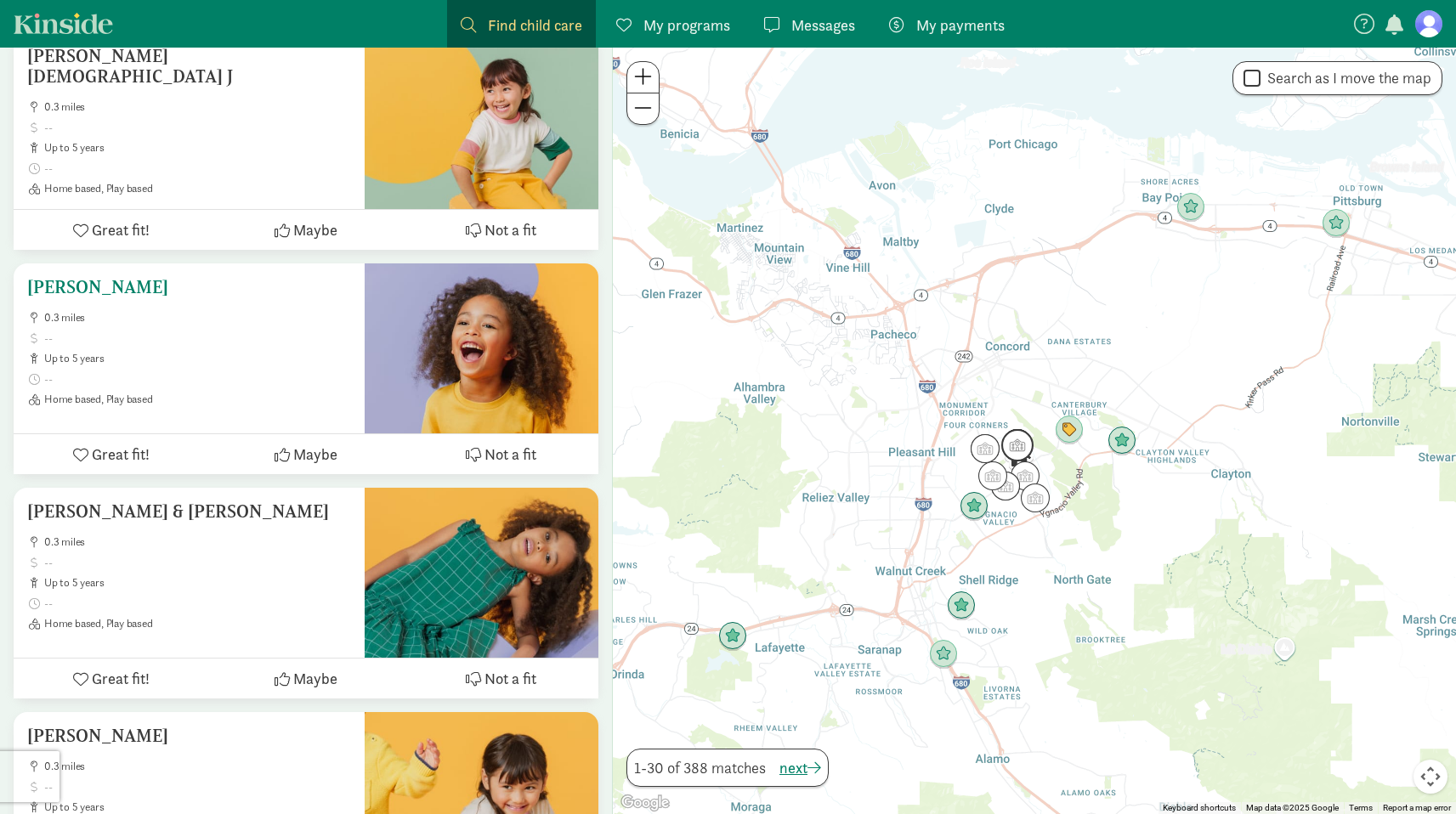
scroll to position [2195, 0]
click at [729, 634] on img "Click to see details" at bounding box center [732, 637] width 32 height 32
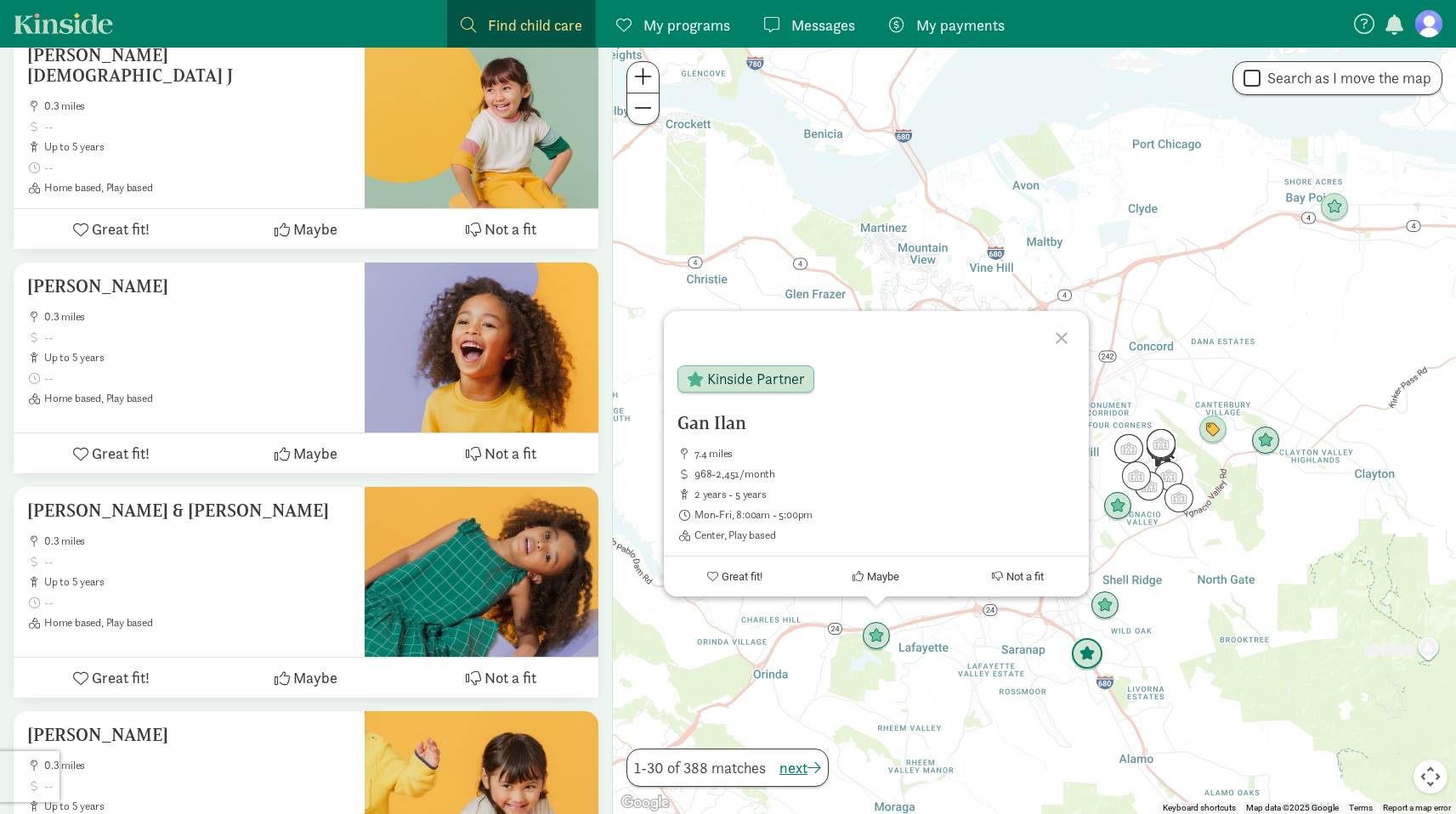
click at [1093, 657] on img "Click to see details" at bounding box center [1087, 654] width 32 height 32
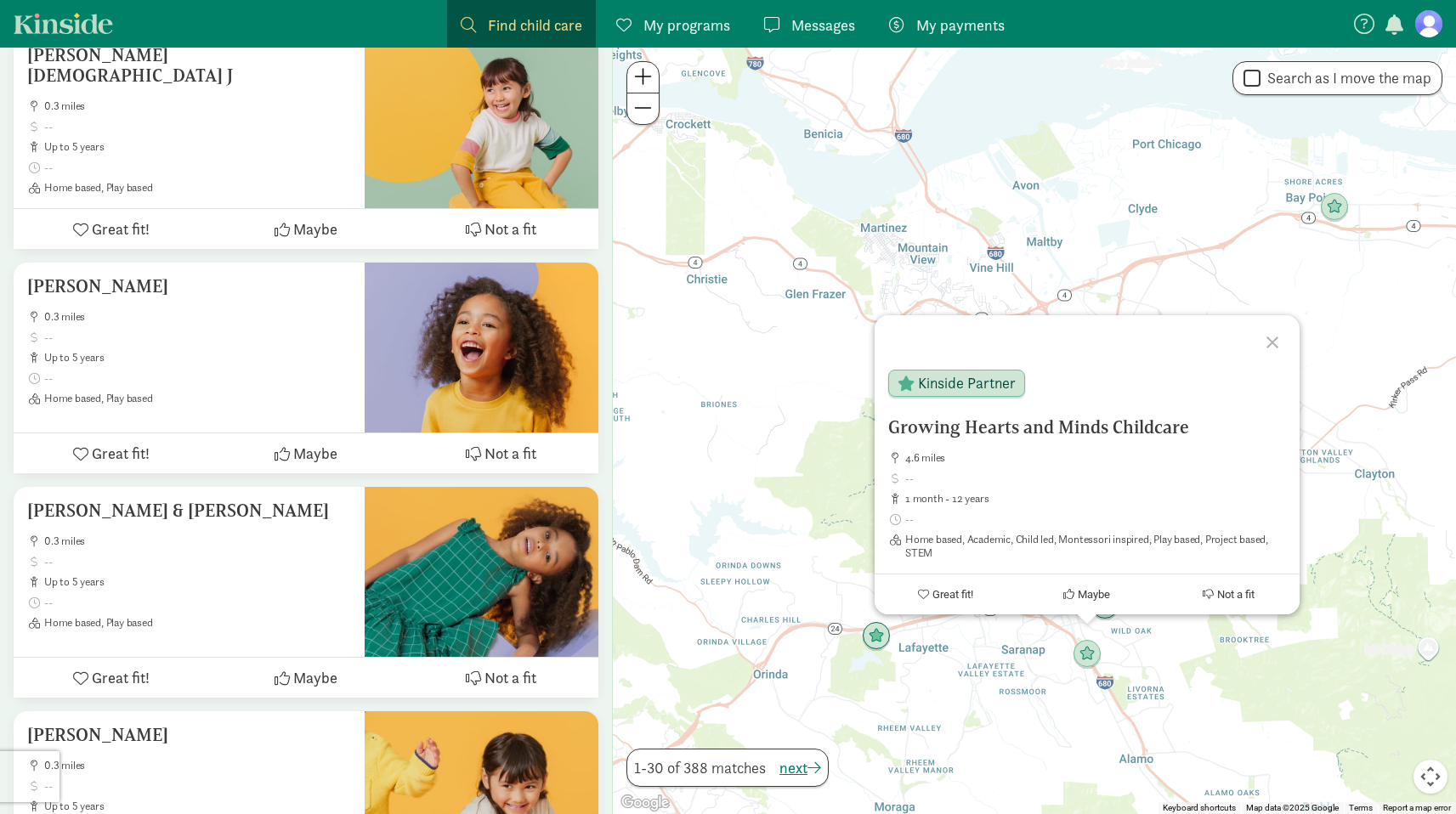
click at [1117, 626] on div "To navigate, press the arrow keys. Growing Hearts and Minds Childcare 4.6 miles…" at bounding box center [1034, 431] width 843 height 766
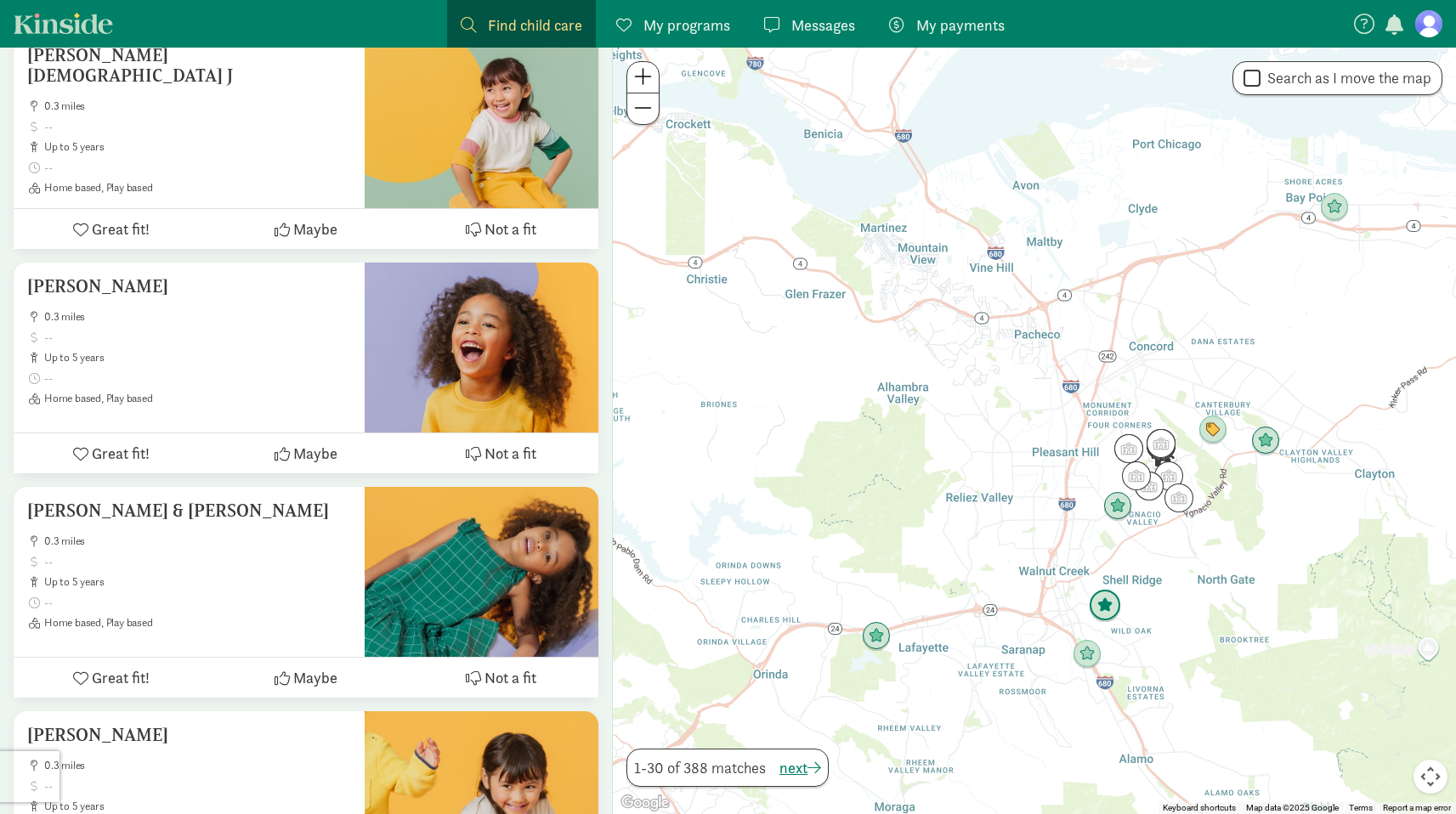
click at [1105, 607] on img "Click to see details" at bounding box center [1104, 606] width 32 height 32
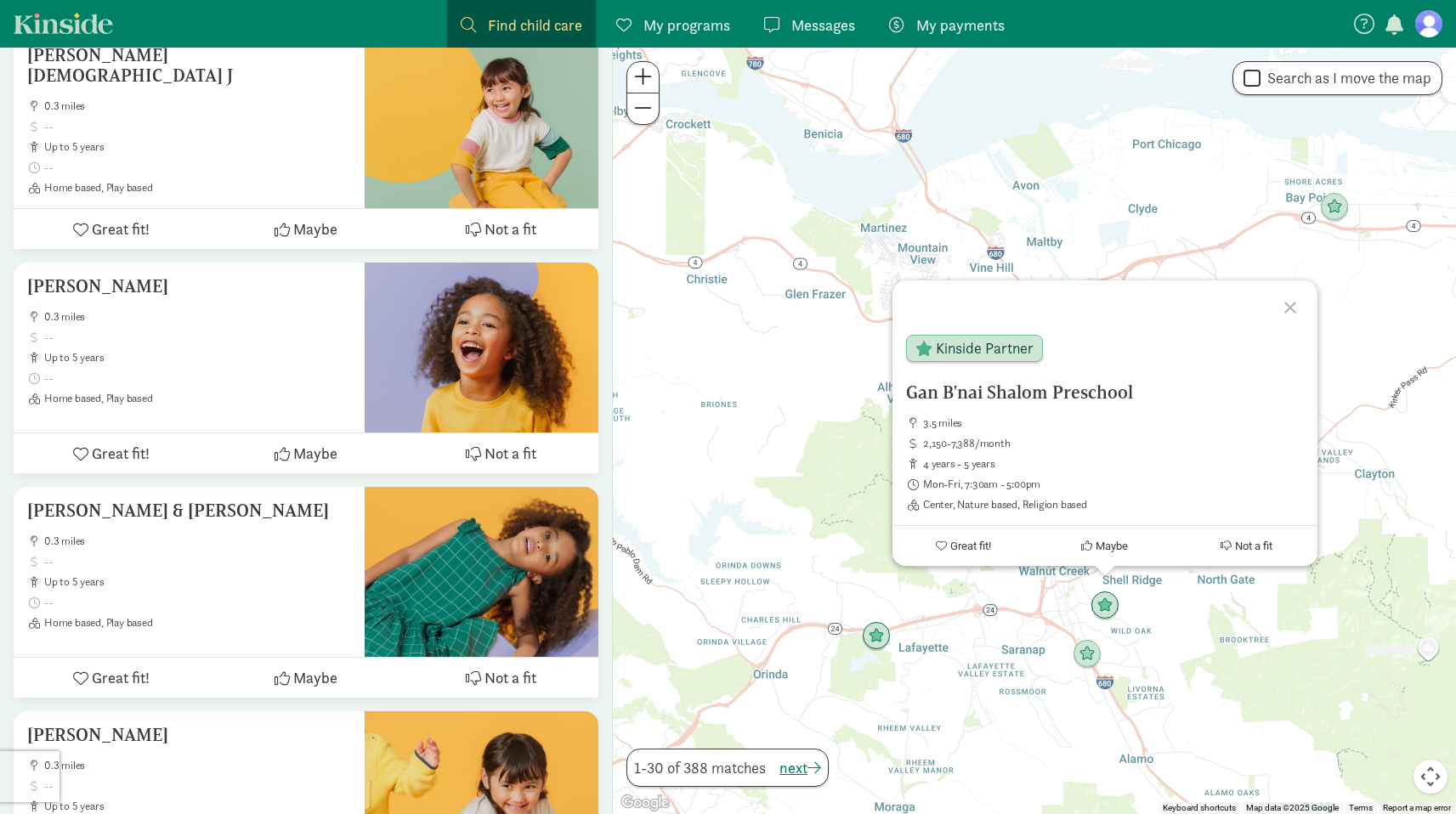
click at [1296, 312] on div at bounding box center [1293, 305] width 50 height 49
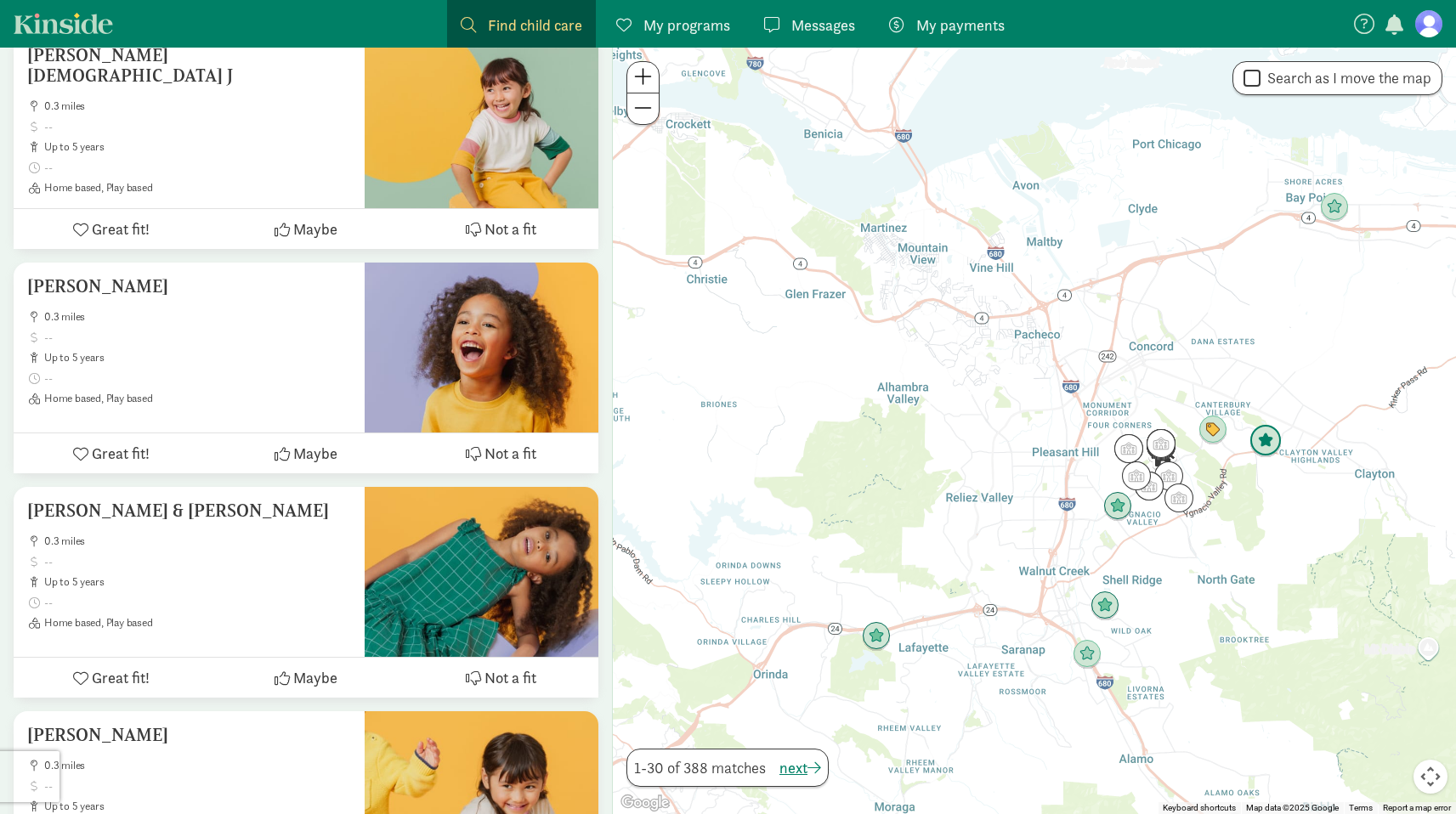
click at [1261, 441] on img "Click to see details" at bounding box center [1266, 441] width 32 height 32
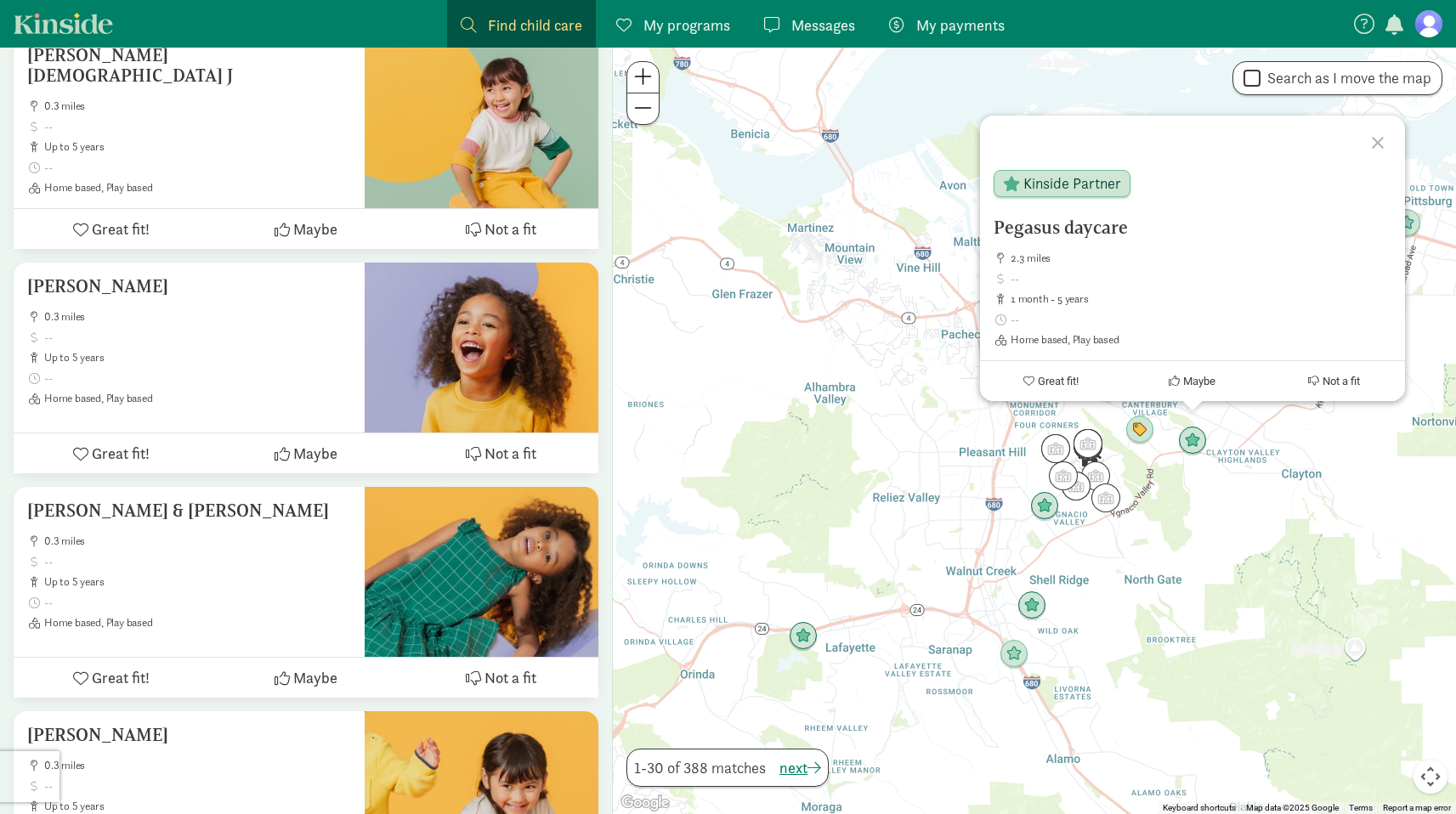
click at [1392, 138] on div at bounding box center [1380, 140] width 50 height 49
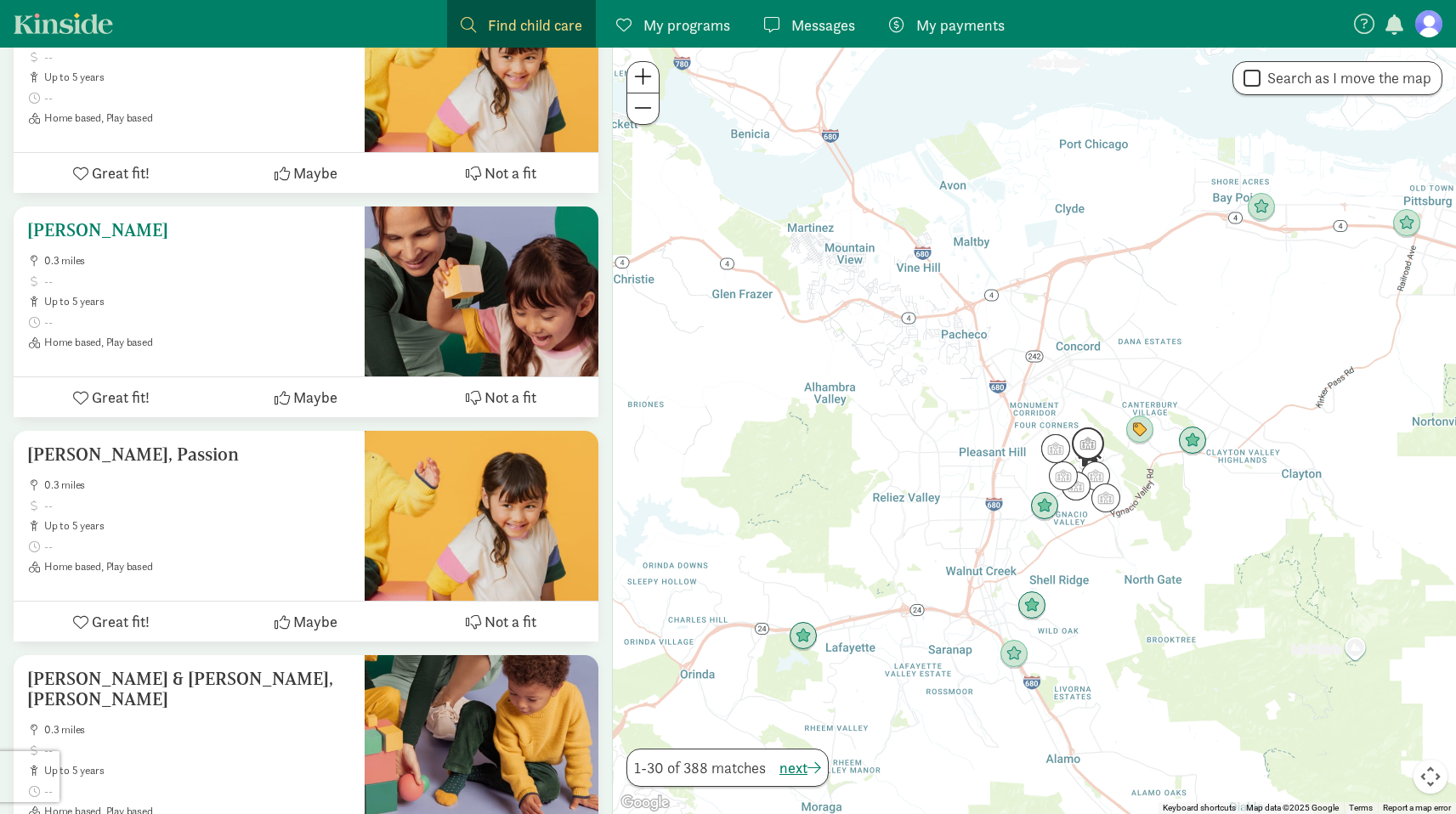
scroll to position [2936, 0]
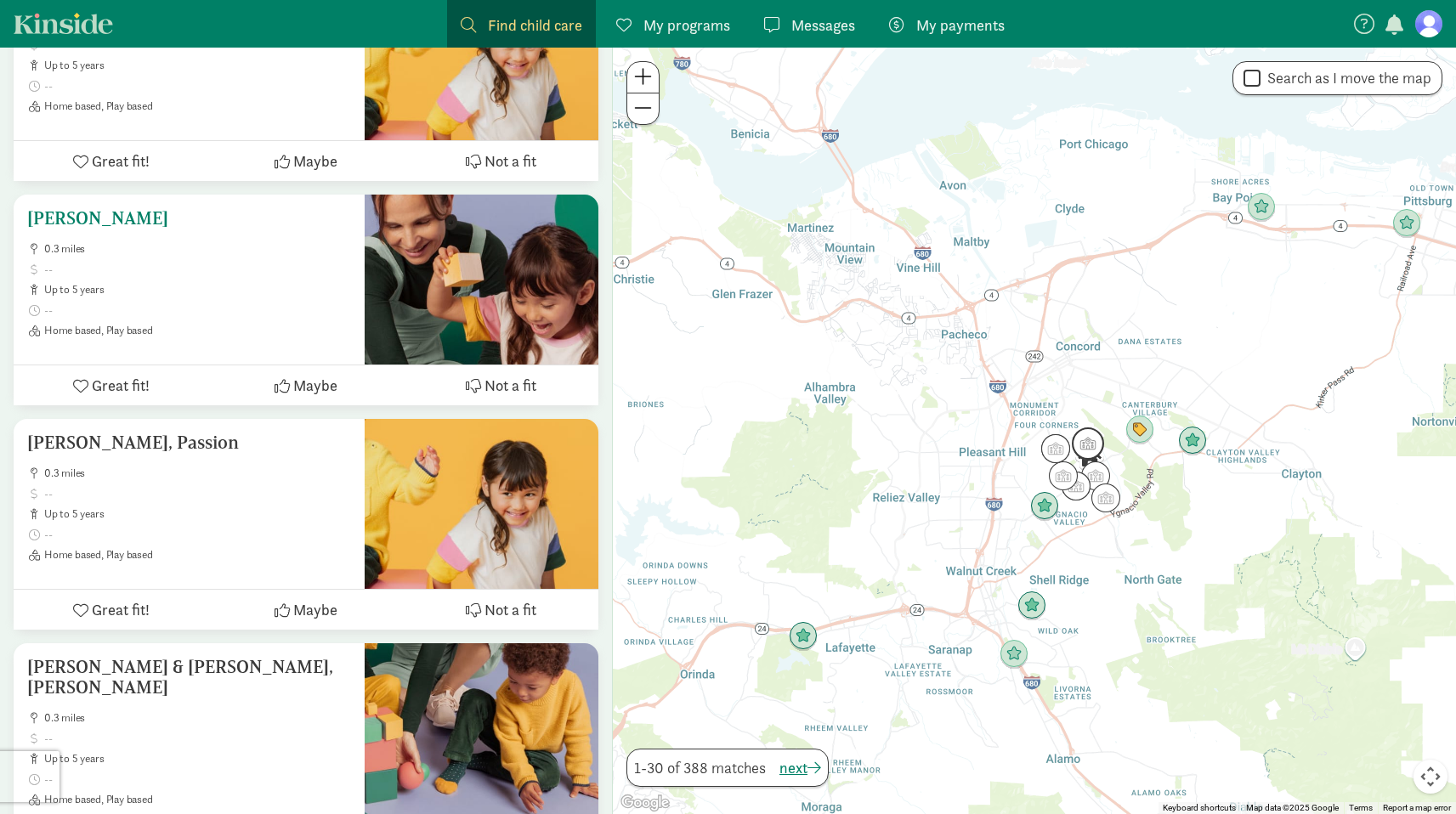
click at [236, 303] on span at bounding box center [197, 310] width 306 height 14
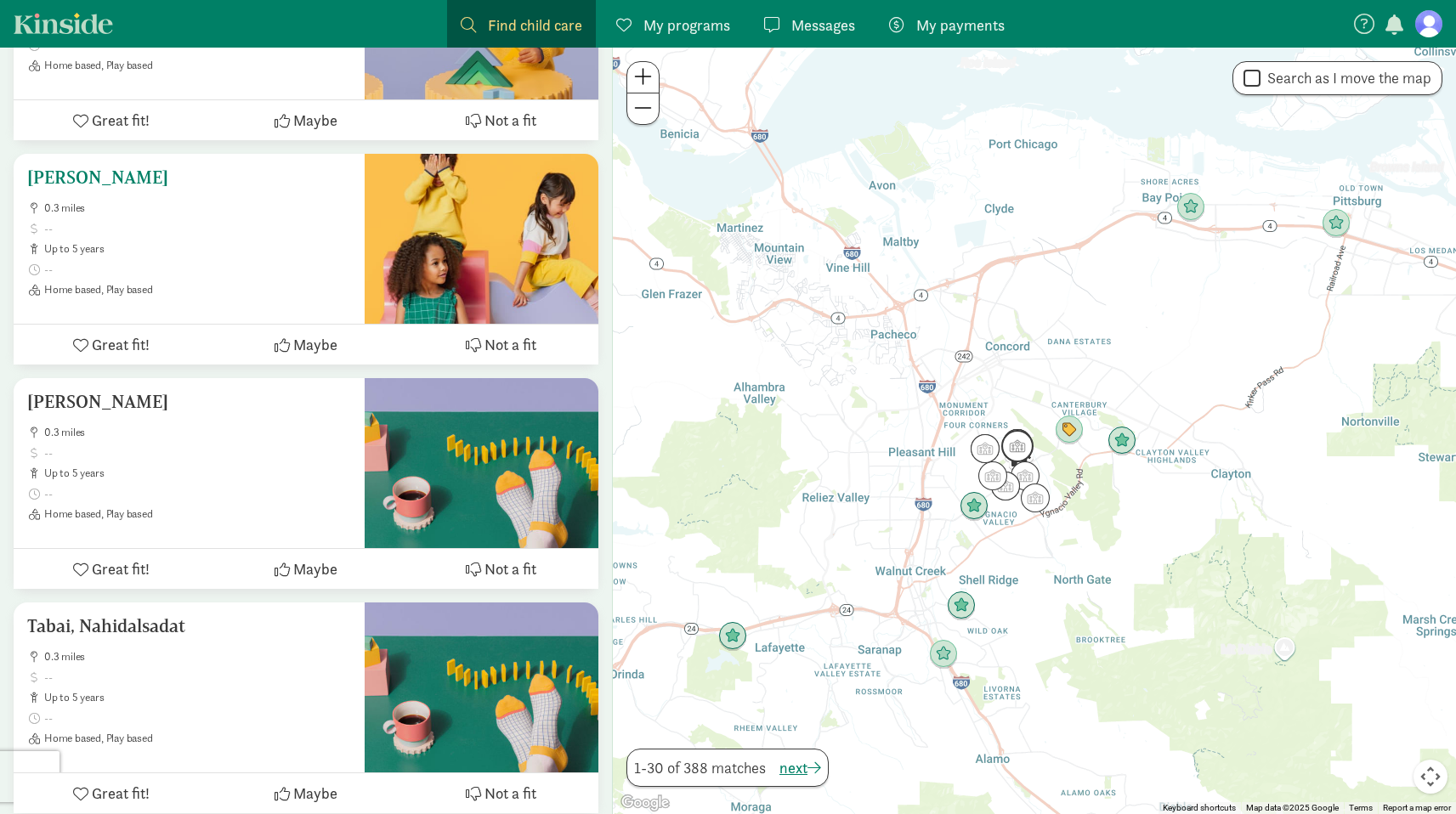
scroll to position [4106, 0]
